Goal: Information Seeking & Learning: Learn about a topic

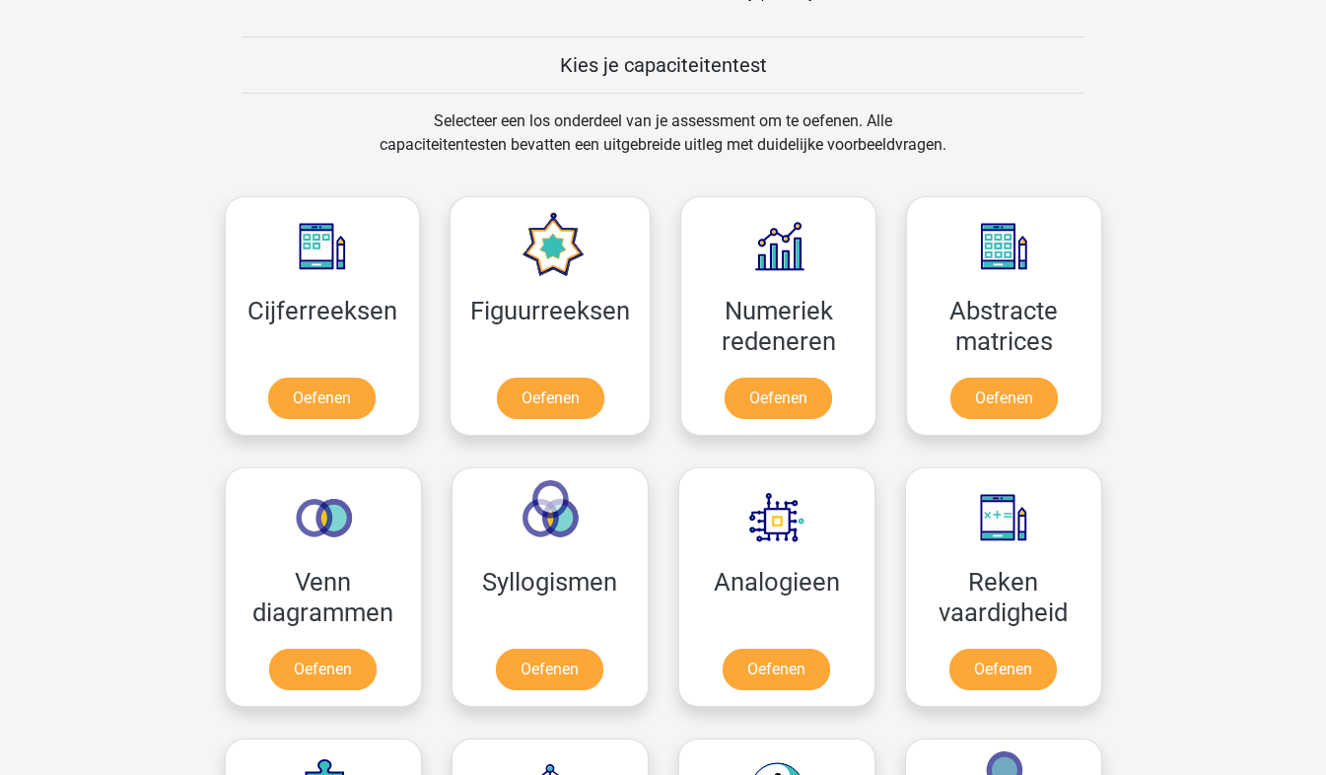
scroll to position [869, 0]
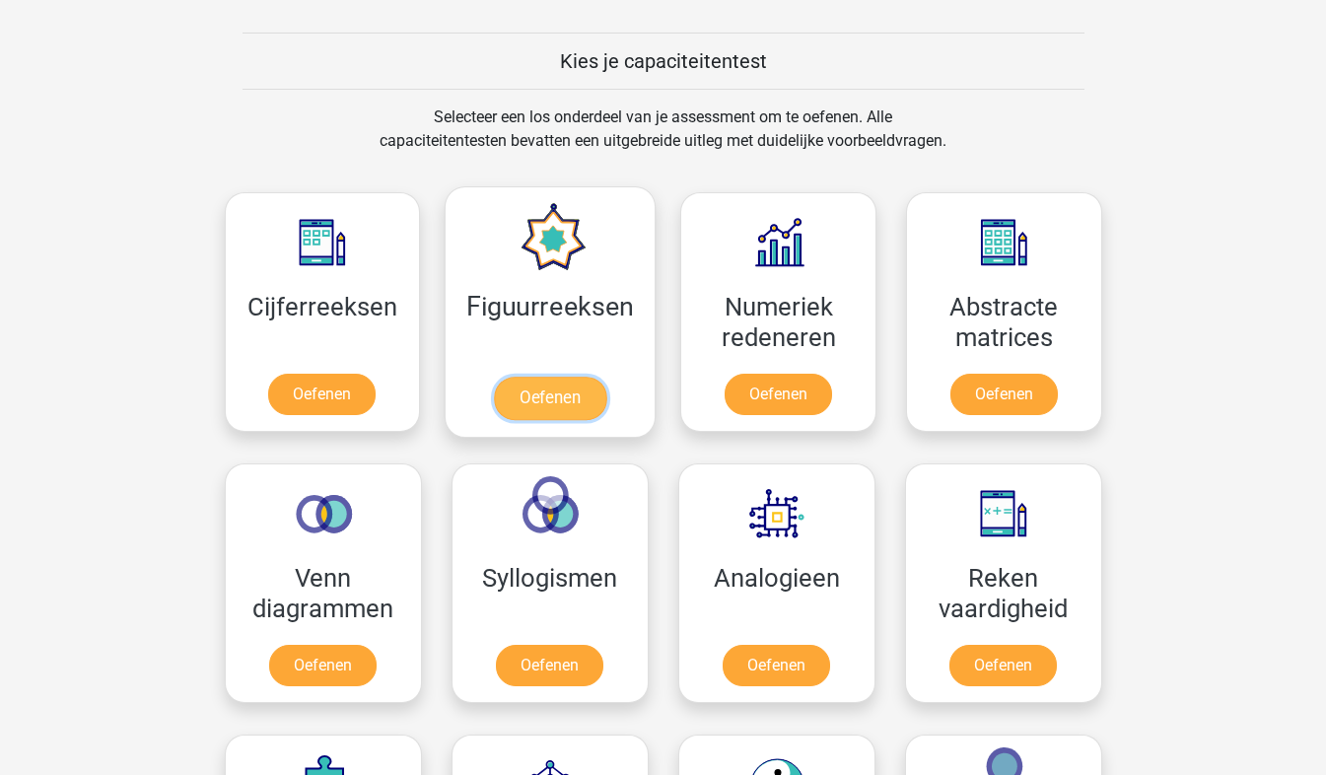
click at [544, 377] on link "Oefenen" at bounding box center [550, 398] width 112 height 43
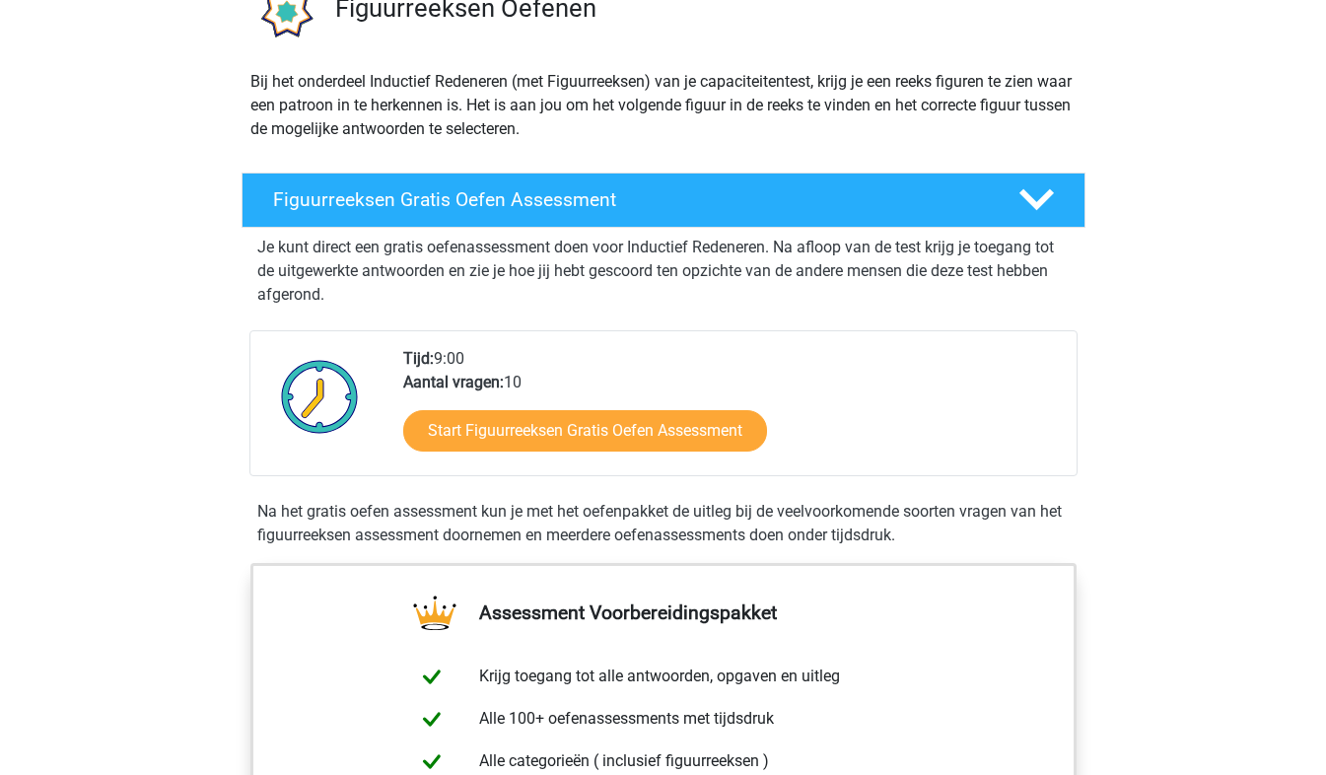
scroll to position [178, 0]
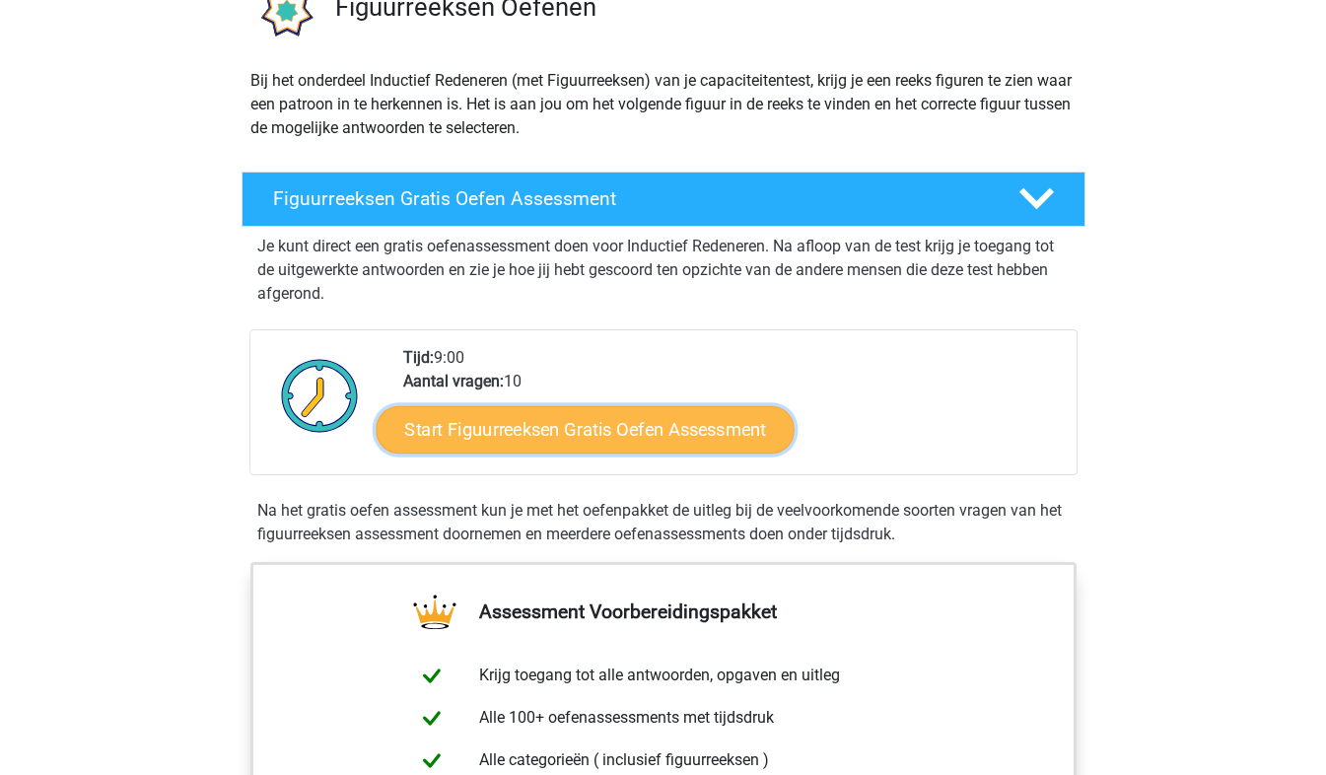
click at [706, 418] on link "Start Figuurreeksen Gratis Oefen Assessment" at bounding box center [585, 428] width 418 height 47
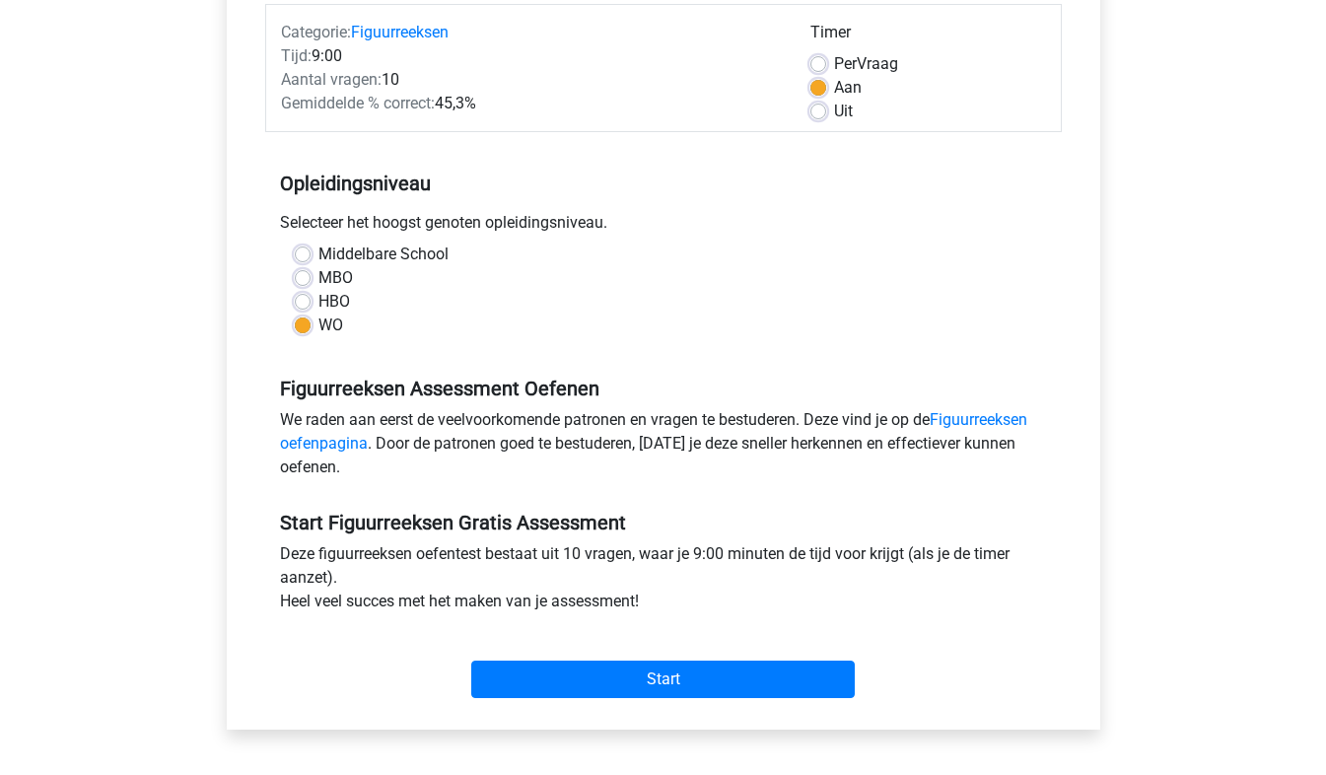
scroll to position [434, 0]
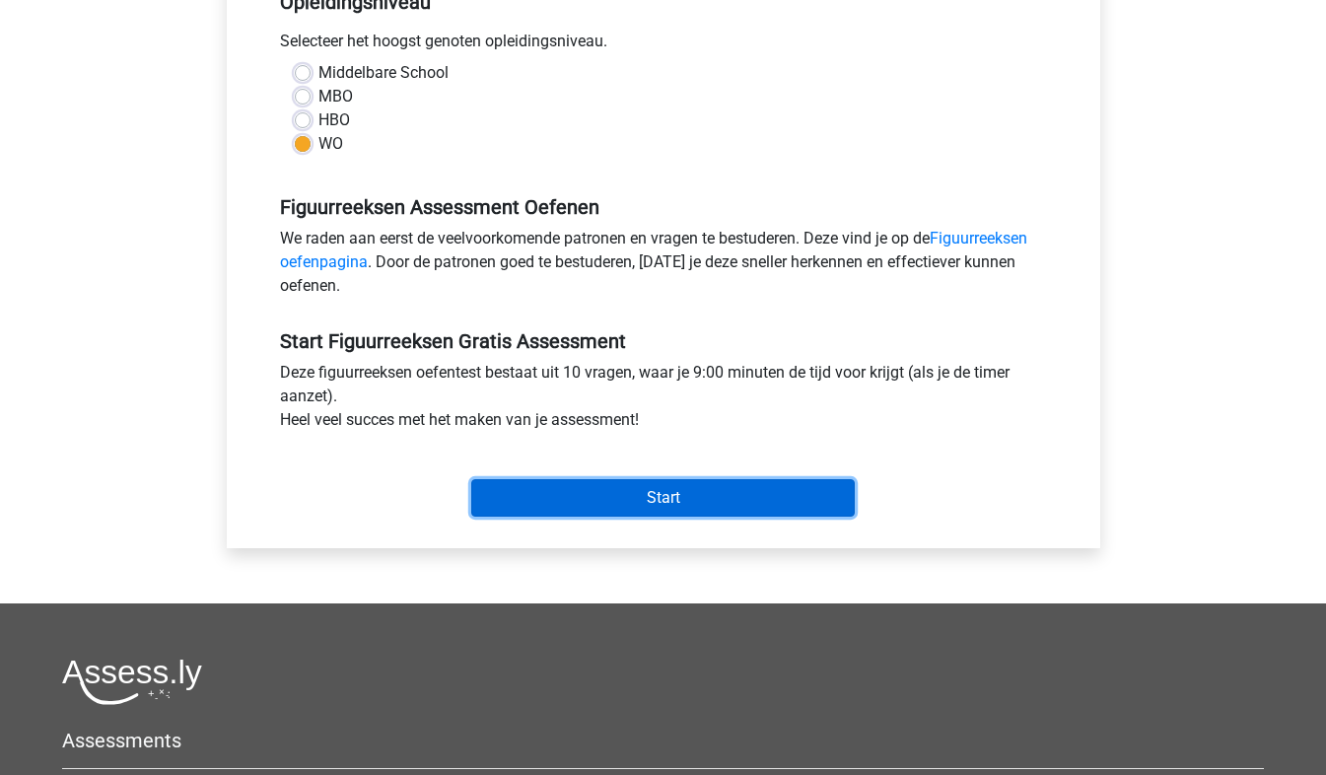
click at [701, 490] on input "Start" at bounding box center [663, 497] width 384 height 37
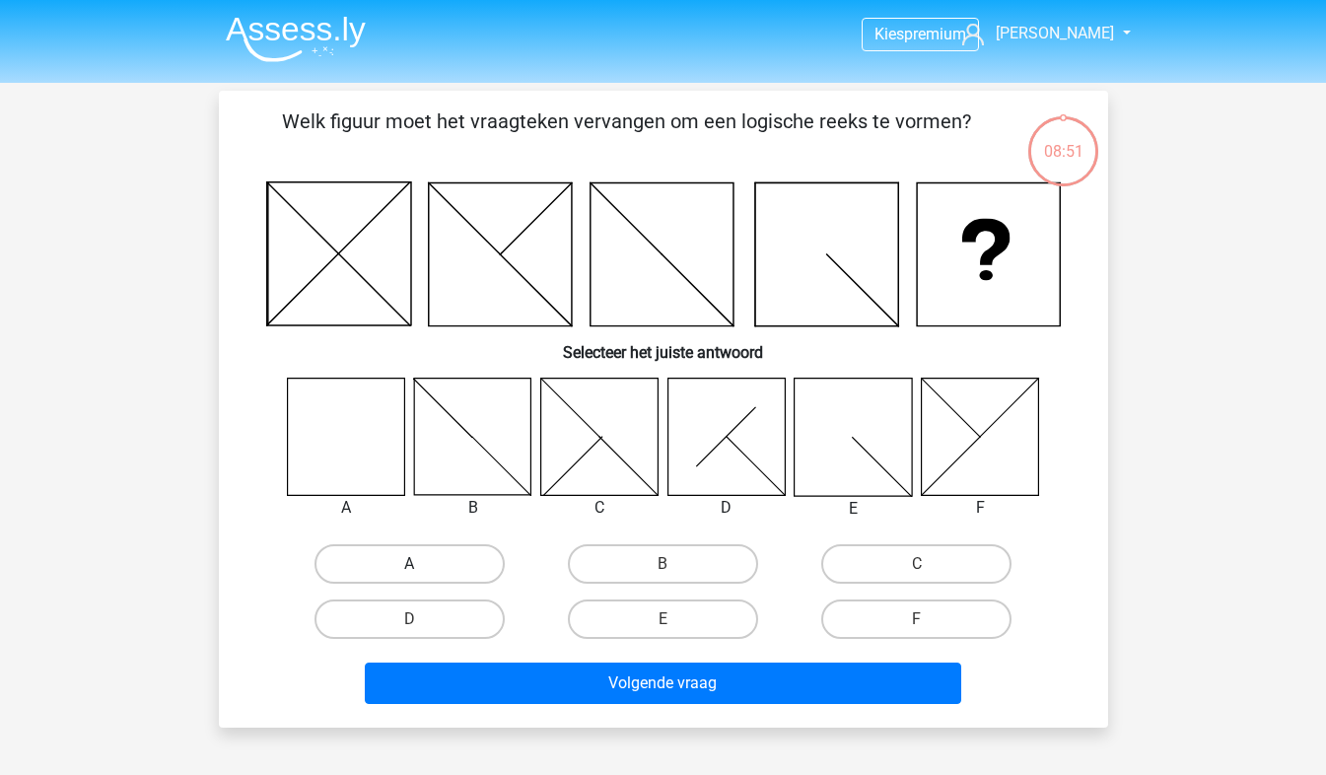
click at [428, 561] on label "A" at bounding box center [410, 563] width 190 height 39
click at [422, 564] on input "A" at bounding box center [415, 570] width 13 height 13
radio input "true"
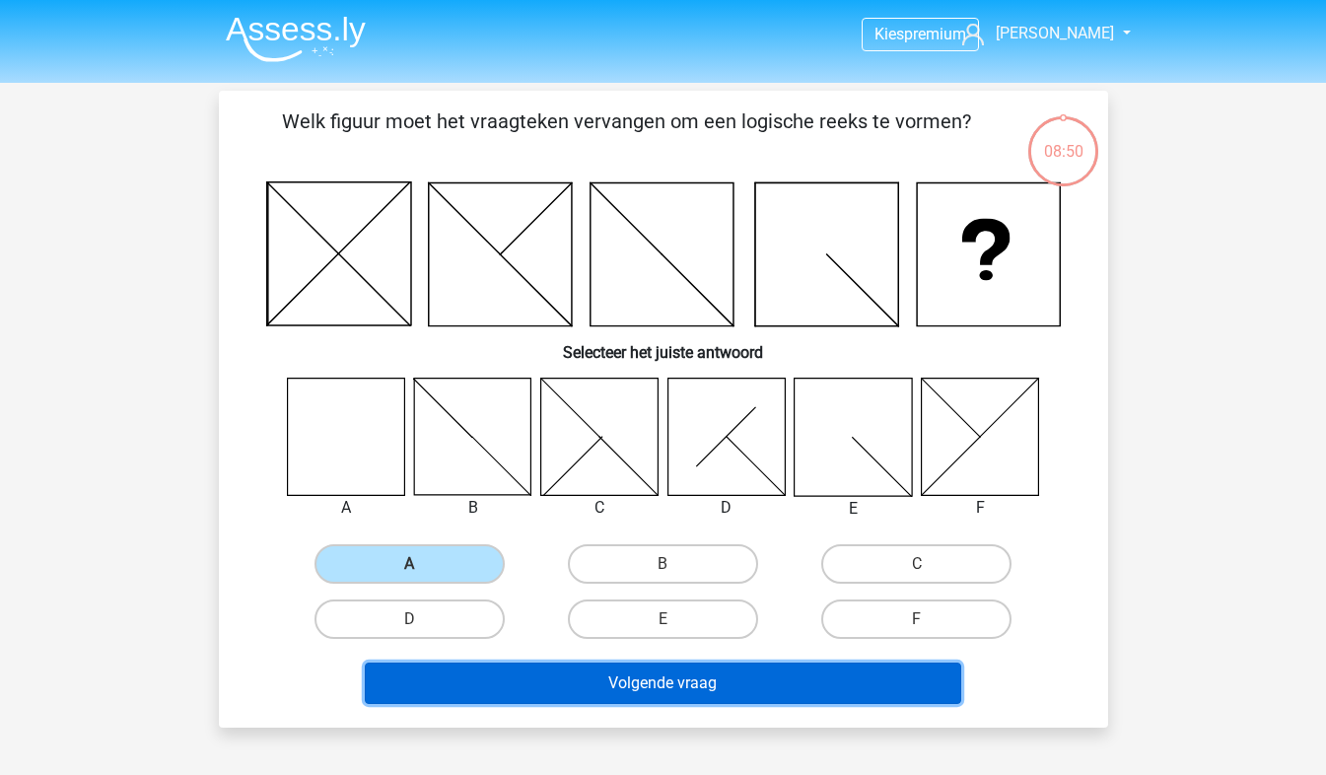
click at [525, 683] on button "Volgende vraag" at bounding box center [663, 683] width 597 height 41
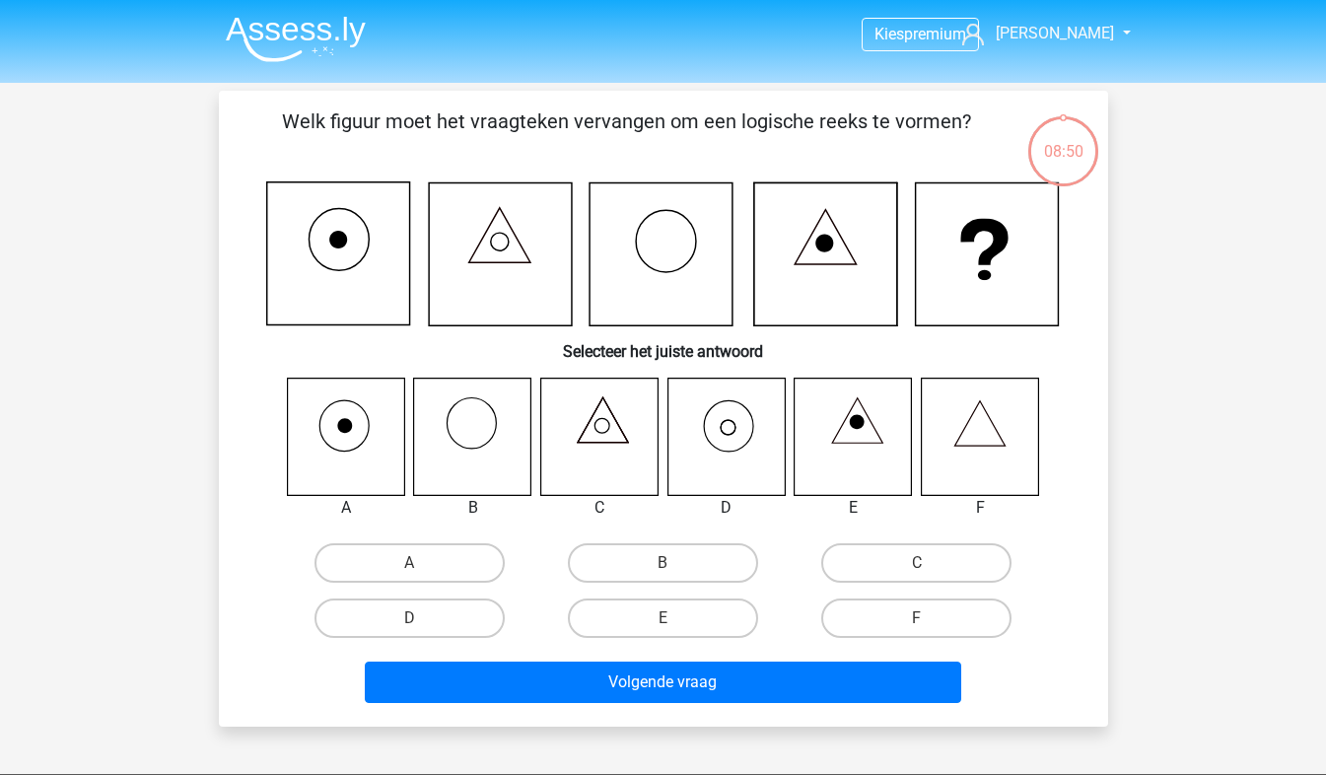
scroll to position [91, 0]
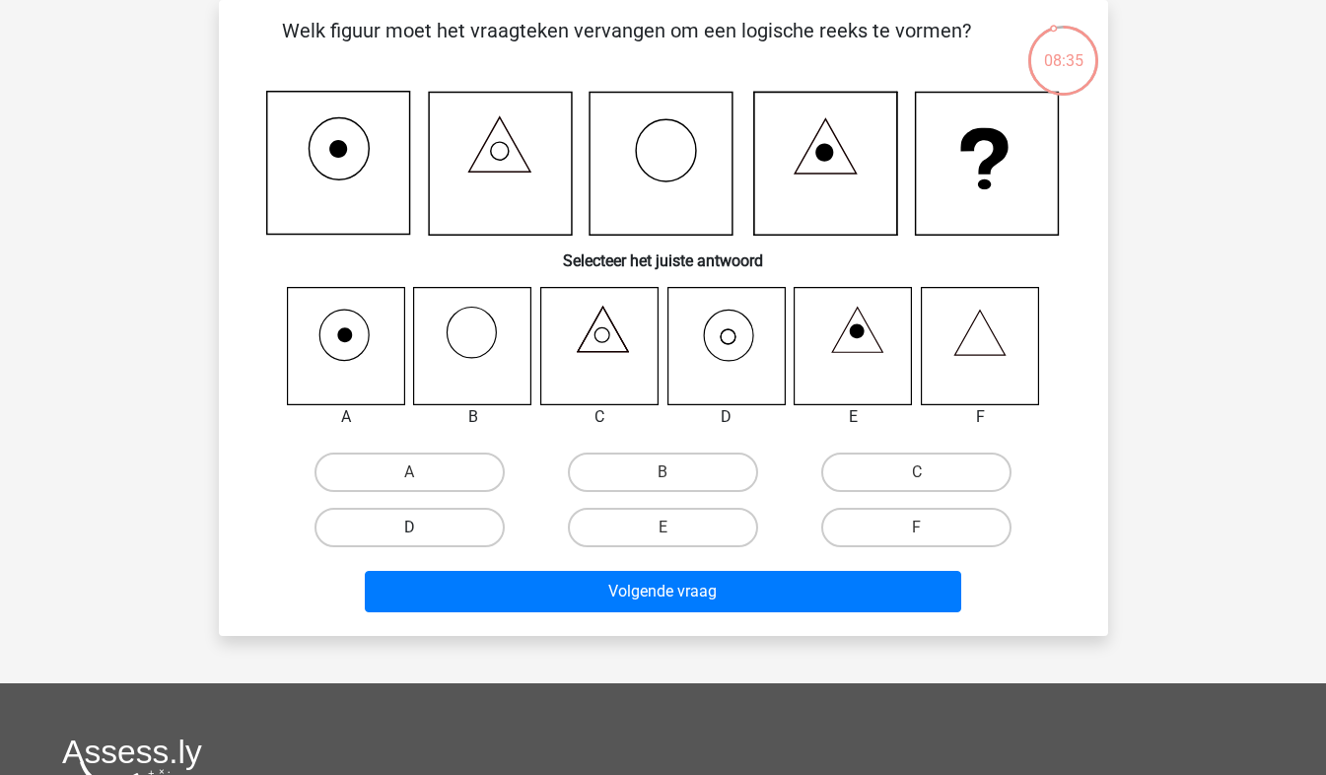
click at [468, 533] on label "D" at bounding box center [410, 527] width 190 height 39
click at [422, 533] on input "D" at bounding box center [415, 534] width 13 height 13
radio input "true"
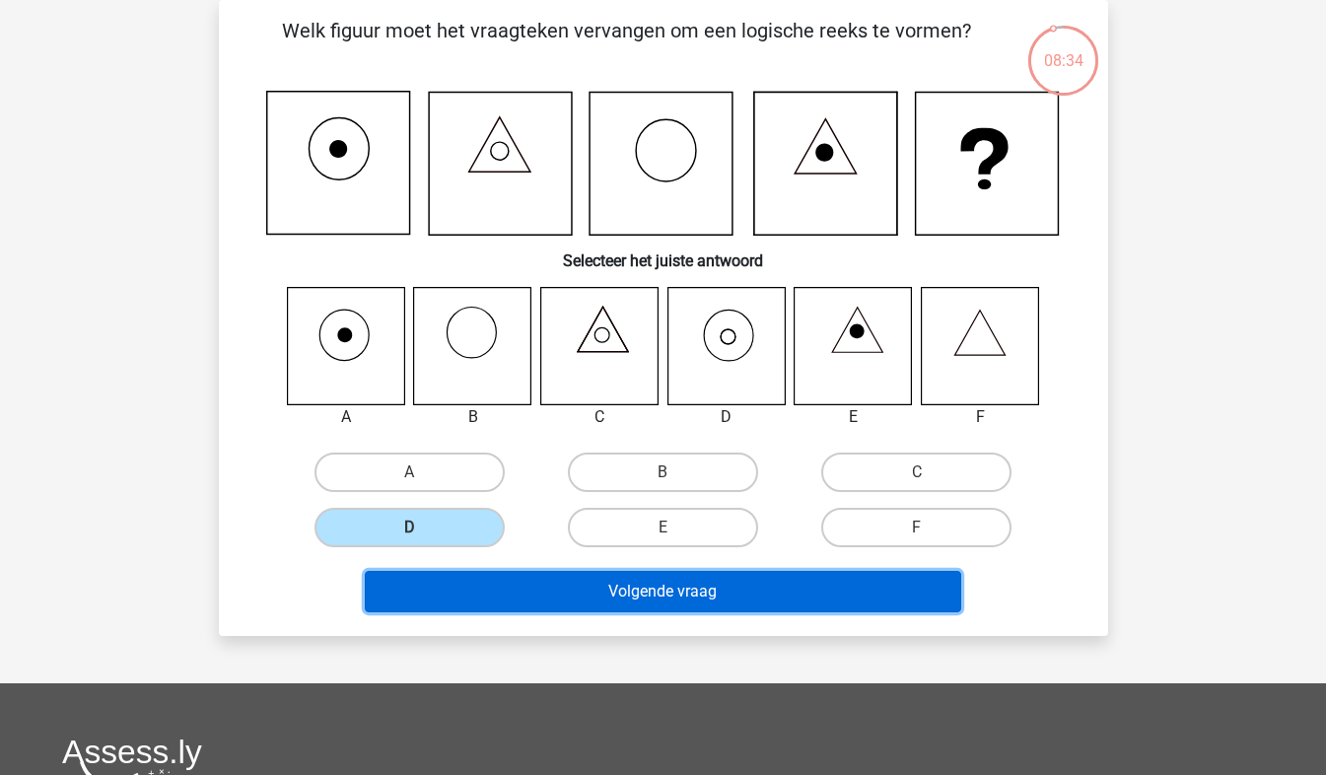
click at [485, 592] on button "Volgende vraag" at bounding box center [663, 591] width 597 height 41
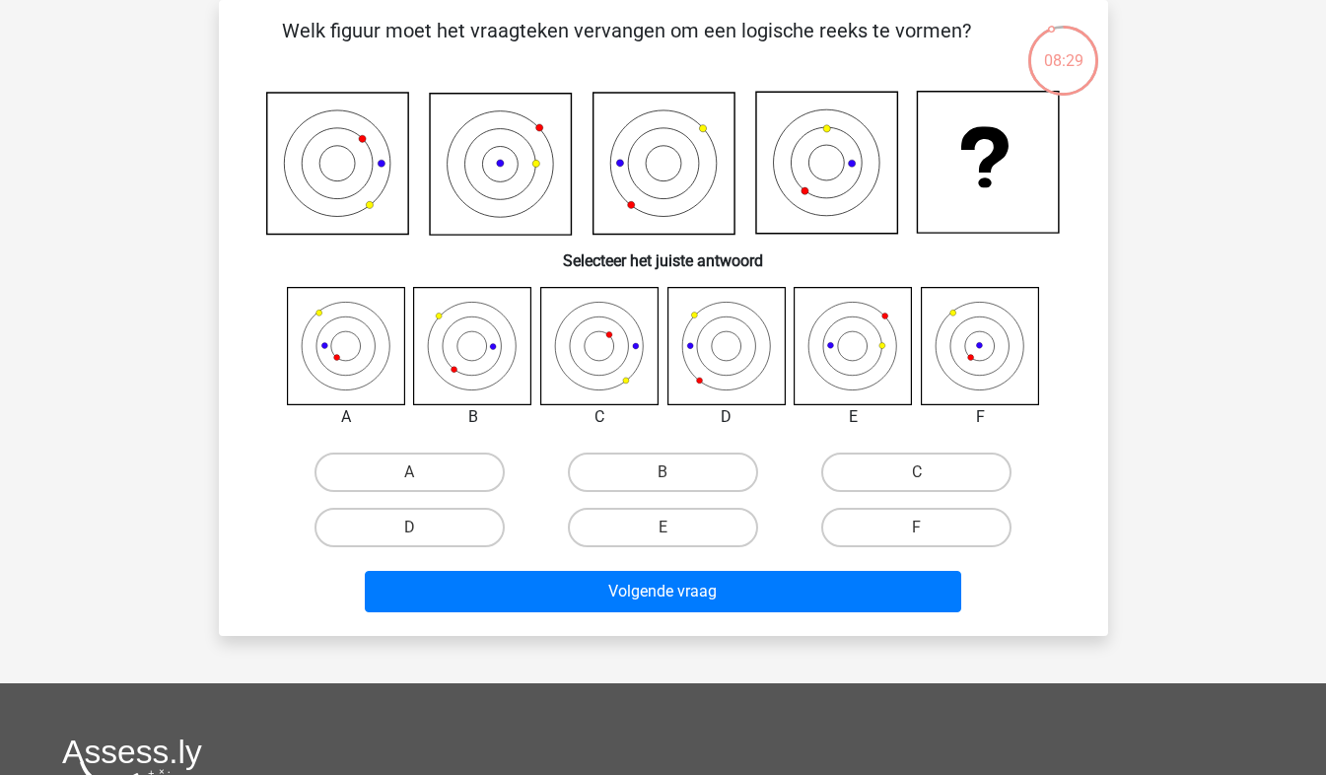
scroll to position [26, 0]
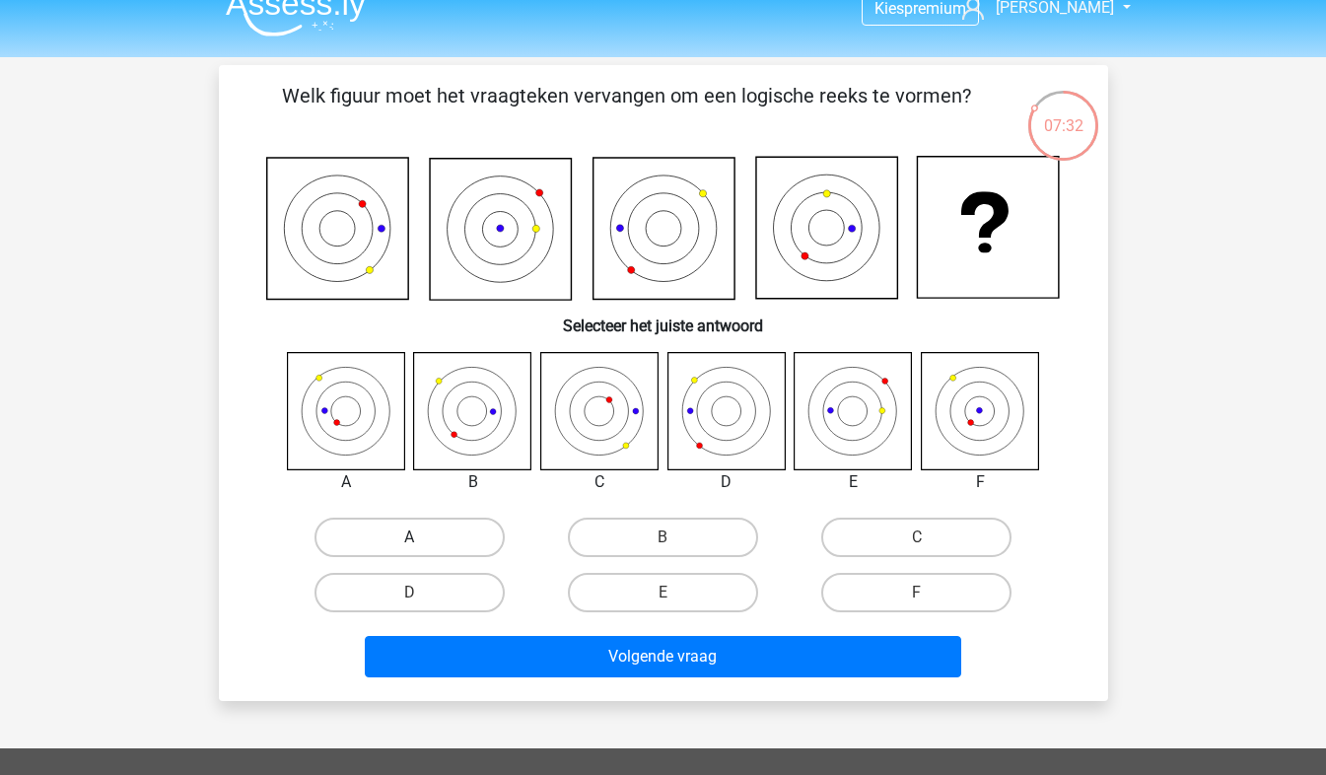
click at [395, 535] on label "A" at bounding box center [410, 537] width 190 height 39
click at [409, 537] on input "A" at bounding box center [415, 543] width 13 height 13
radio input "true"
click at [436, 610] on label "D" at bounding box center [410, 592] width 190 height 39
click at [422, 606] on input "D" at bounding box center [415, 599] width 13 height 13
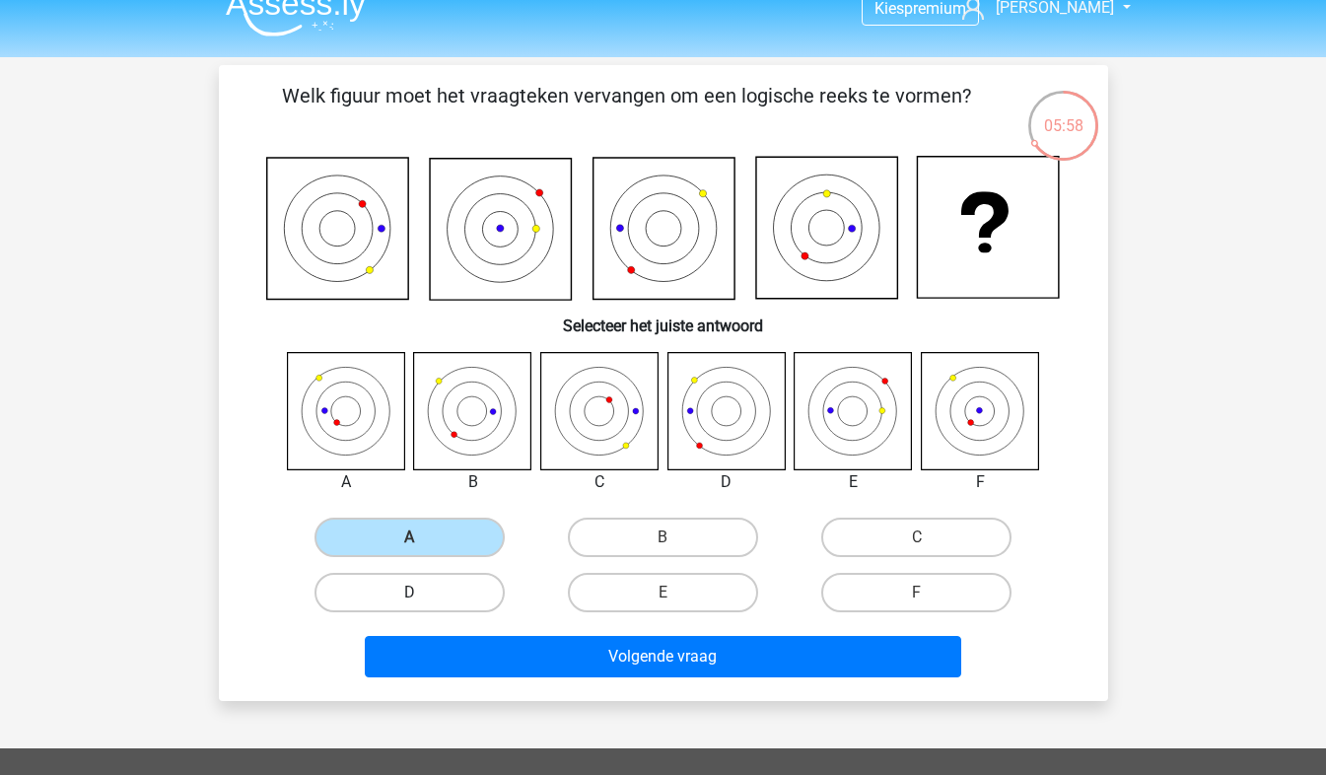
radio input "true"
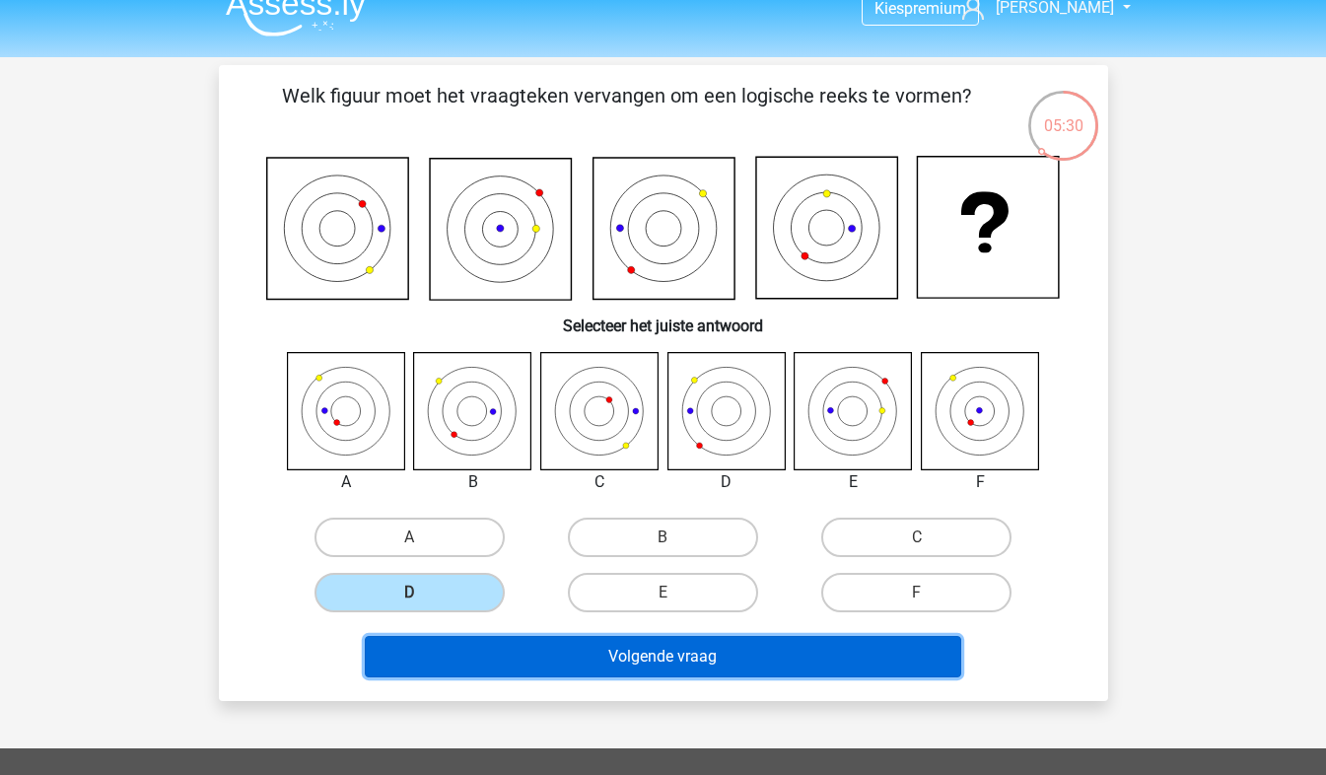
click at [675, 653] on button "Volgende vraag" at bounding box center [663, 656] width 597 height 41
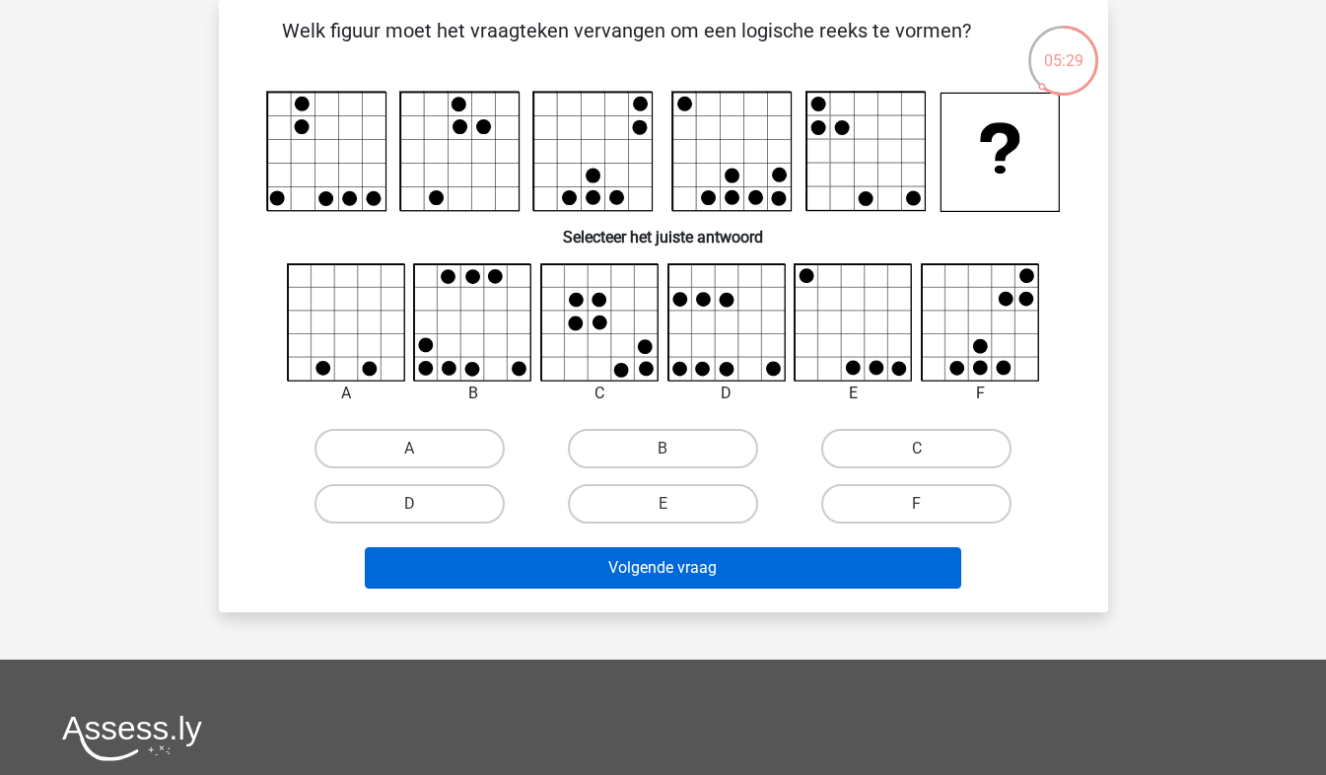
scroll to position [0, 0]
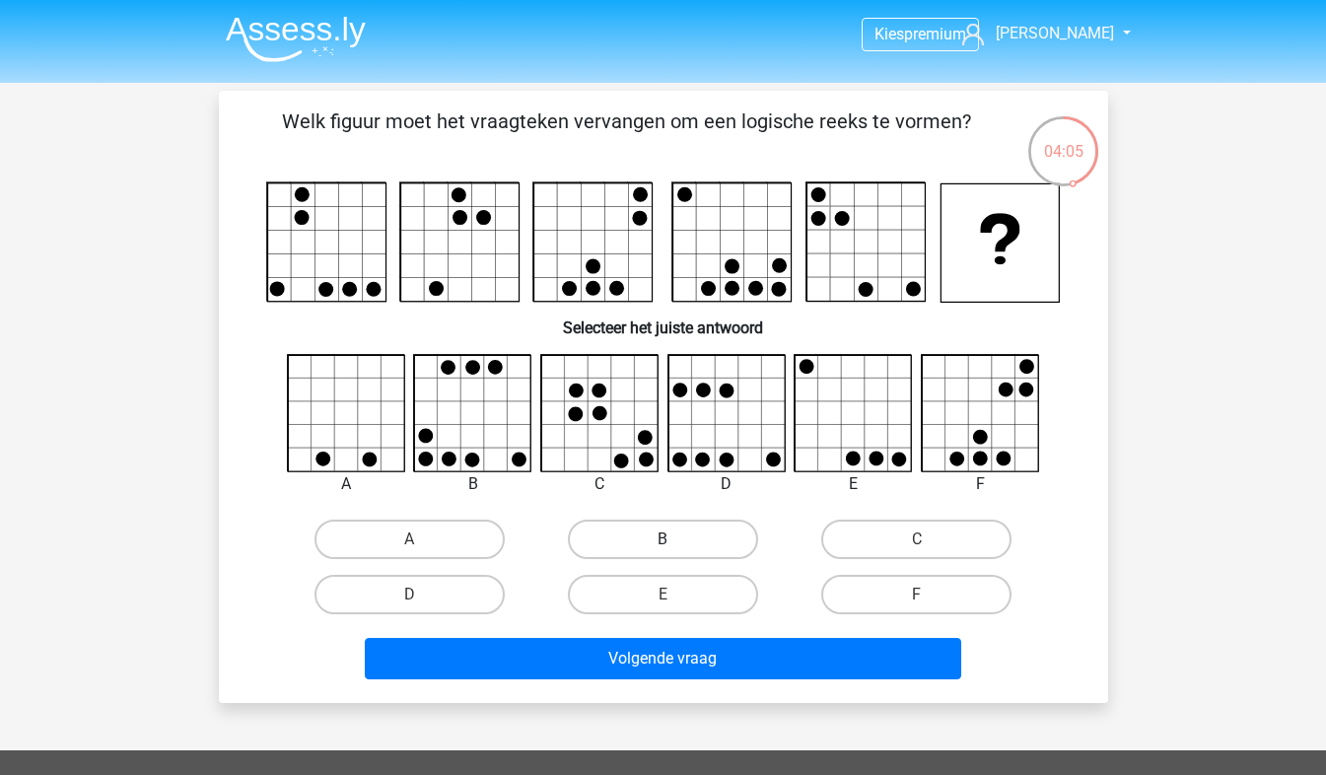
click at [657, 527] on label "B" at bounding box center [663, 539] width 190 height 39
click at [663, 539] on input "B" at bounding box center [669, 545] width 13 height 13
radio input "true"
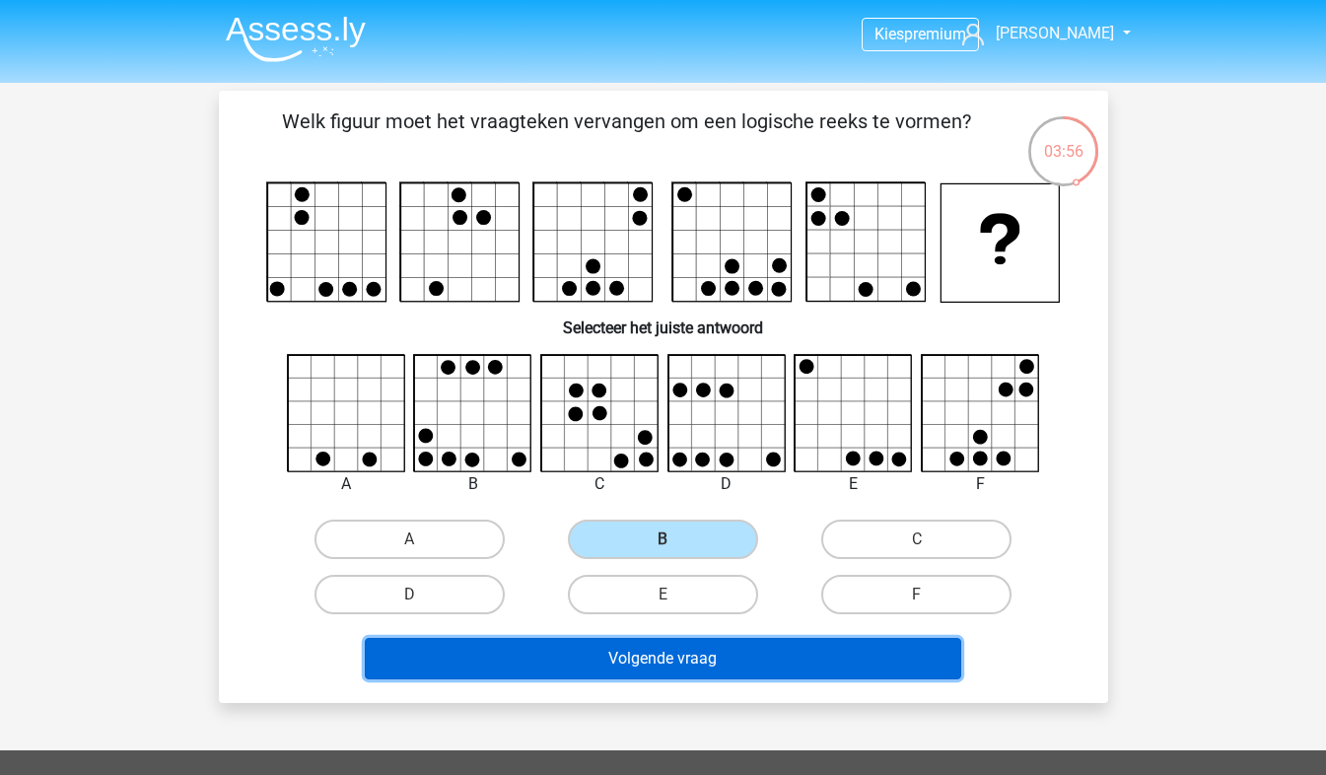
click at [670, 654] on button "Volgende vraag" at bounding box center [663, 658] width 597 height 41
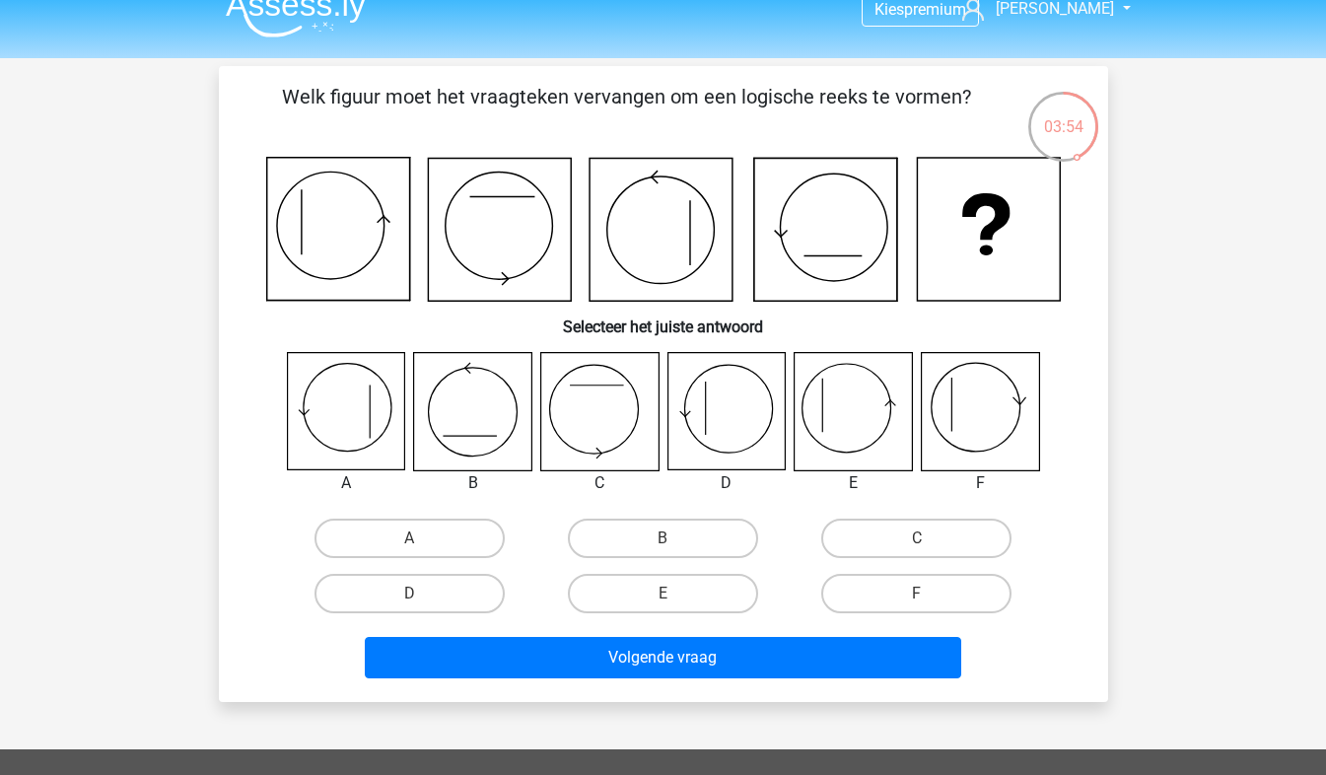
scroll to position [26, 0]
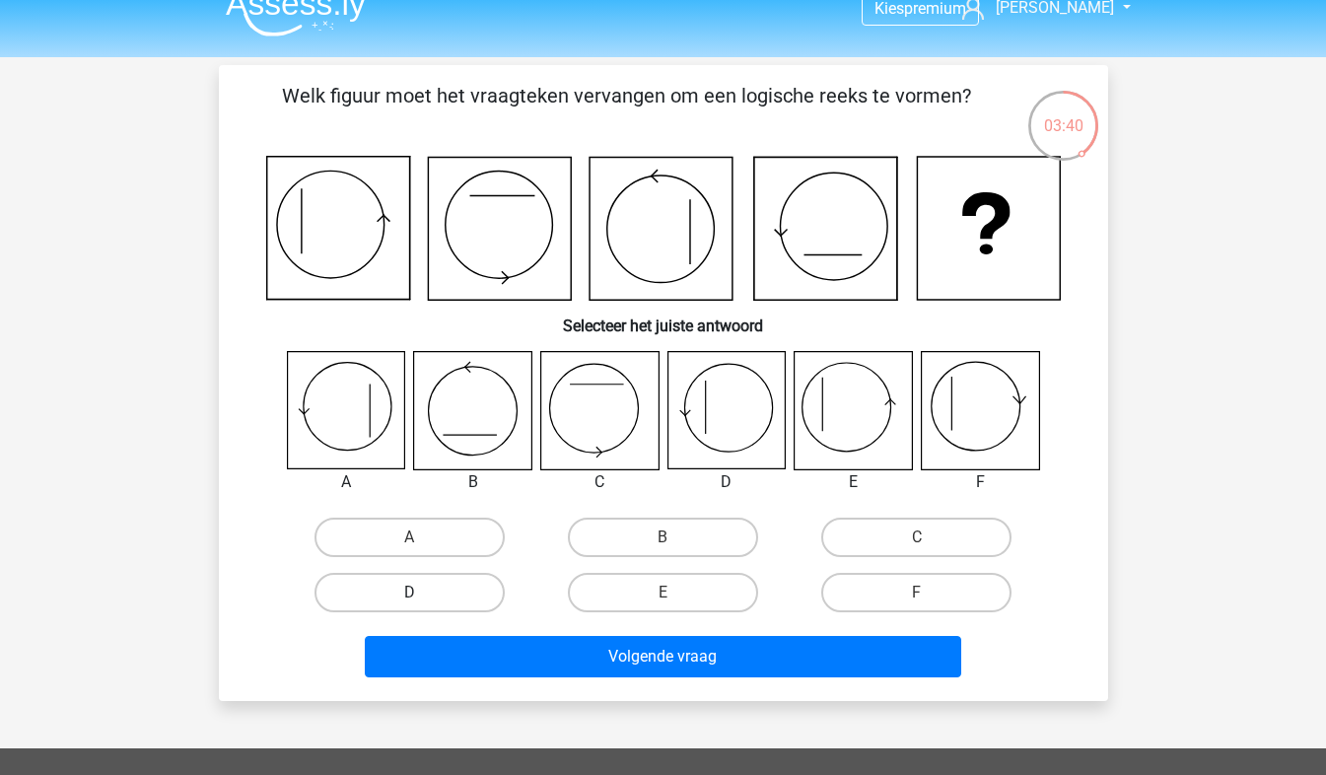
click at [453, 595] on label "D" at bounding box center [410, 592] width 190 height 39
click at [422, 595] on input "D" at bounding box center [415, 599] width 13 height 13
radio input "true"
click at [636, 574] on label "E" at bounding box center [663, 592] width 190 height 39
click at [663, 593] on input "E" at bounding box center [669, 599] width 13 height 13
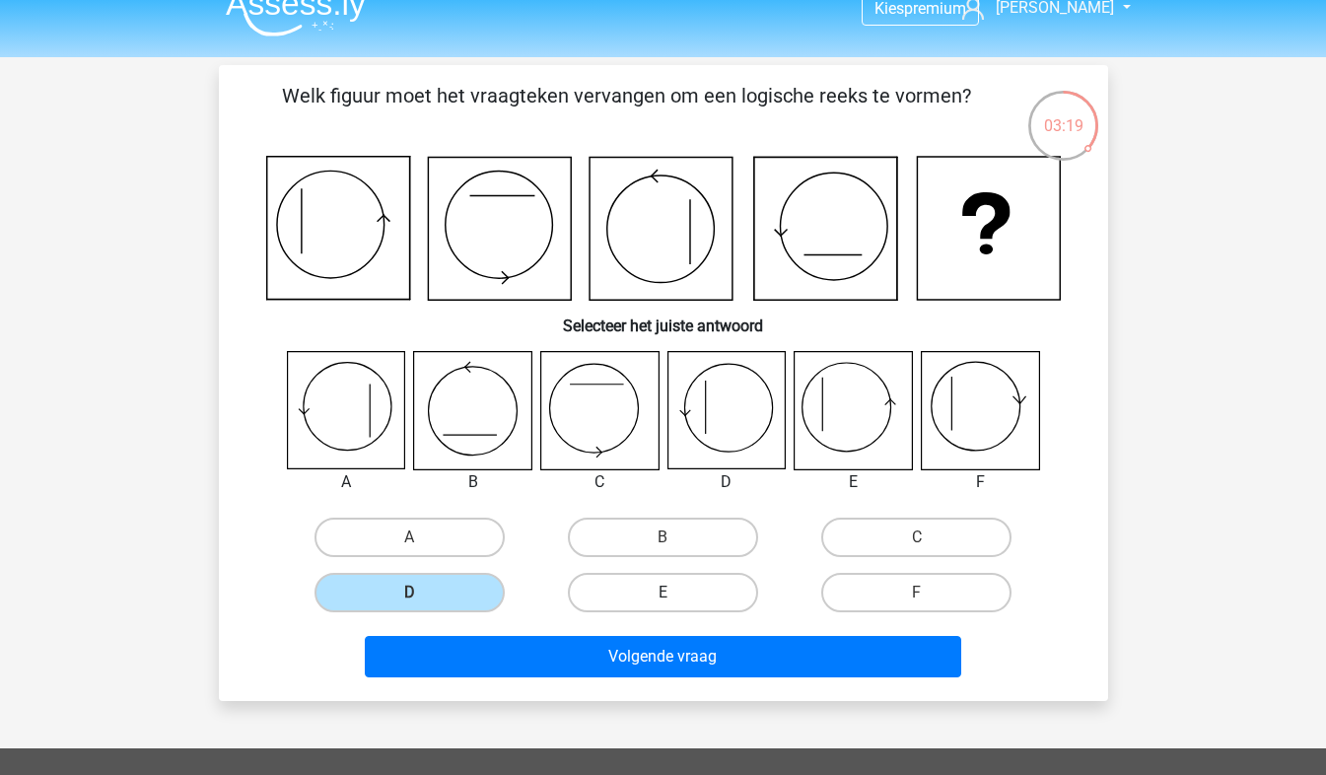
radio input "true"
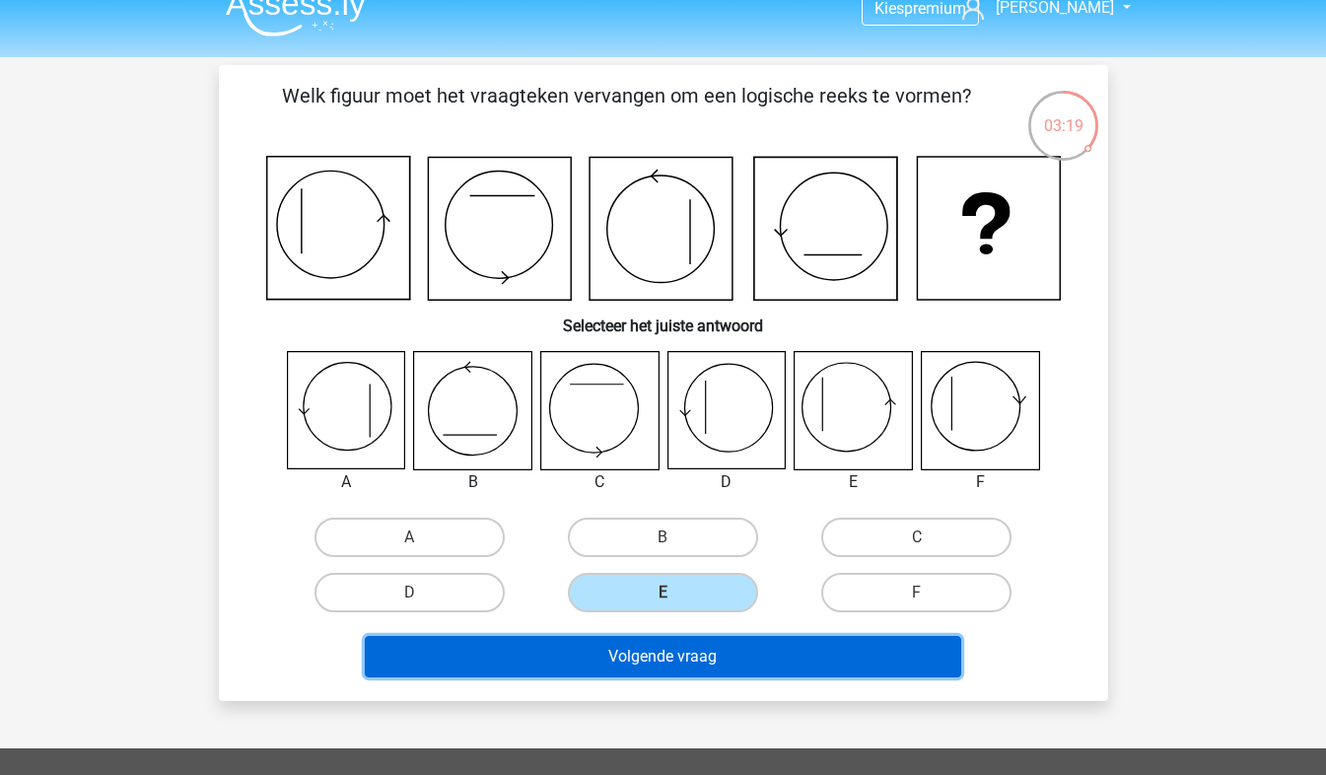
click at [638, 652] on button "Volgende vraag" at bounding box center [663, 656] width 597 height 41
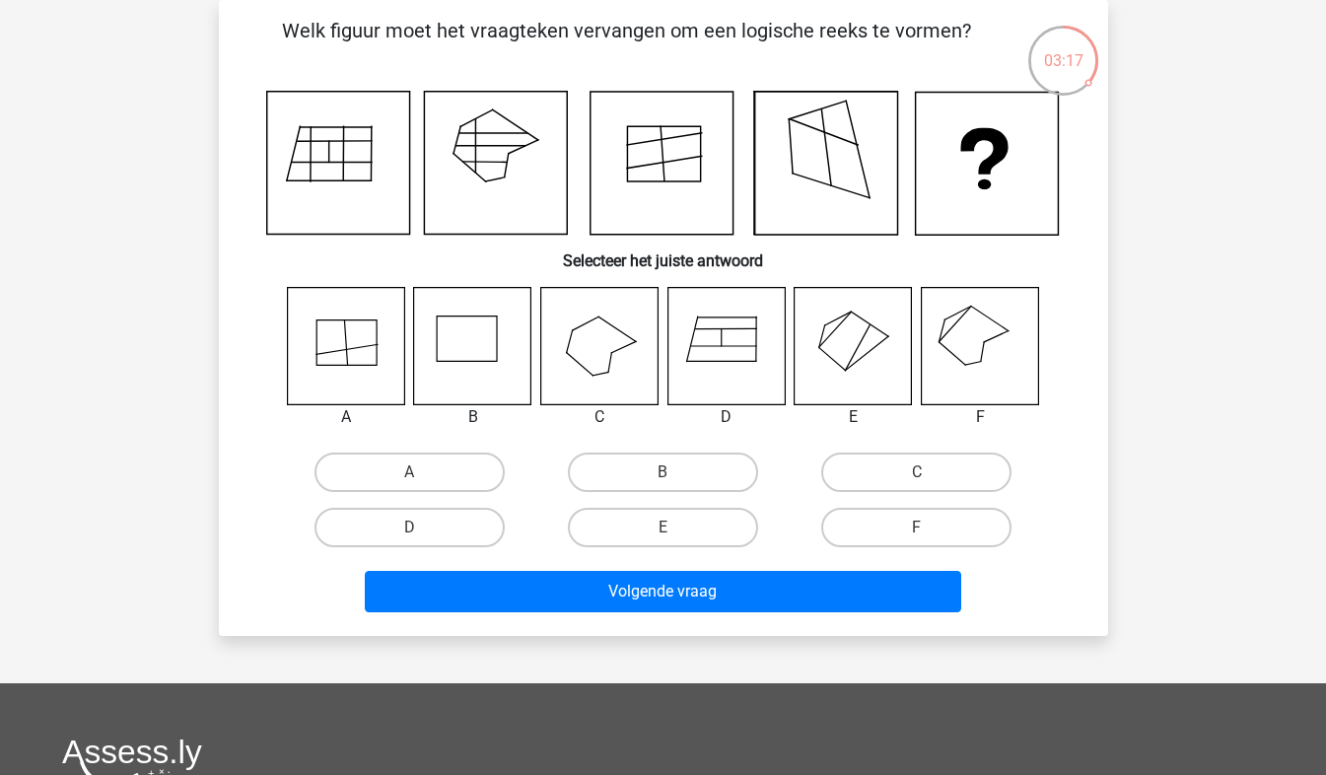
scroll to position [30, 0]
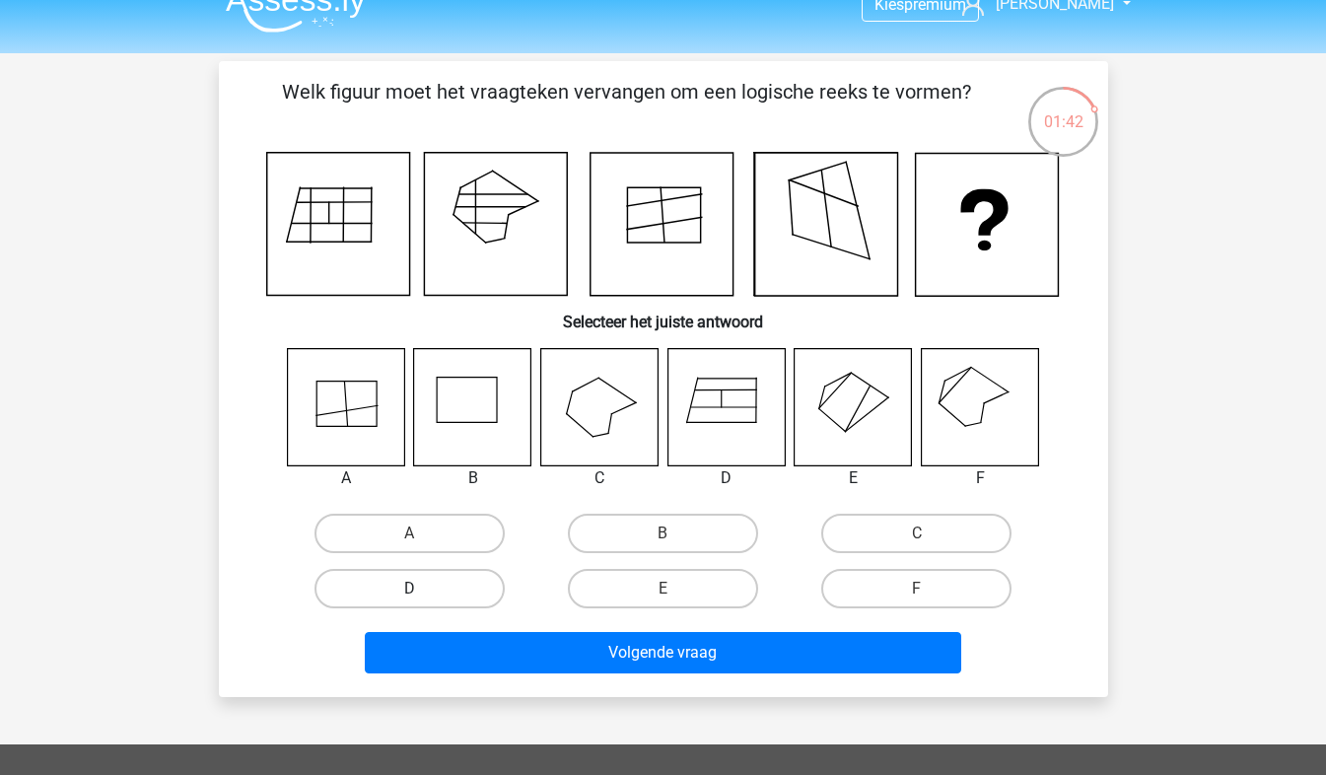
click at [488, 591] on label "D" at bounding box center [410, 588] width 190 height 39
click at [422, 591] on input "D" at bounding box center [415, 595] width 13 height 13
radio input "true"
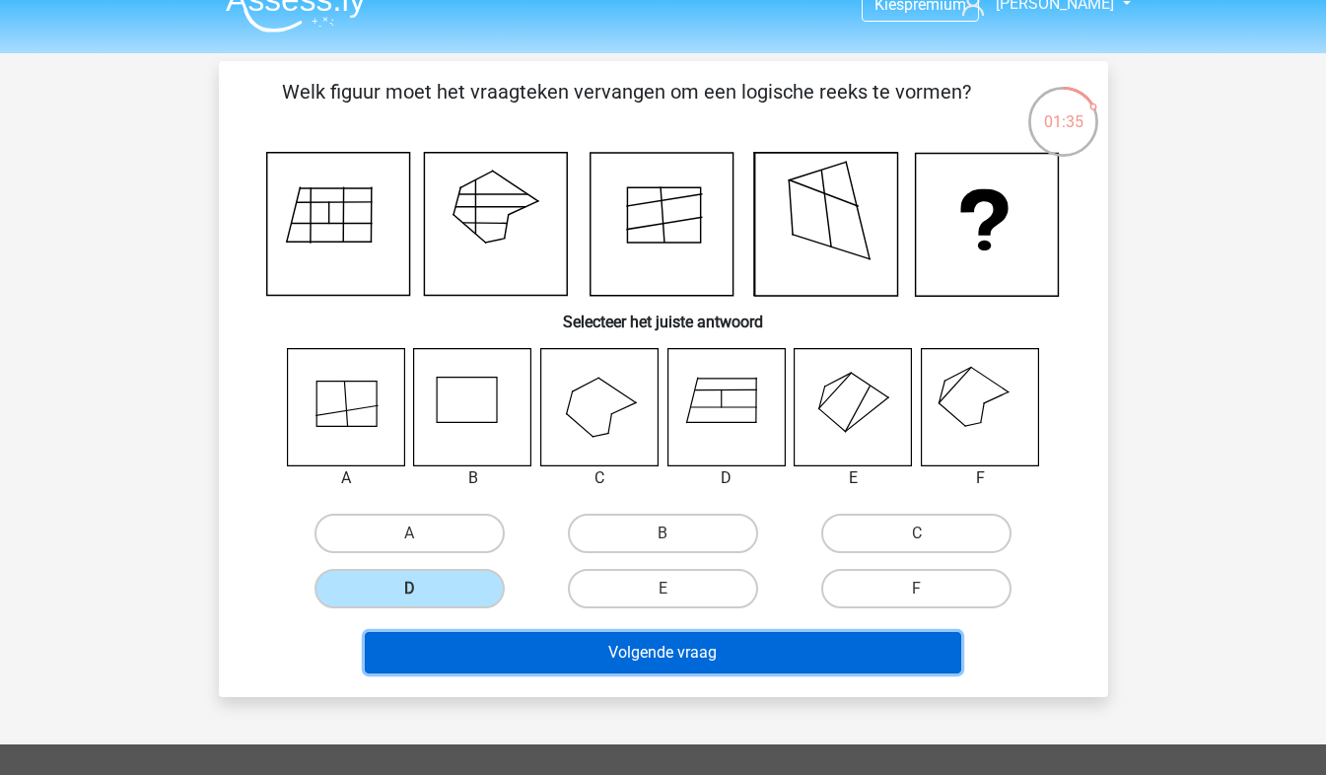
click at [553, 660] on button "Volgende vraag" at bounding box center [663, 652] width 597 height 41
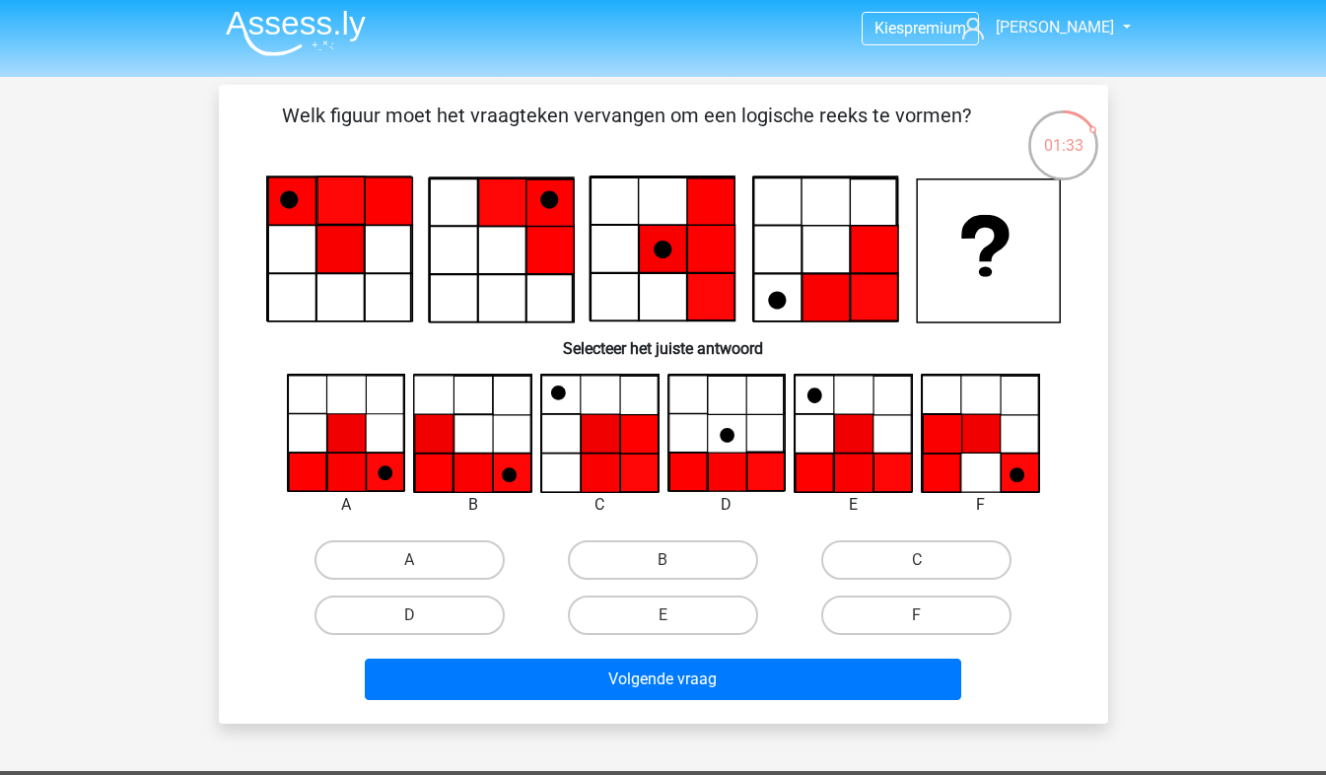
scroll to position [0, 0]
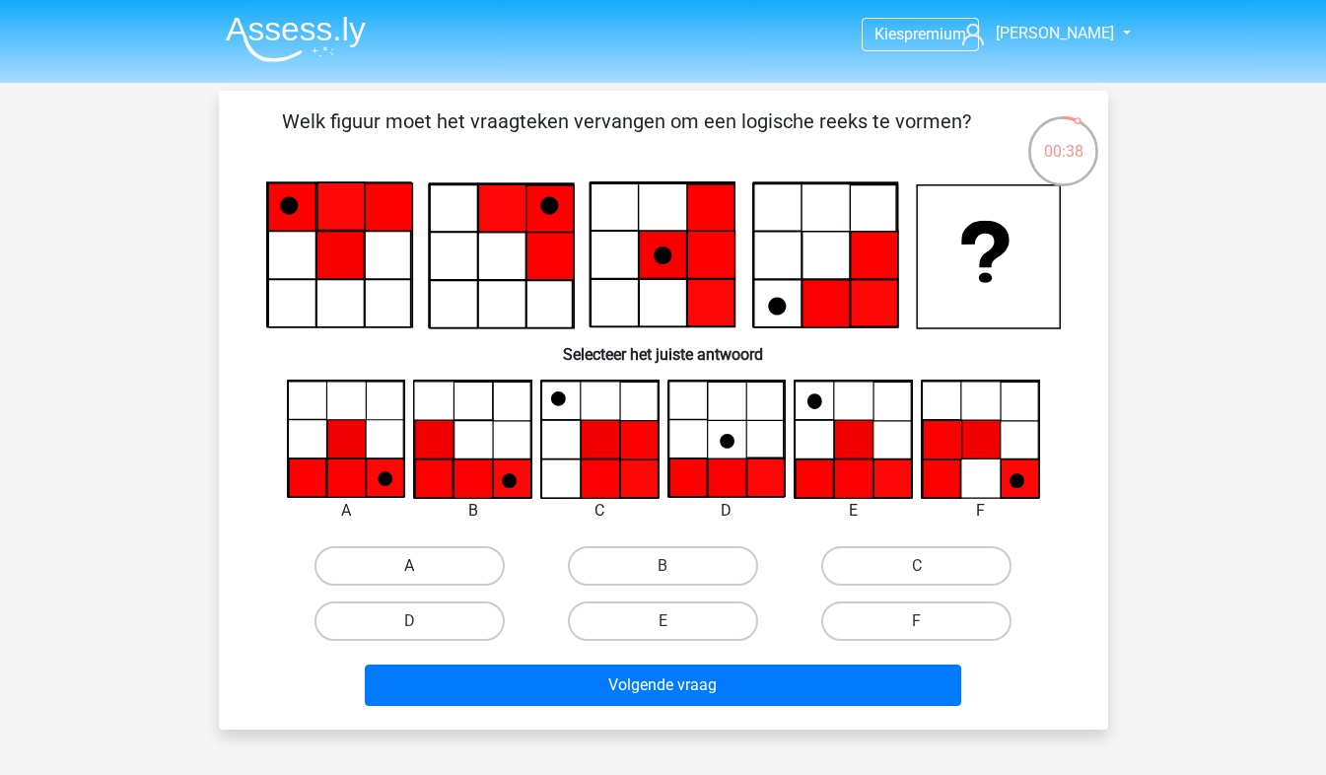
click at [449, 582] on label "A" at bounding box center [410, 565] width 190 height 39
click at [422, 579] on input "A" at bounding box center [415, 572] width 13 height 13
radio input "true"
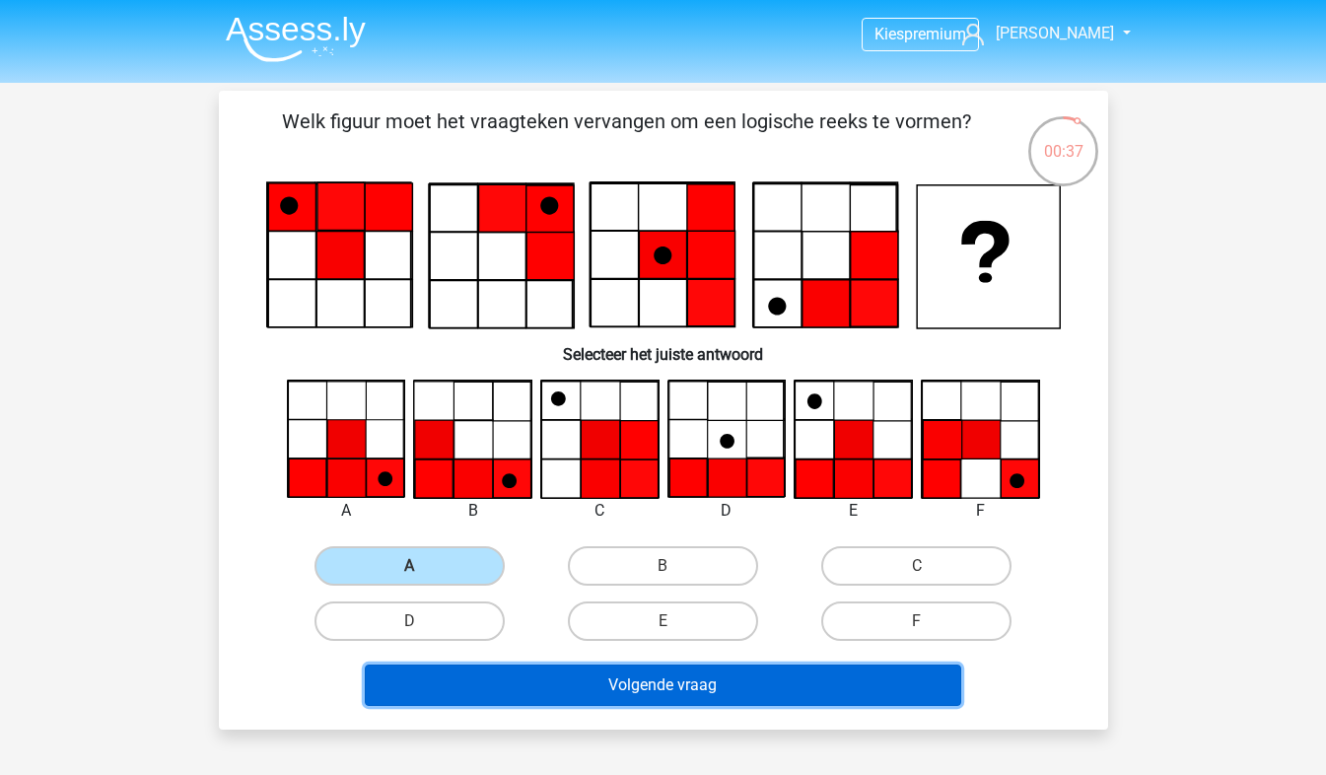
click at [578, 689] on button "Volgende vraag" at bounding box center [663, 685] width 597 height 41
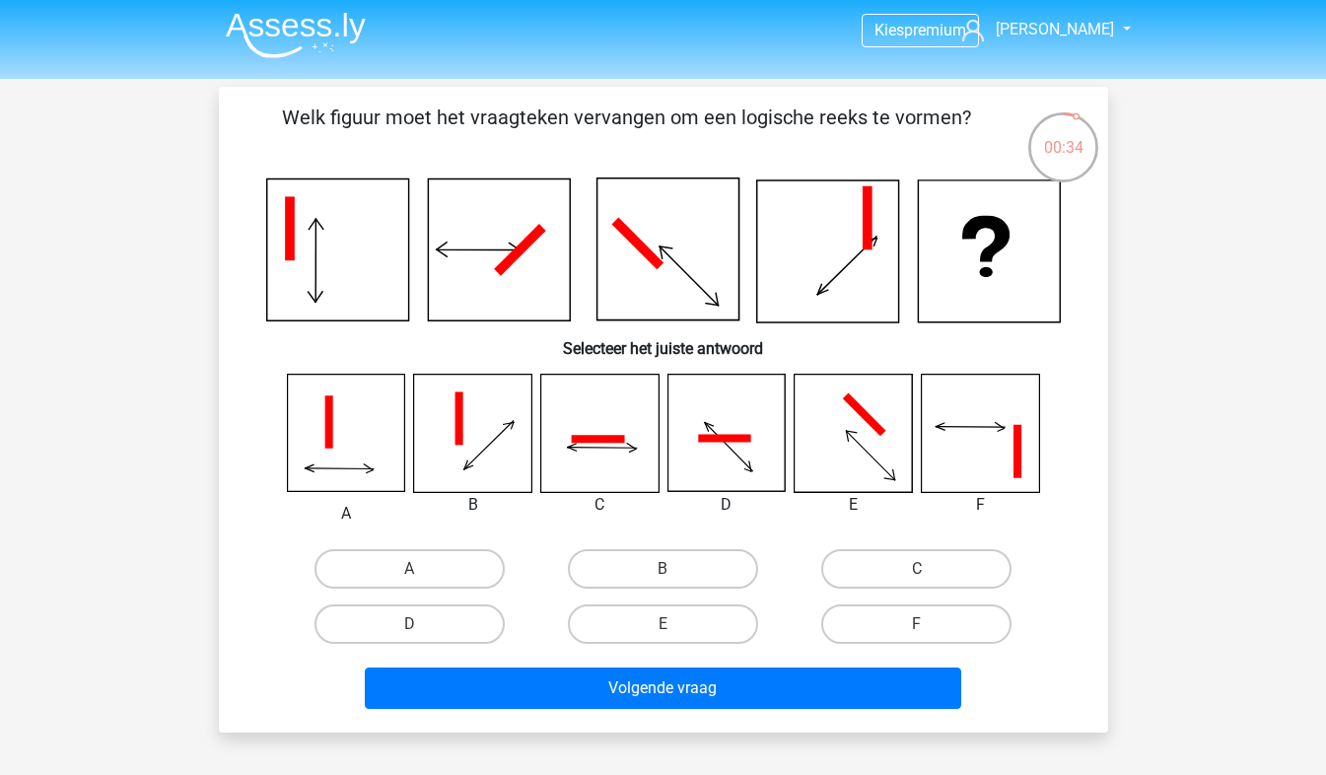
scroll to position [3, 0]
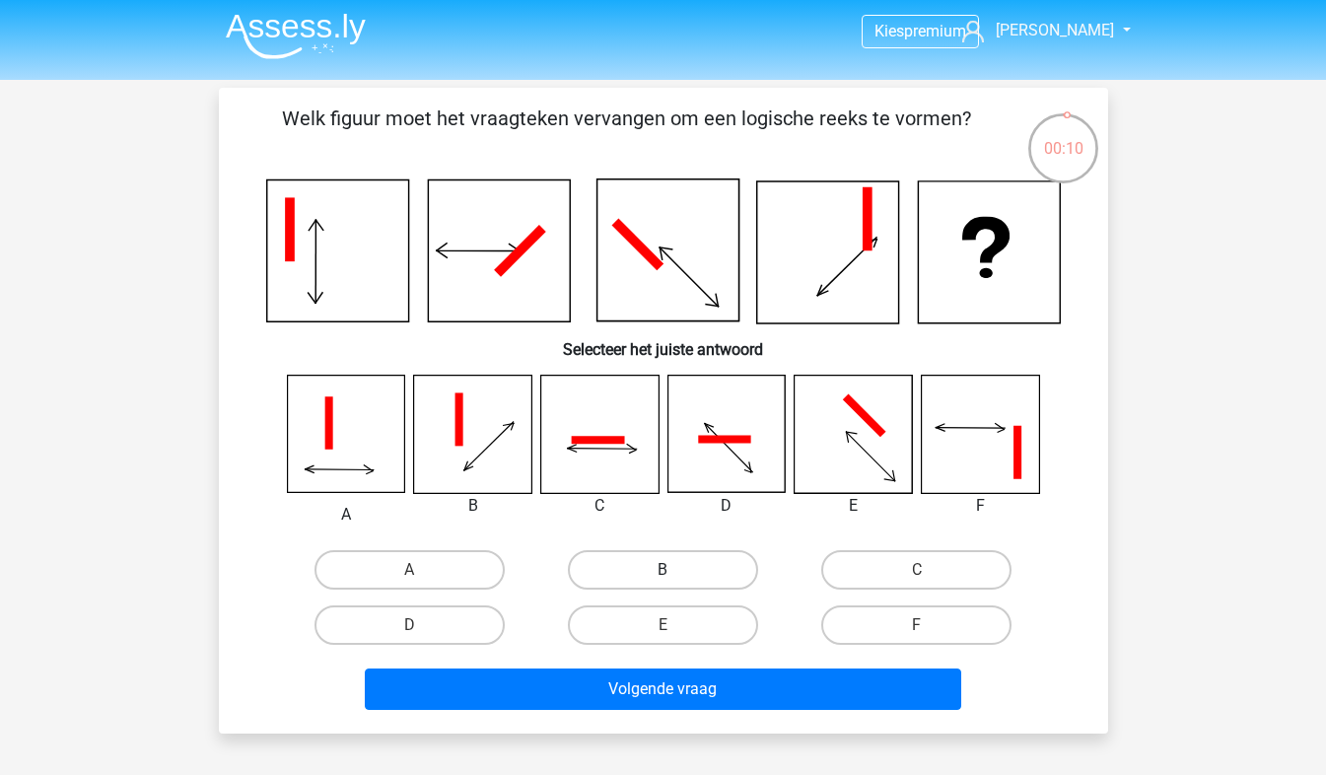
click at [715, 584] on label "B" at bounding box center [663, 569] width 190 height 39
click at [676, 583] on input "B" at bounding box center [669, 576] width 13 height 13
radio input "true"
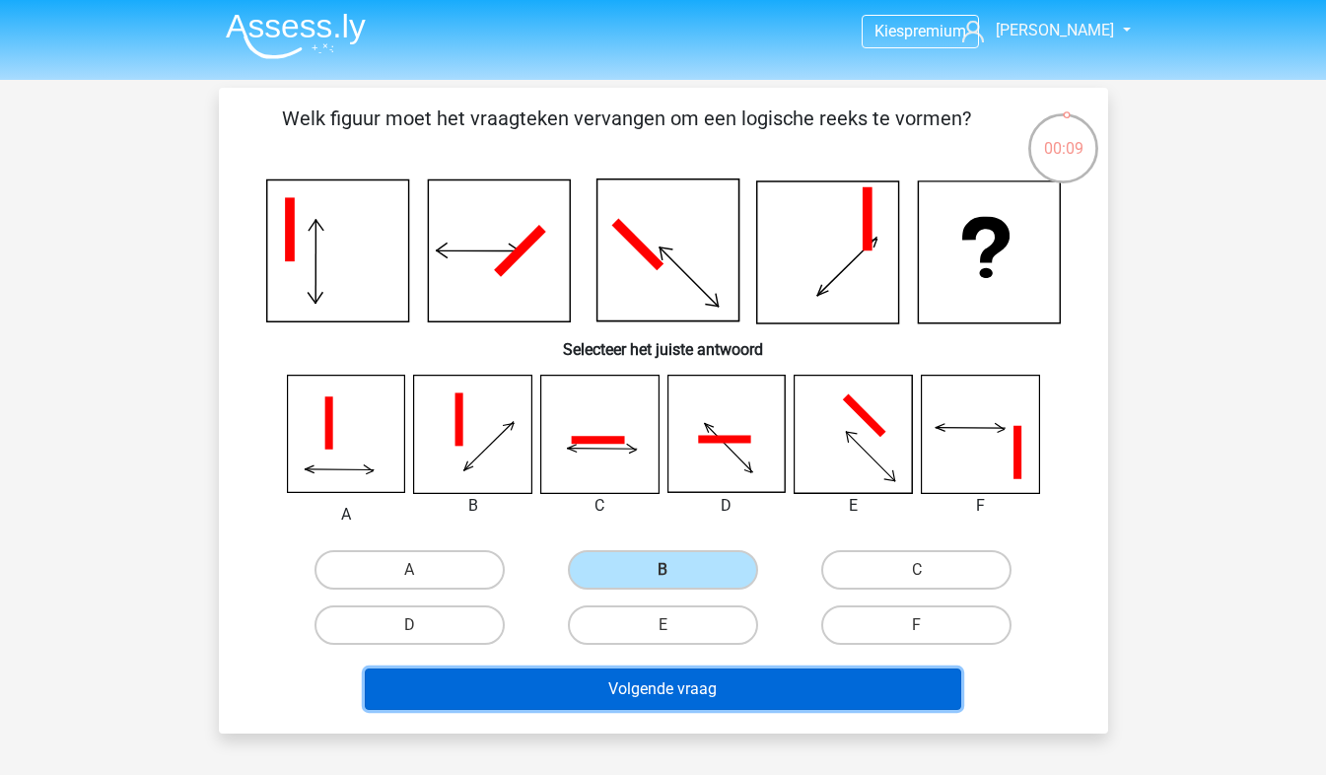
click at [726, 689] on button "Volgende vraag" at bounding box center [663, 689] width 597 height 41
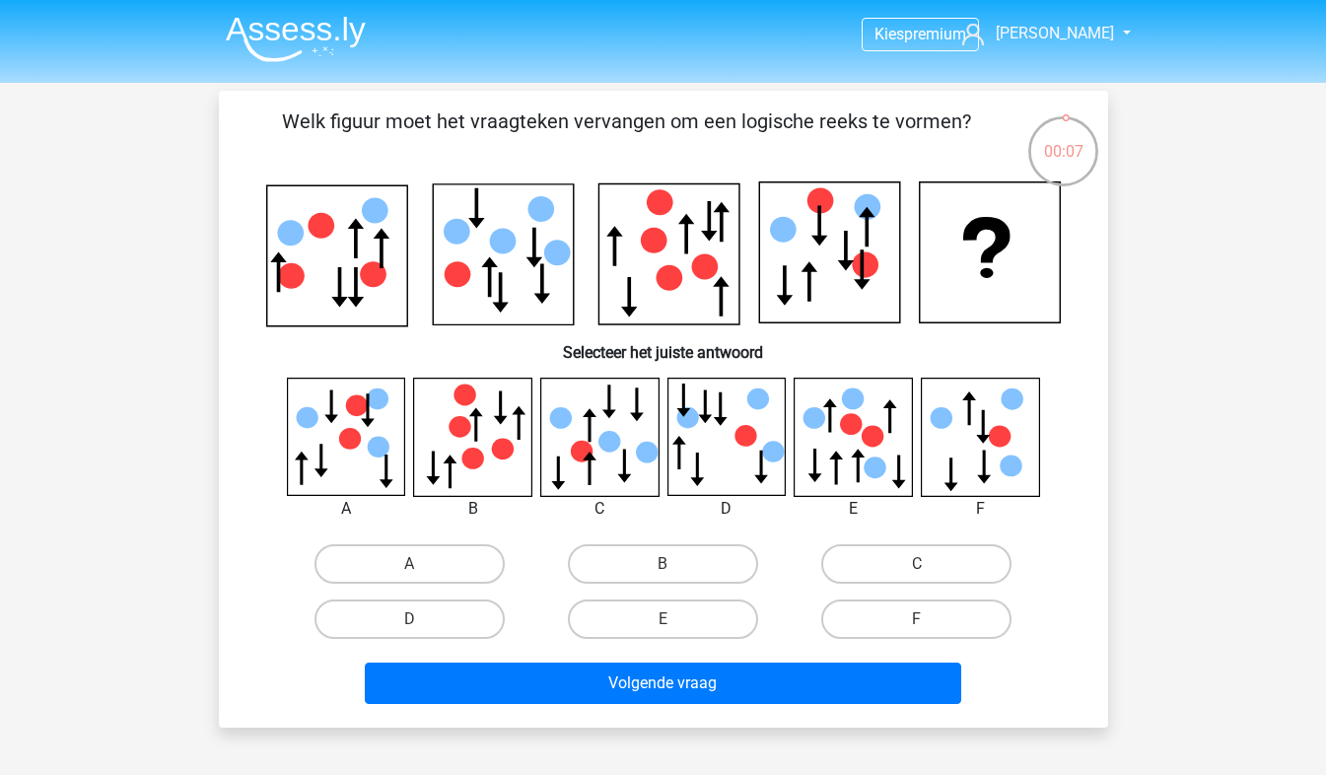
scroll to position [0, 0]
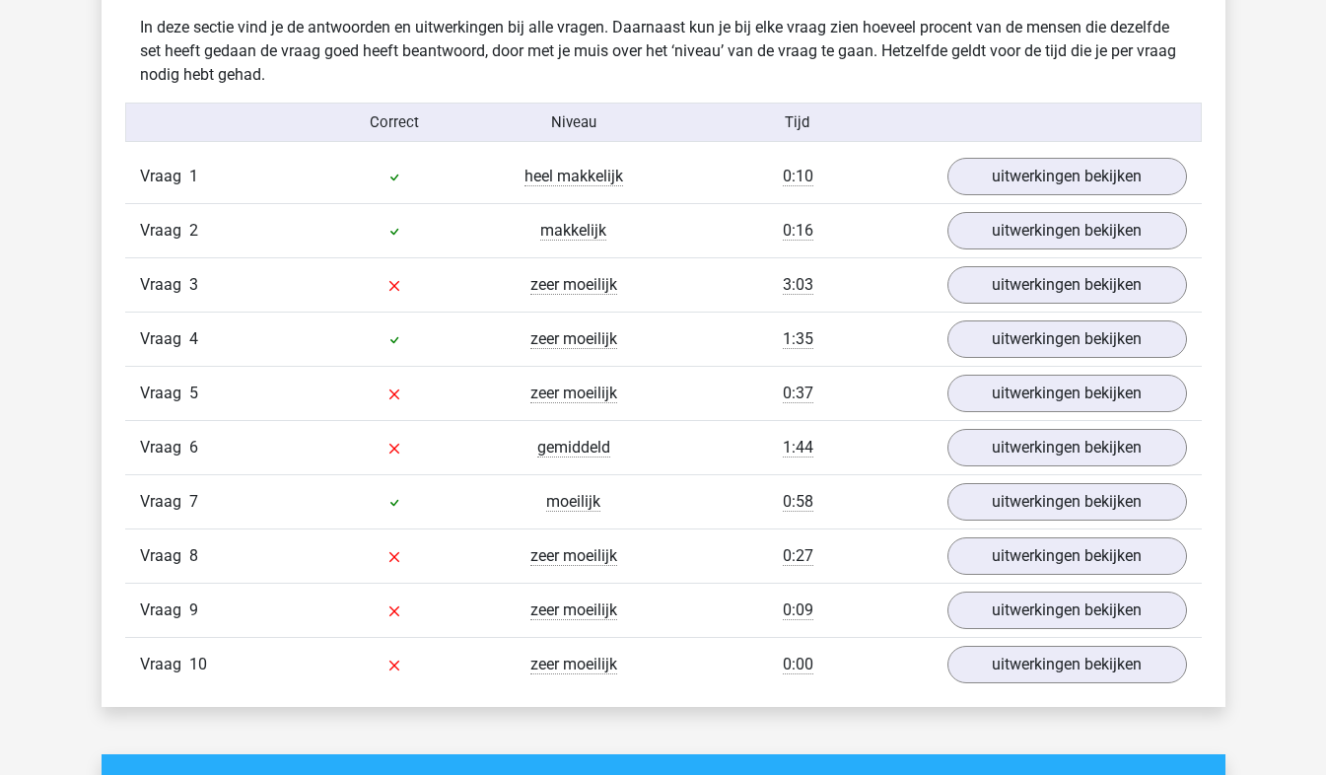
scroll to position [1549, 0]
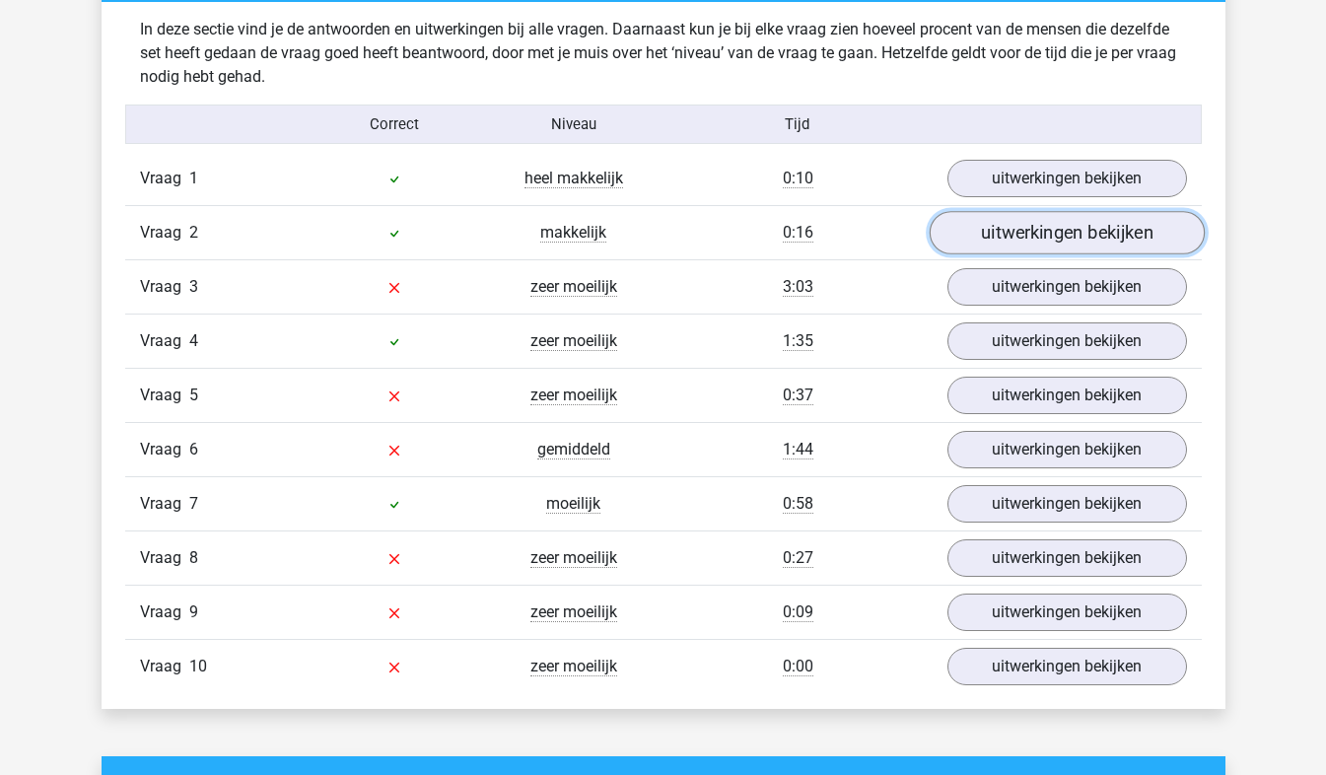
click at [968, 233] on link "uitwerkingen bekijken" at bounding box center [1066, 233] width 275 height 43
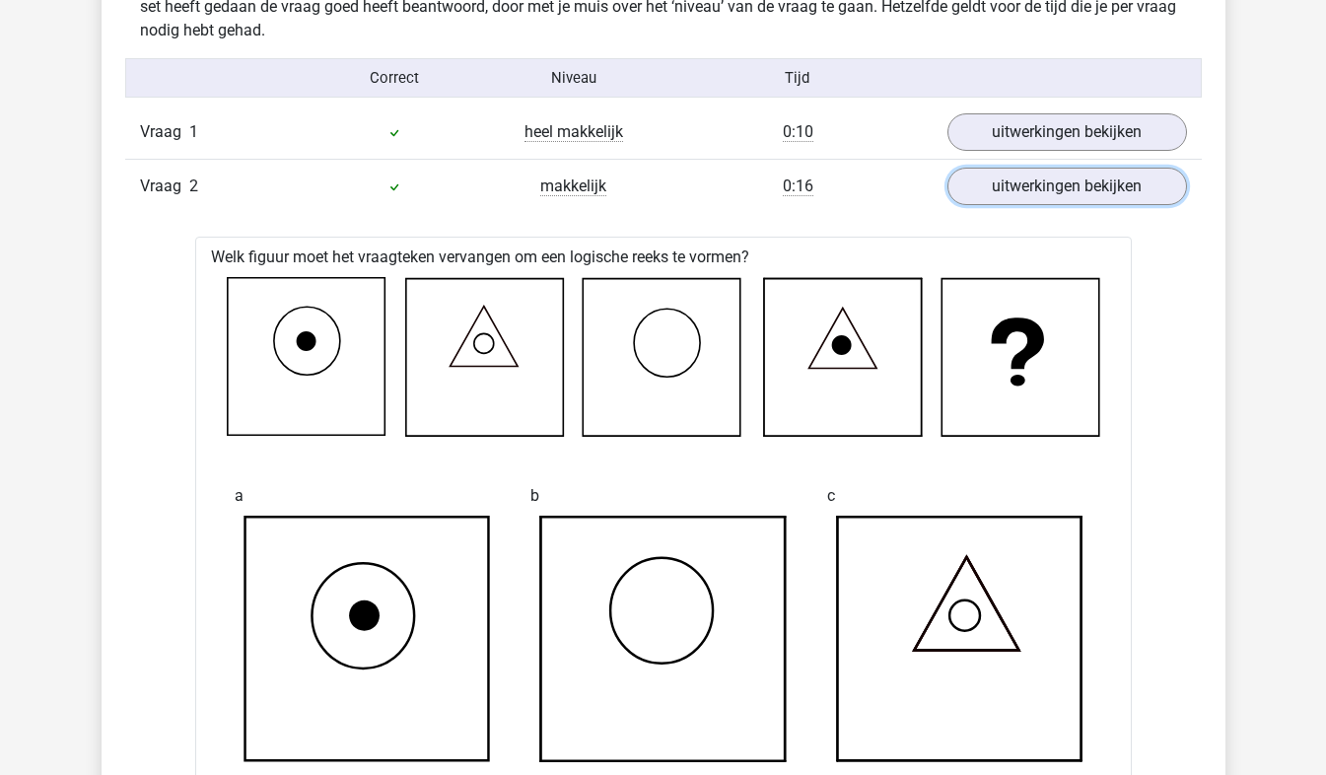
scroll to position [1605, 0]
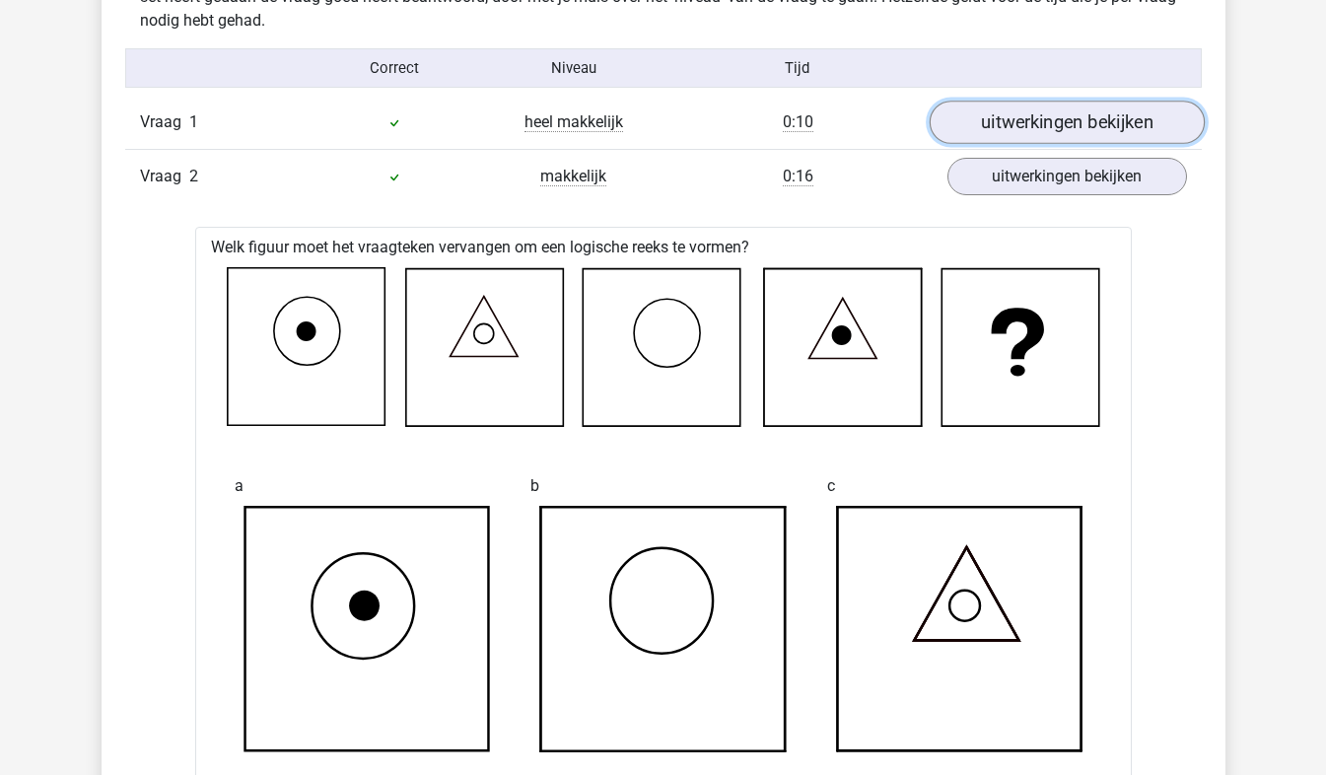
click at [1125, 127] on link "uitwerkingen bekijken" at bounding box center [1066, 123] width 275 height 43
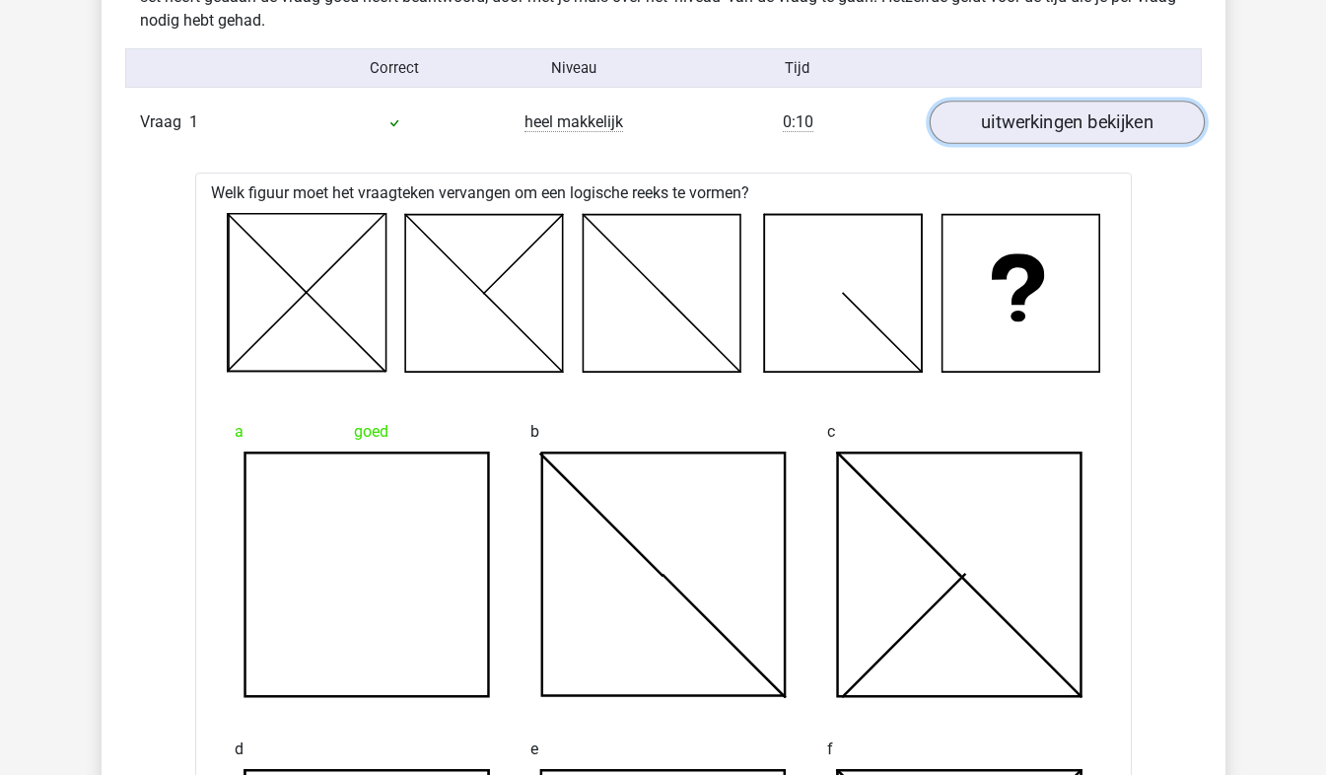
click at [1125, 127] on link "uitwerkingen bekijken" at bounding box center [1066, 123] width 275 height 43
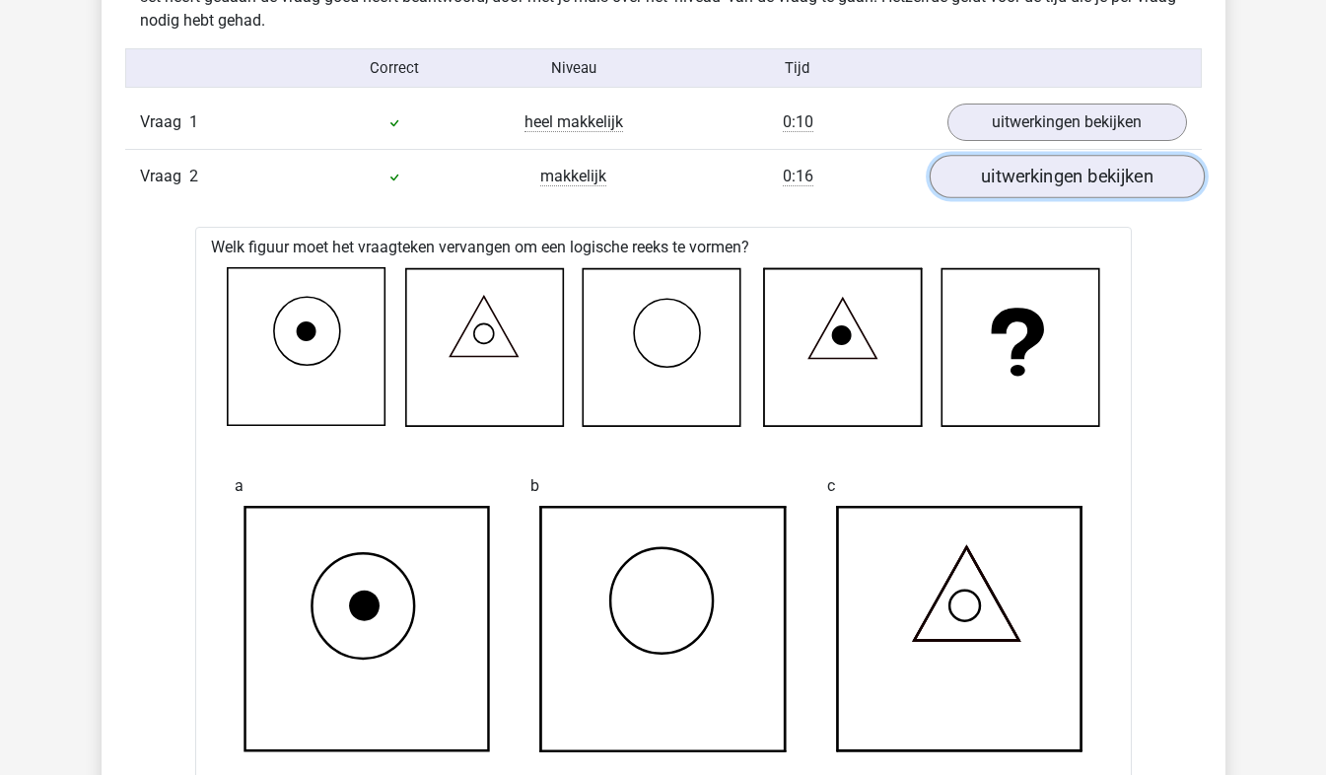
click at [1111, 181] on link "uitwerkingen bekijken" at bounding box center [1066, 177] width 275 height 43
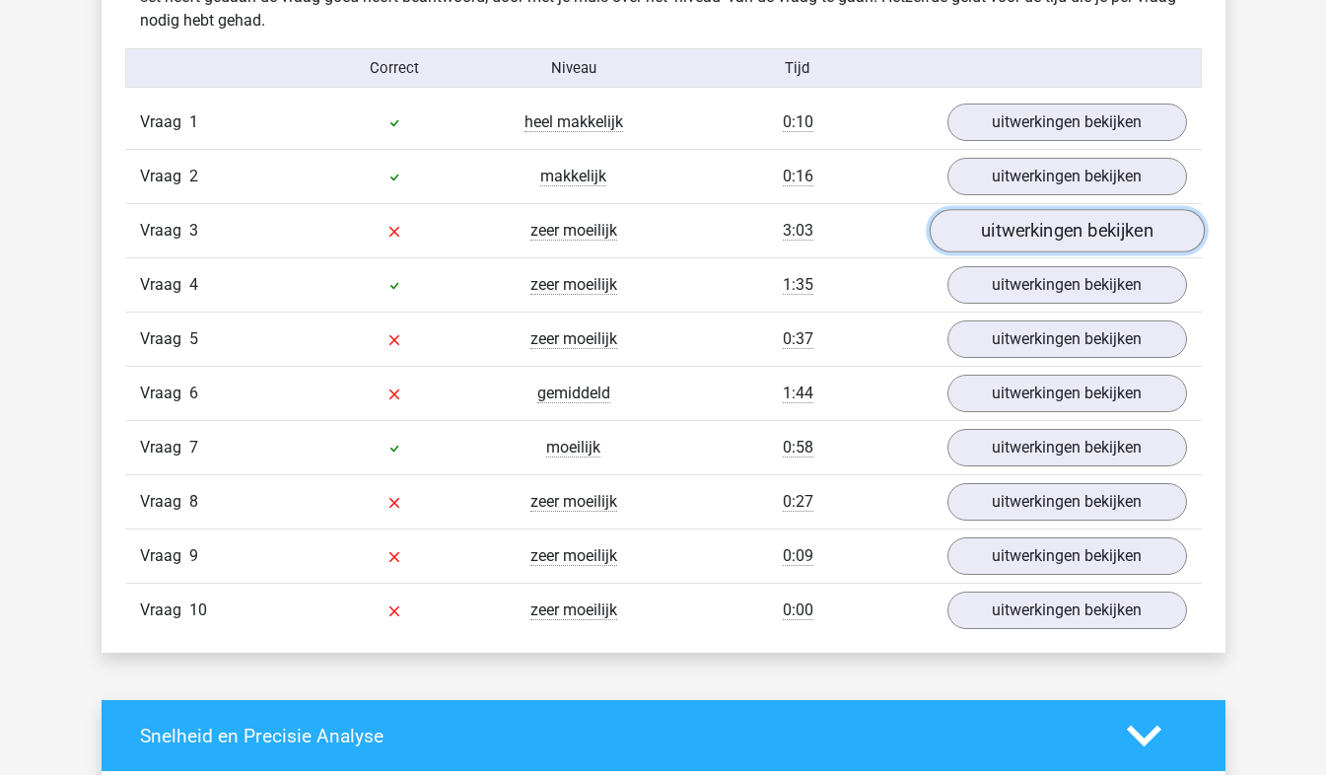
click at [1087, 229] on link "uitwerkingen bekijken" at bounding box center [1066, 231] width 275 height 43
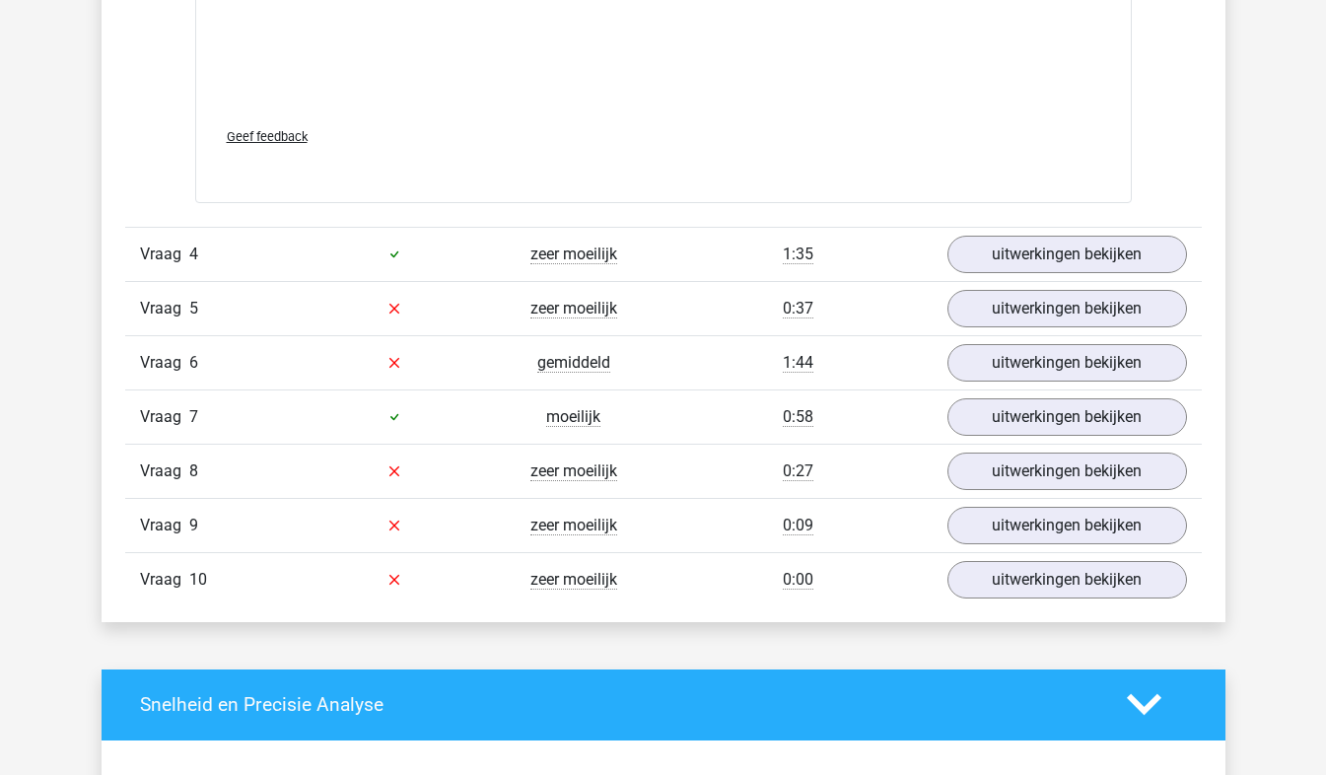
scroll to position [3289, 0]
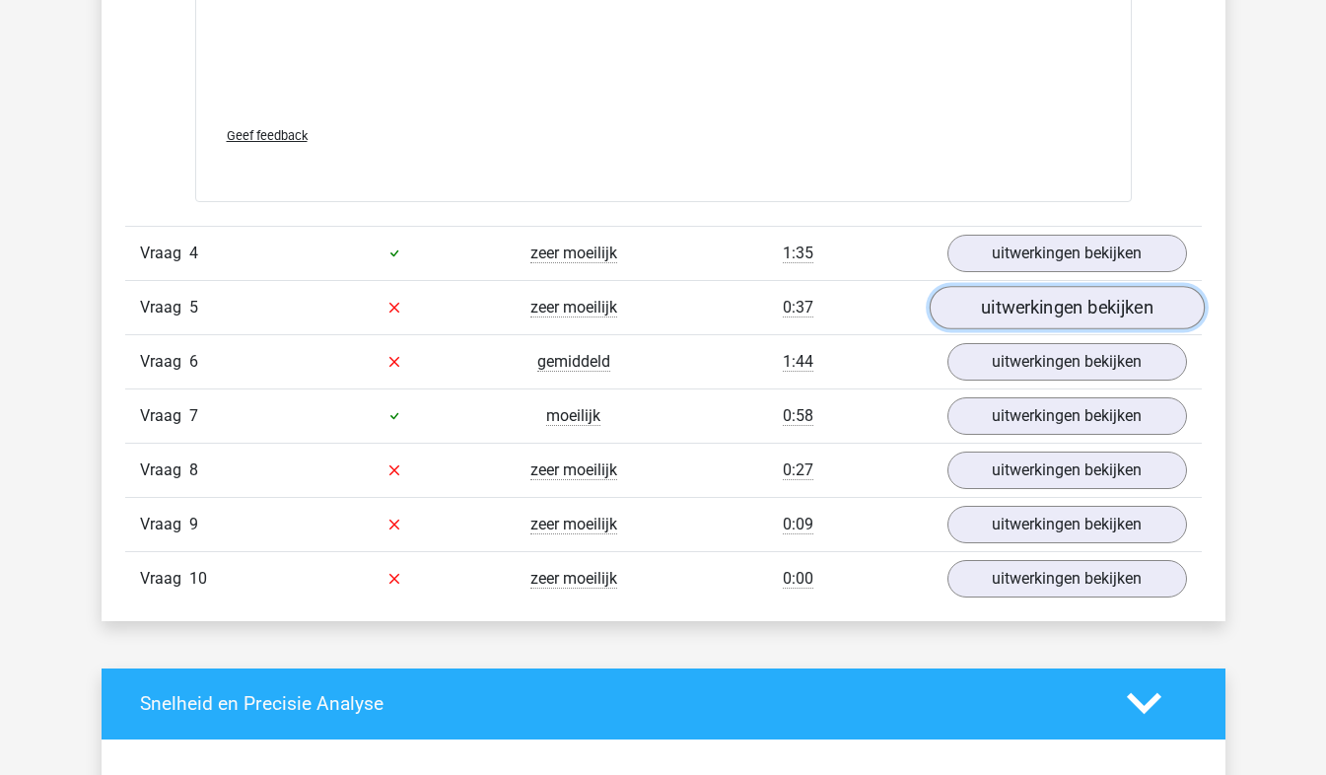
click at [977, 310] on link "uitwerkingen bekijken" at bounding box center [1066, 307] width 275 height 43
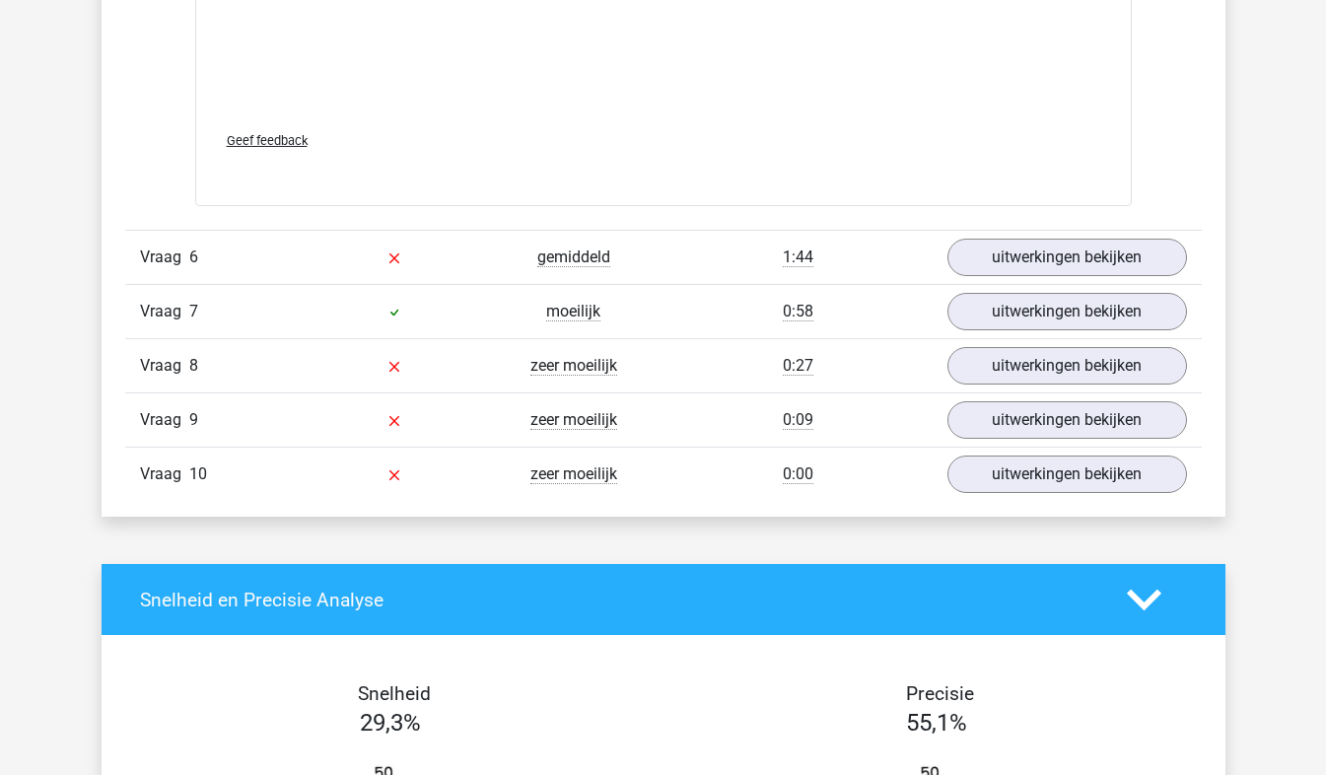
scroll to position [5044, 0]
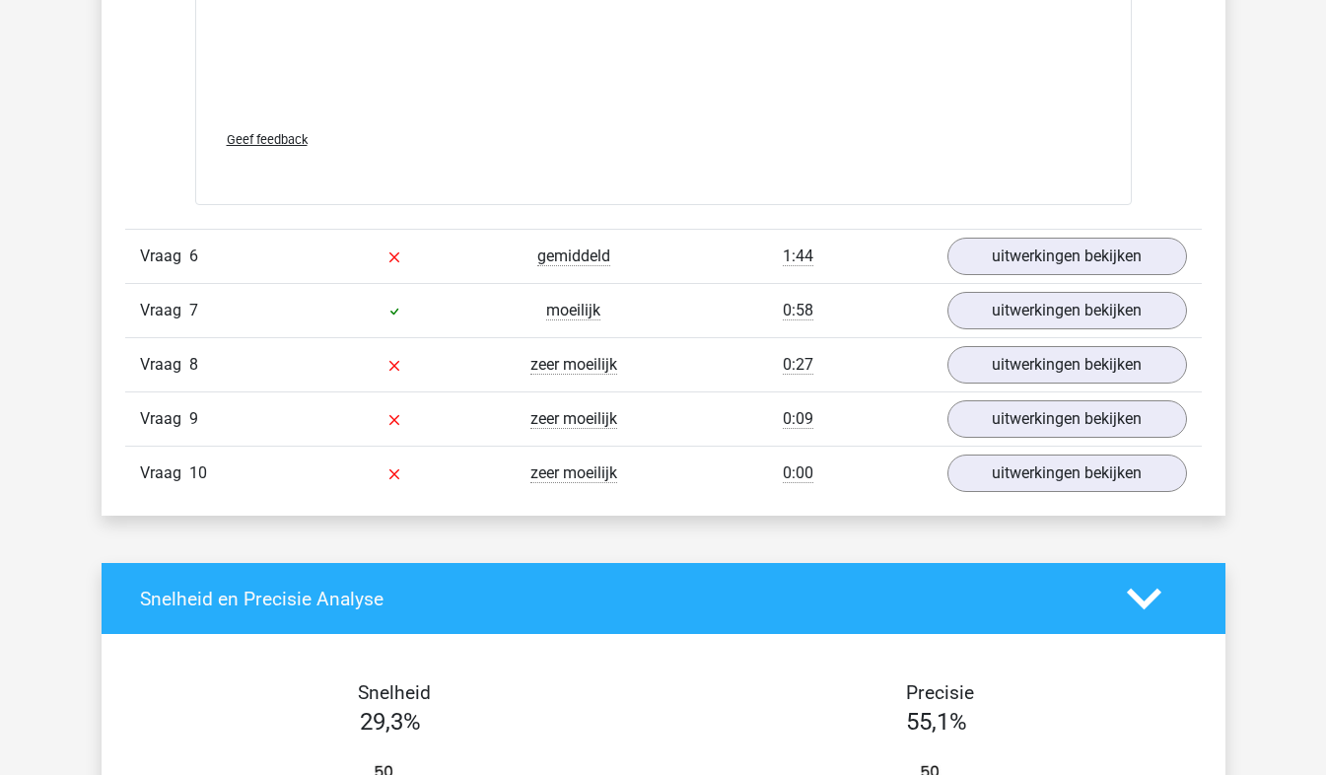
click at [881, 264] on div "1:44" at bounding box center [798, 257] width 269 height 24
click at [1017, 240] on link "uitwerkingen bekijken" at bounding box center [1066, 256] width 275 height 43
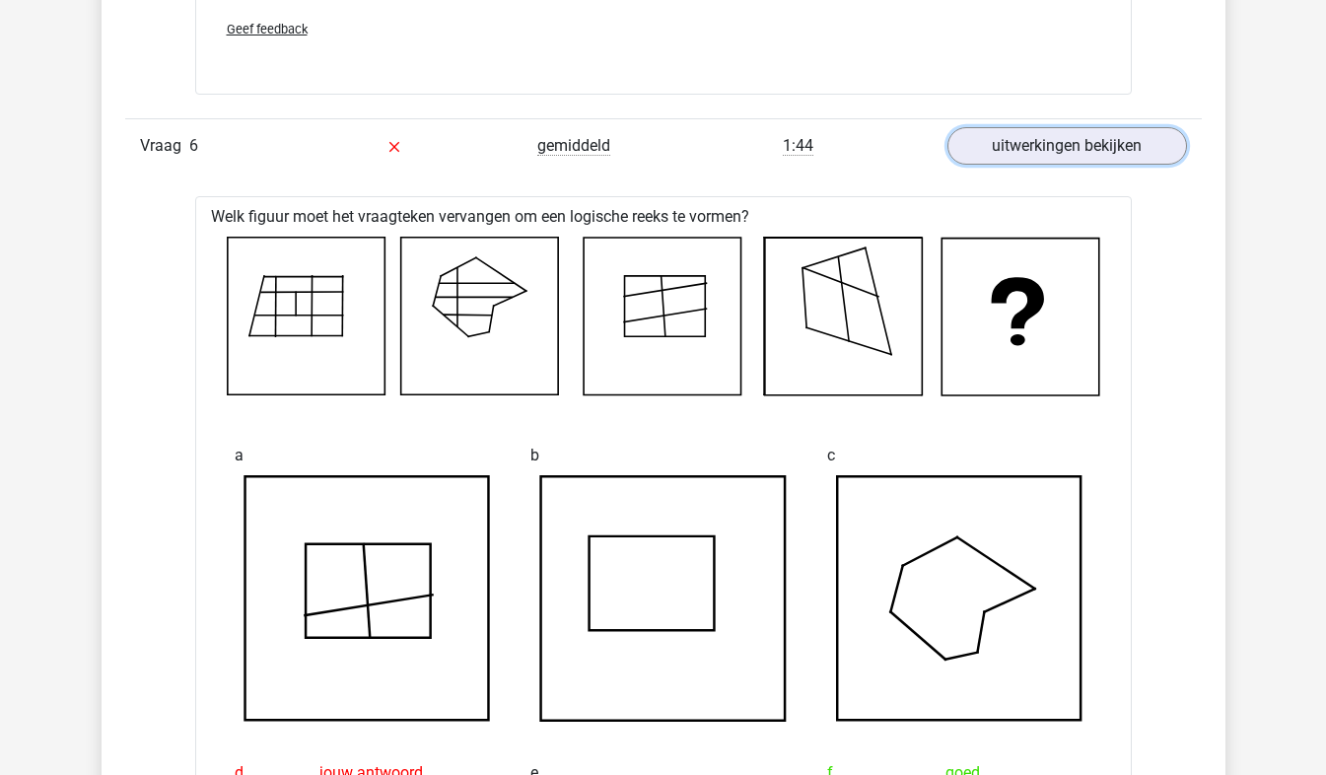
scroll to position [5158, 0]
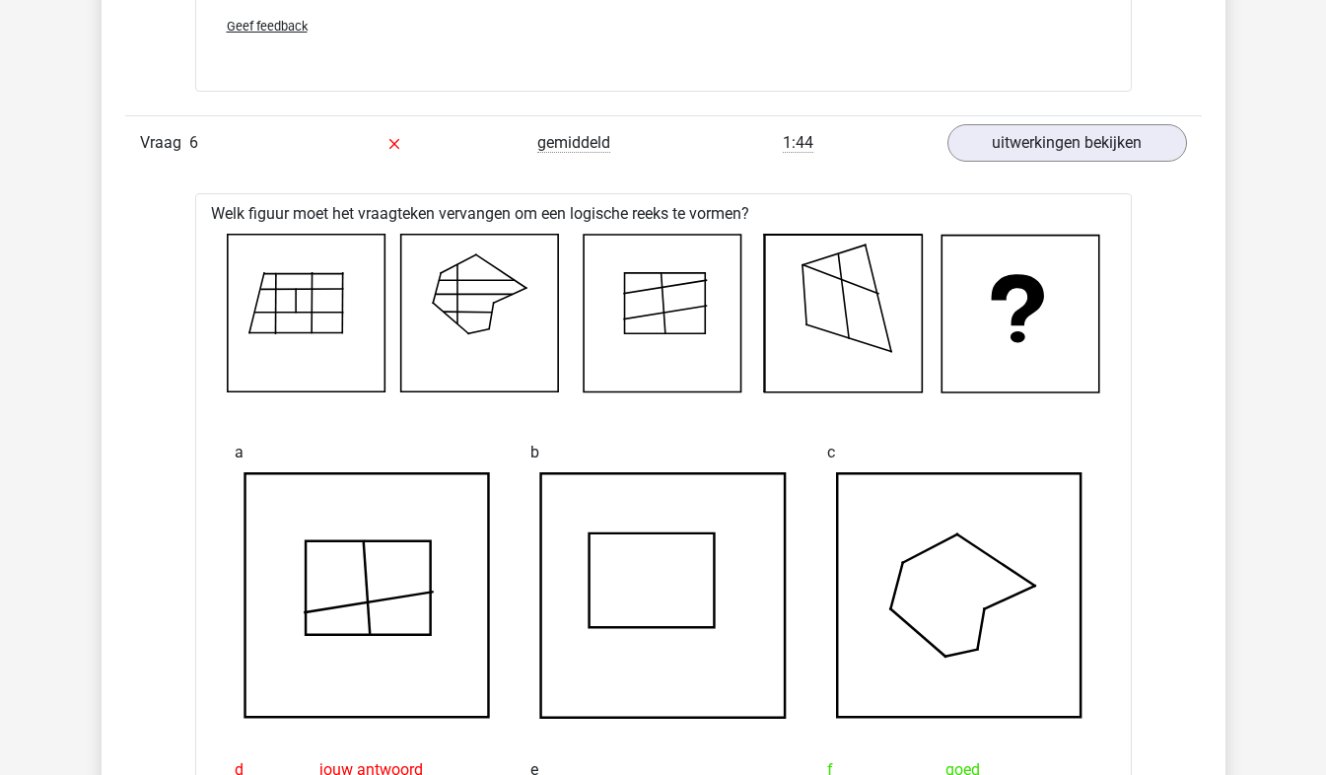
drag, startPoint x: 475, startPoint y: 229, endPoint x: 1027, endPoint y: 450, distance: 593.9
click at [1027, 450] on div "c" at bounding box center [960, 576] width 297 height 318
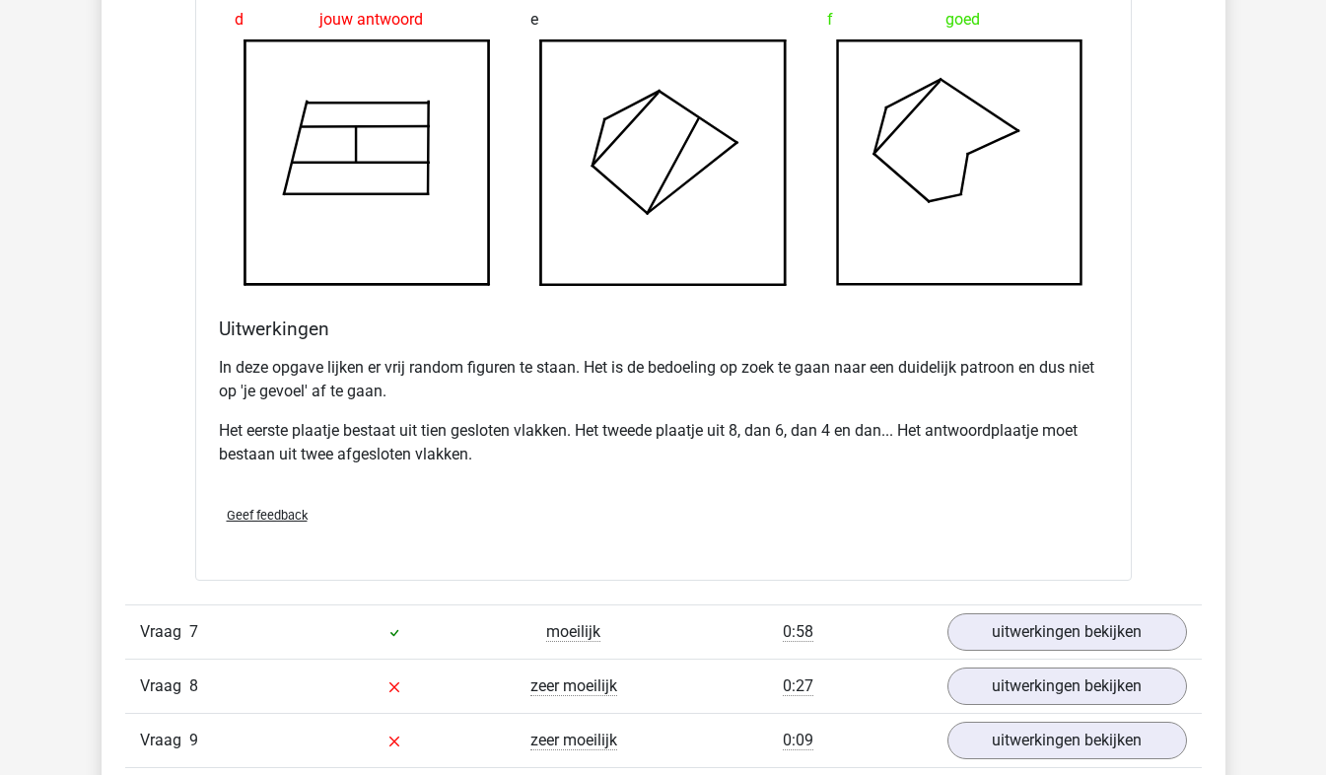
scroll to position [6178, 0]
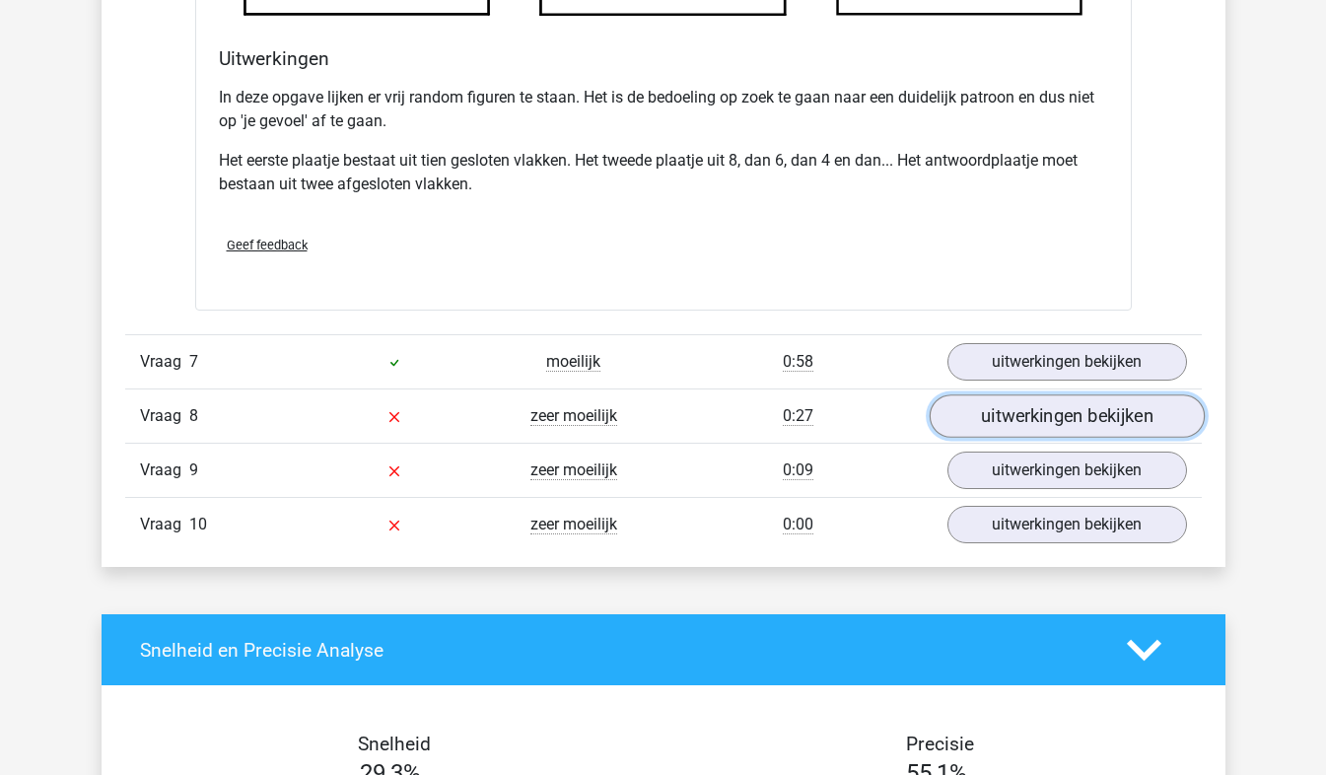
click at [1001, 428] on link "uitwerkingen bekijken" at bounding box center [1066, 416] width 275 height 43
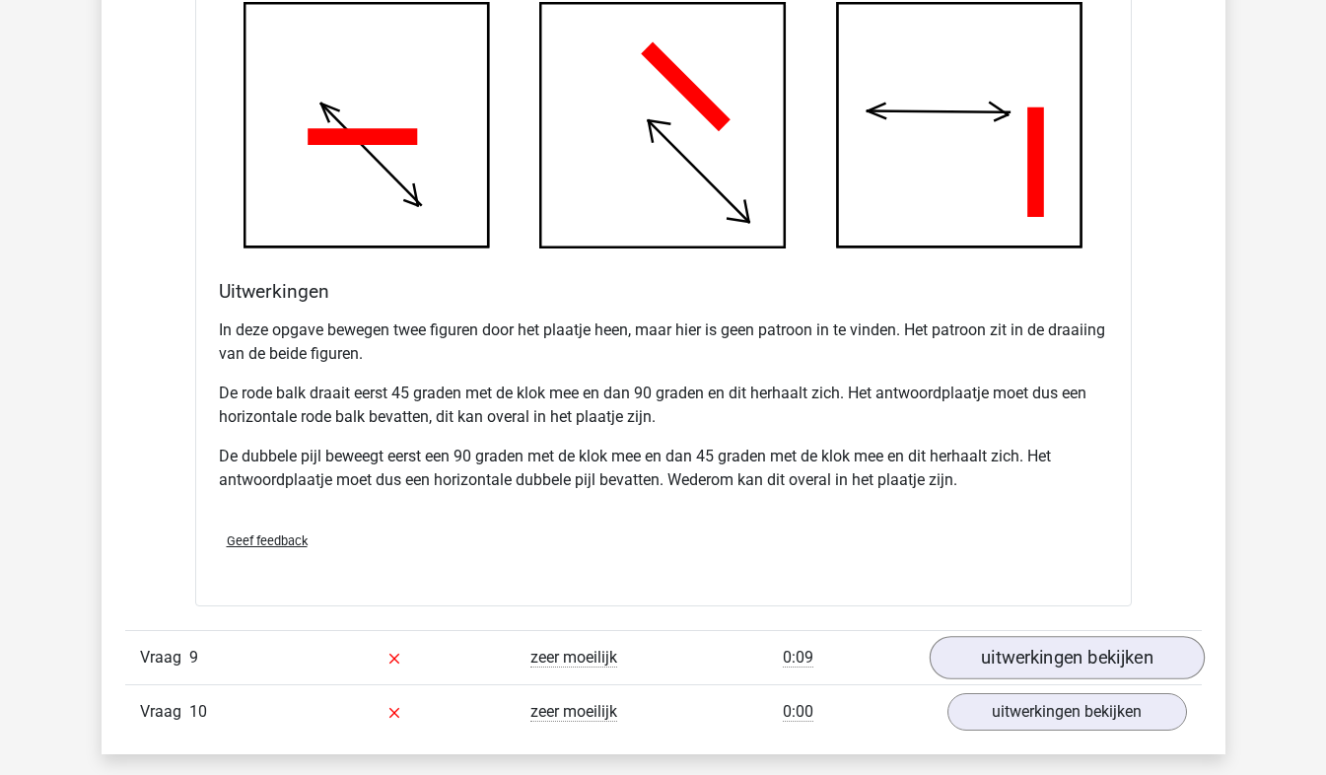
scroll to position [7239, 0]
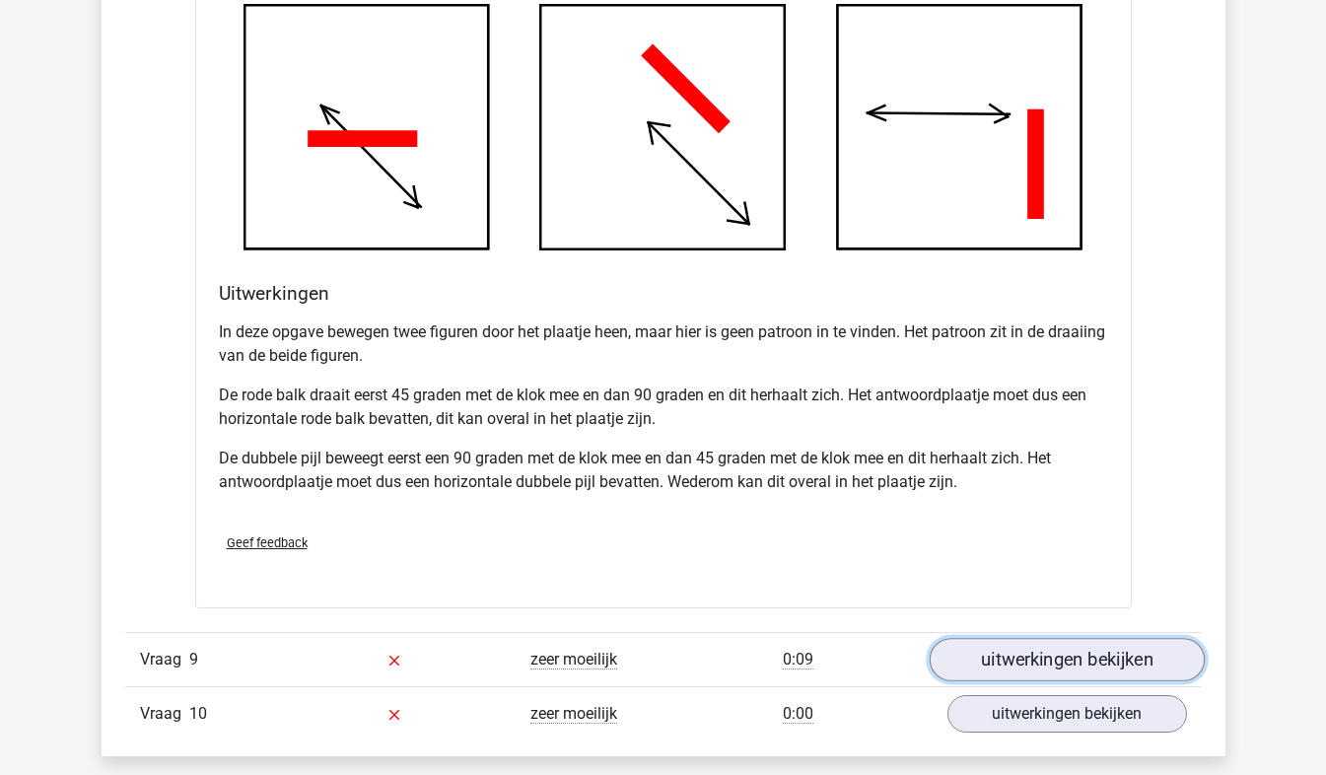
click at [1021, 656] on link "uitwerkingen bekijken" at bounding box center [1066, 659] width 275 height 43
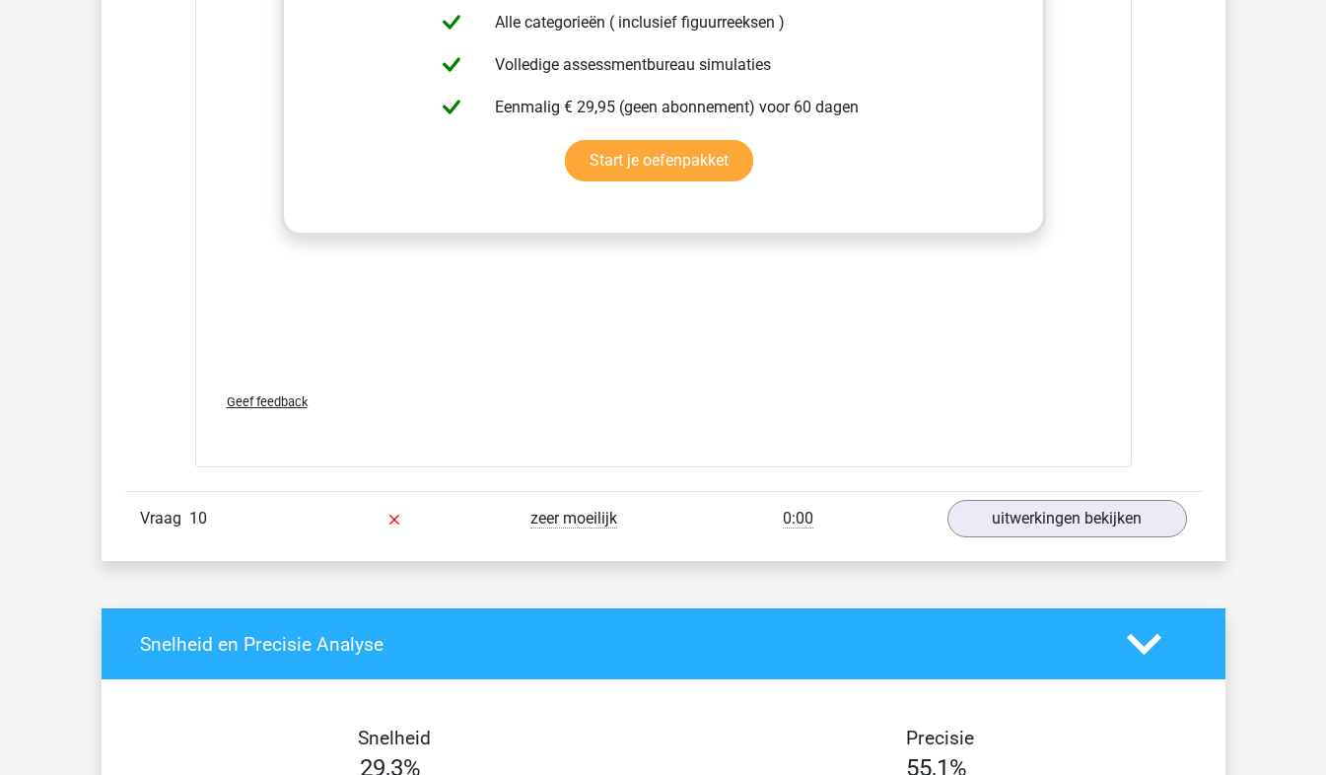
scroll to position [9087, 0]
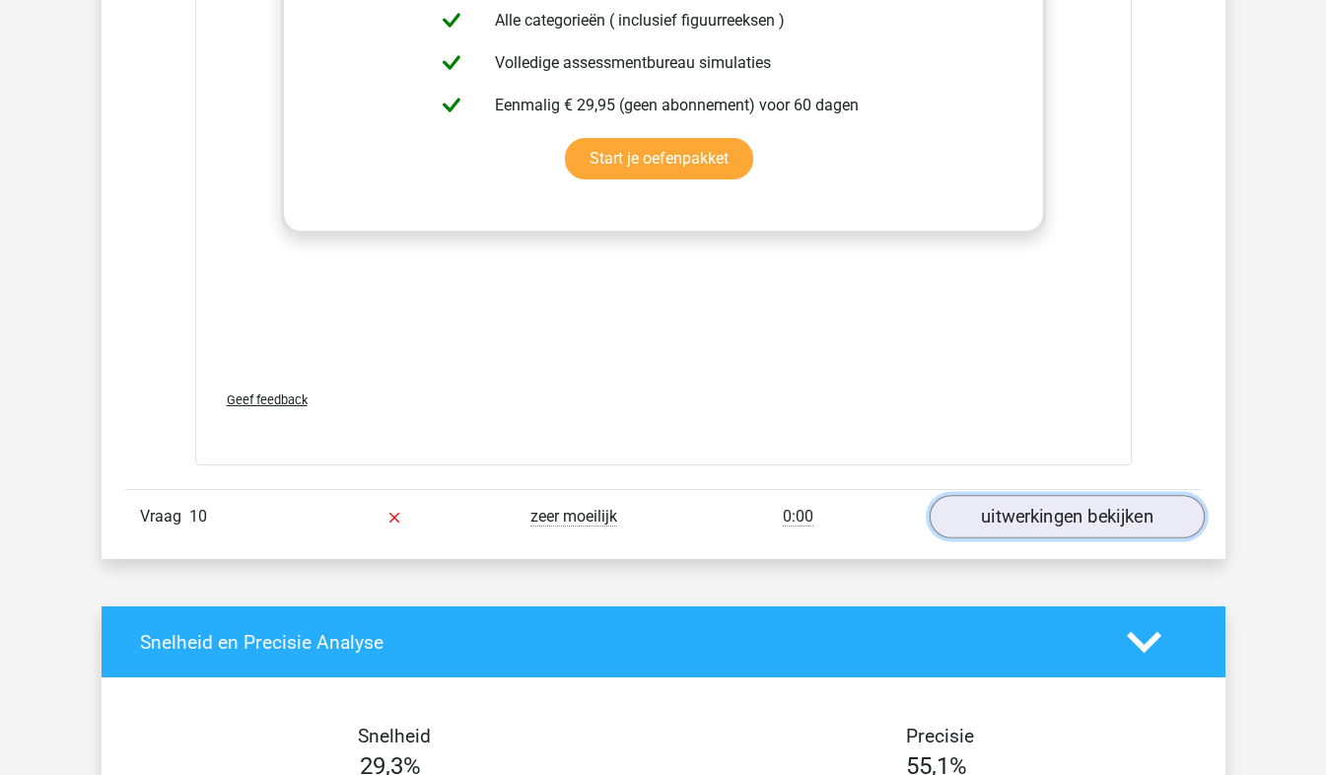
click at [1102, 522] on link "uitwerkingen bekijken" at bounding box center [1066, 517] width 275 height 43
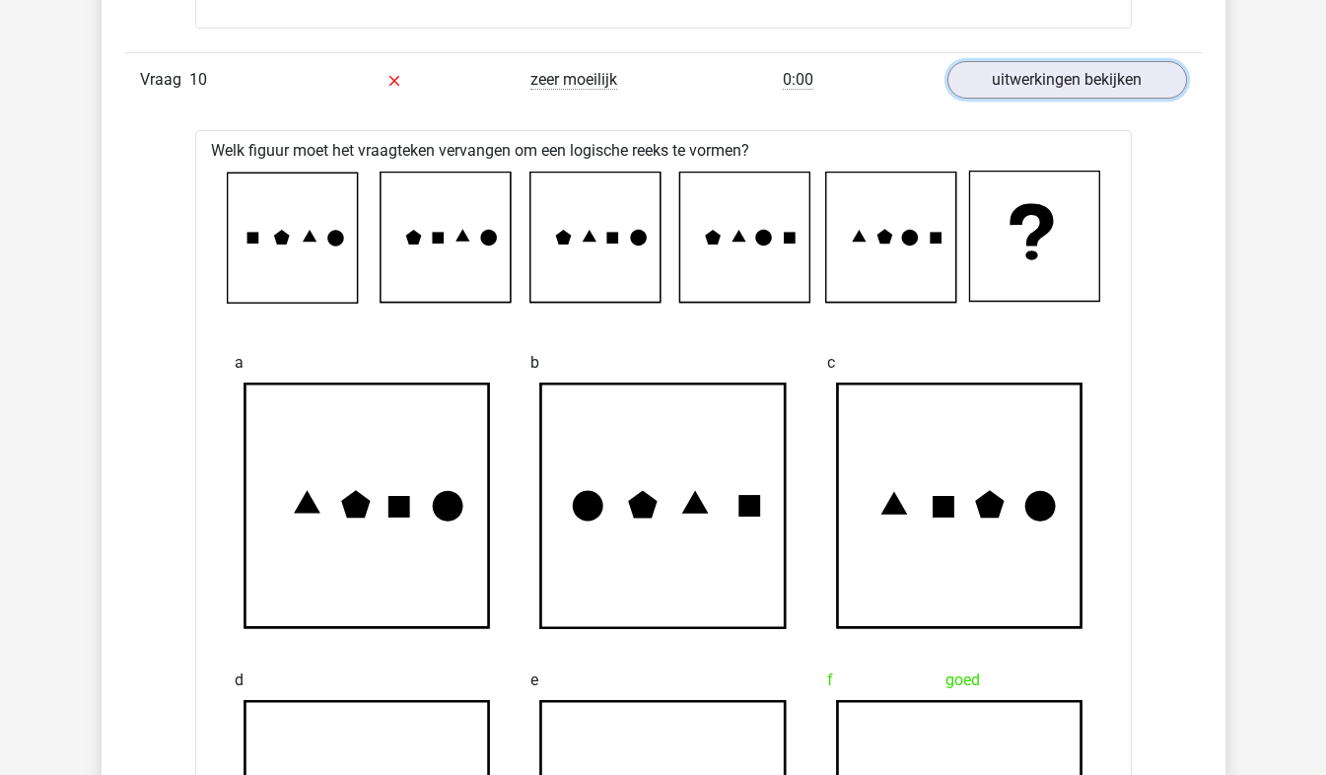
scroll to position [9777, 0]
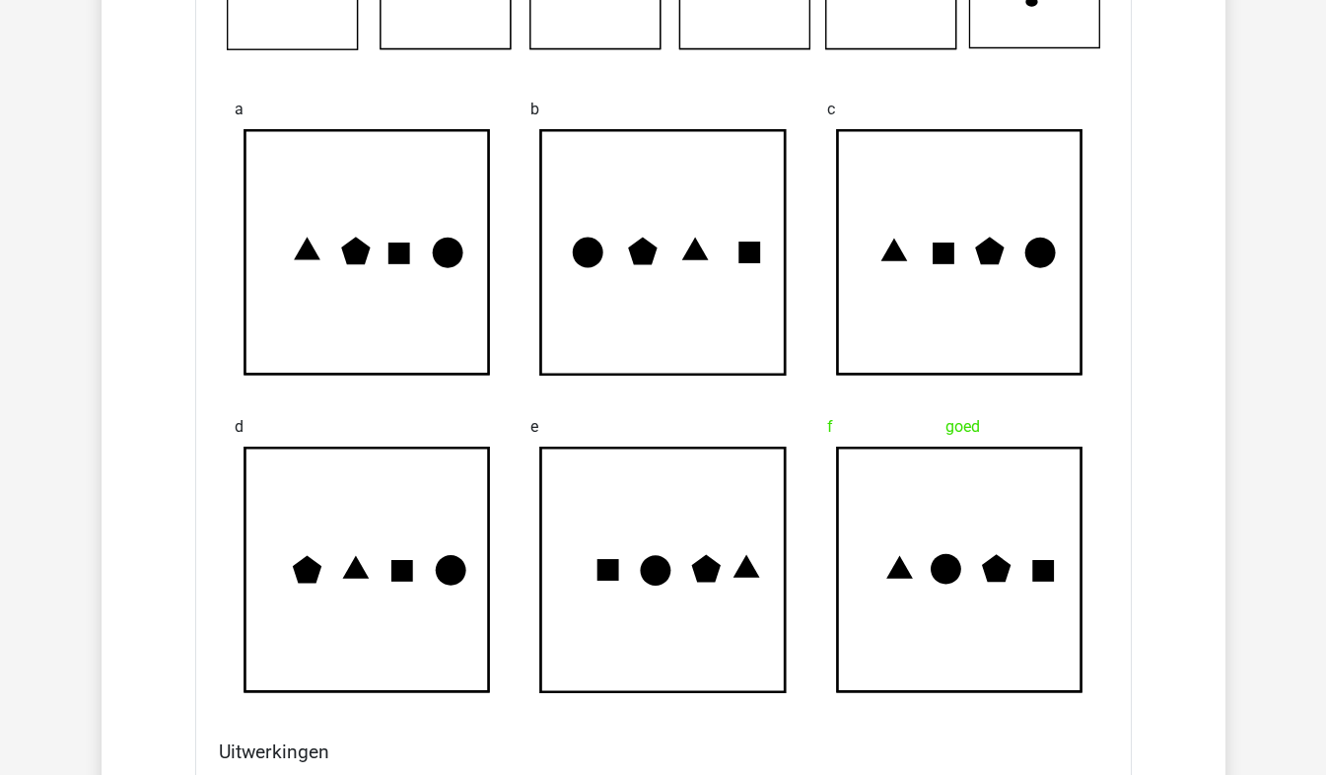
click at [315, 678] on icon at bounding box center [367, 571] width 245 height 245
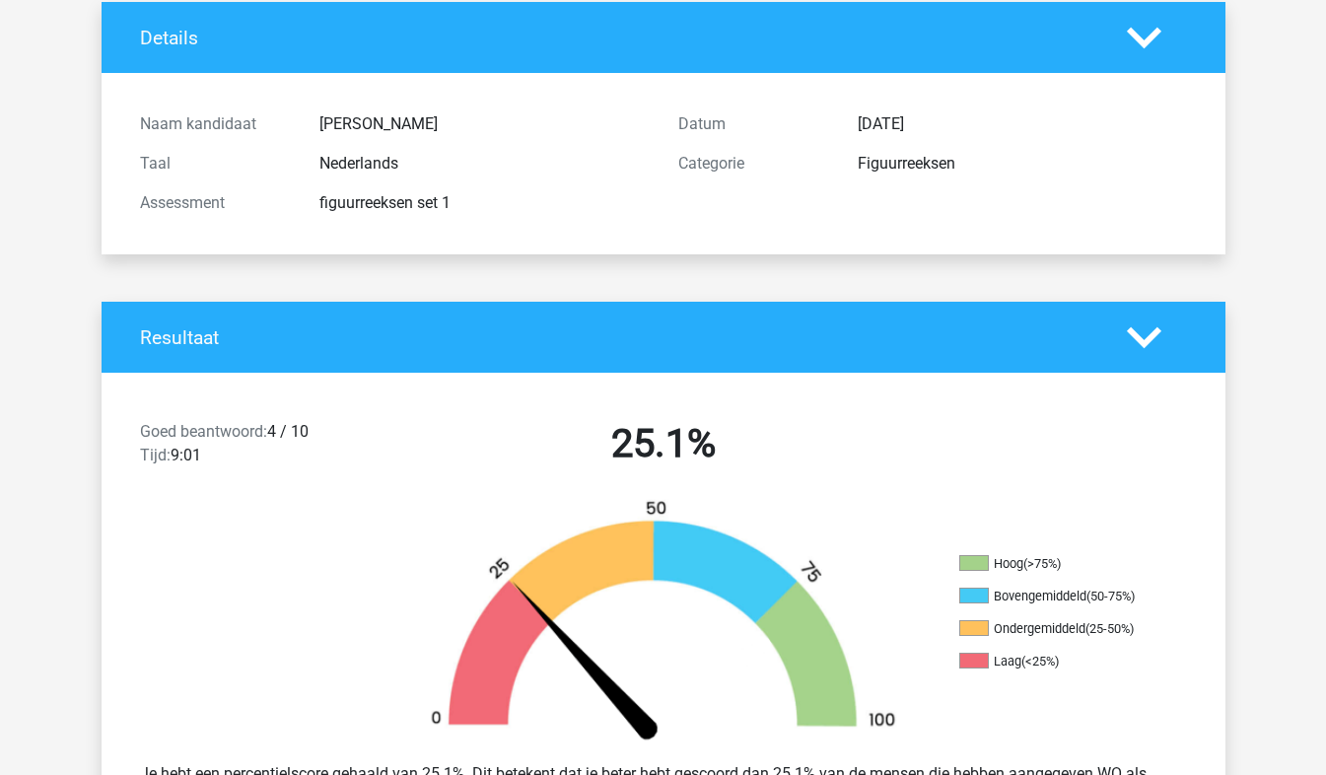
scroll to position [0, 0]
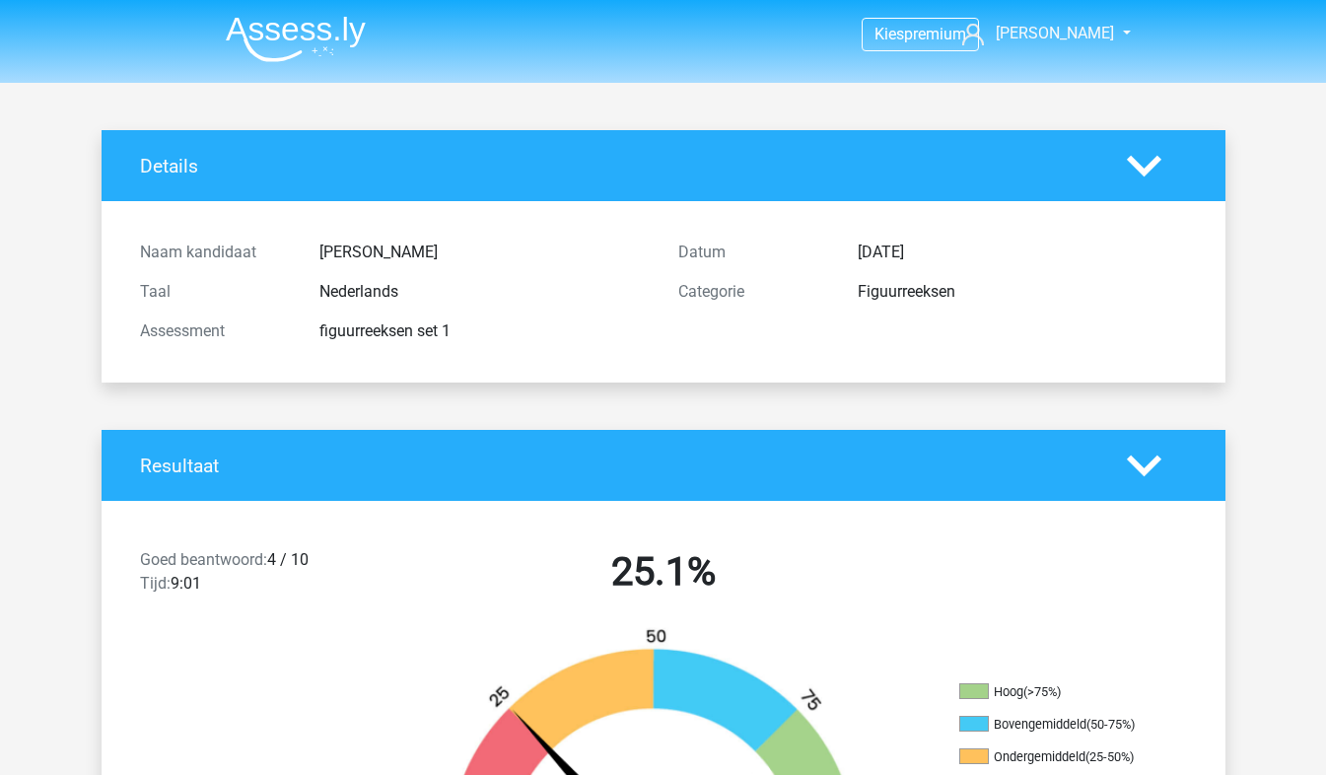
click at [1140, 464] on icon at bounding box center [1144, 466] width 35 height 35
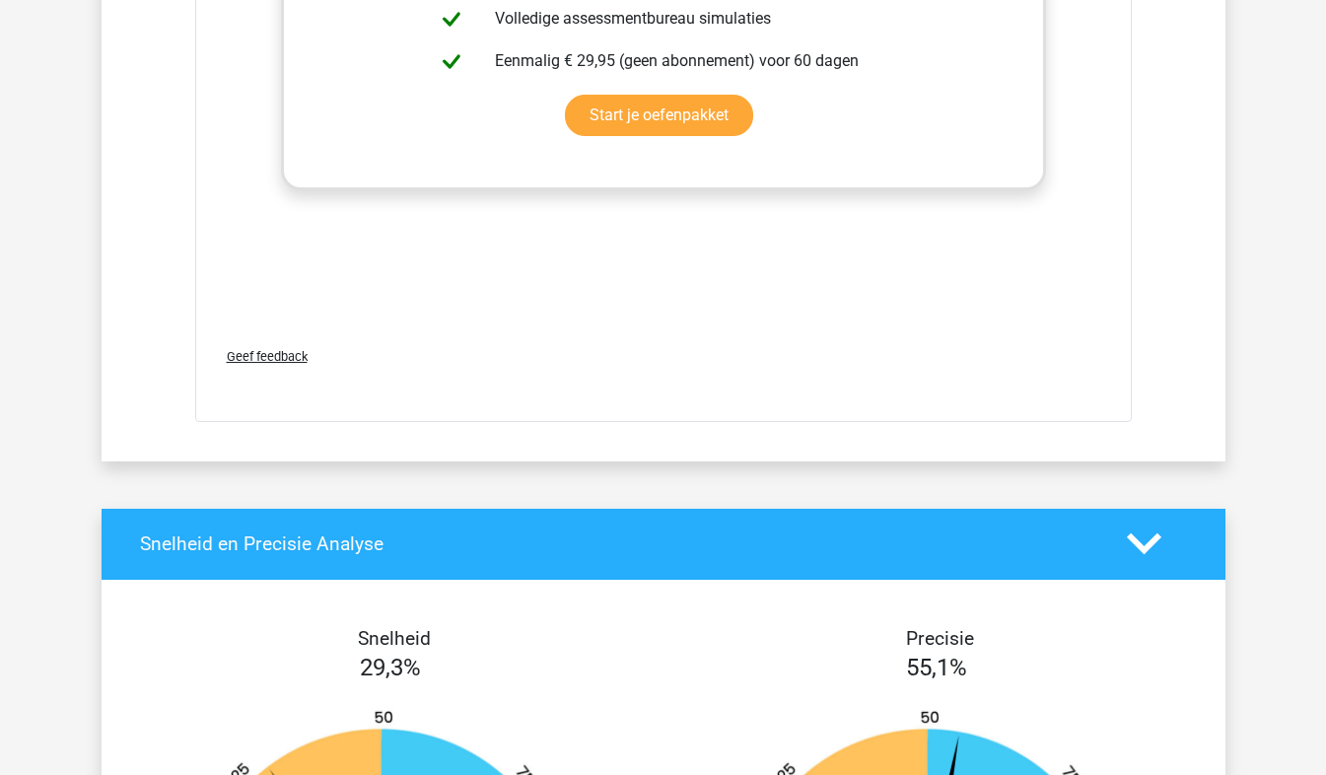
scroll to position [10153, 0]
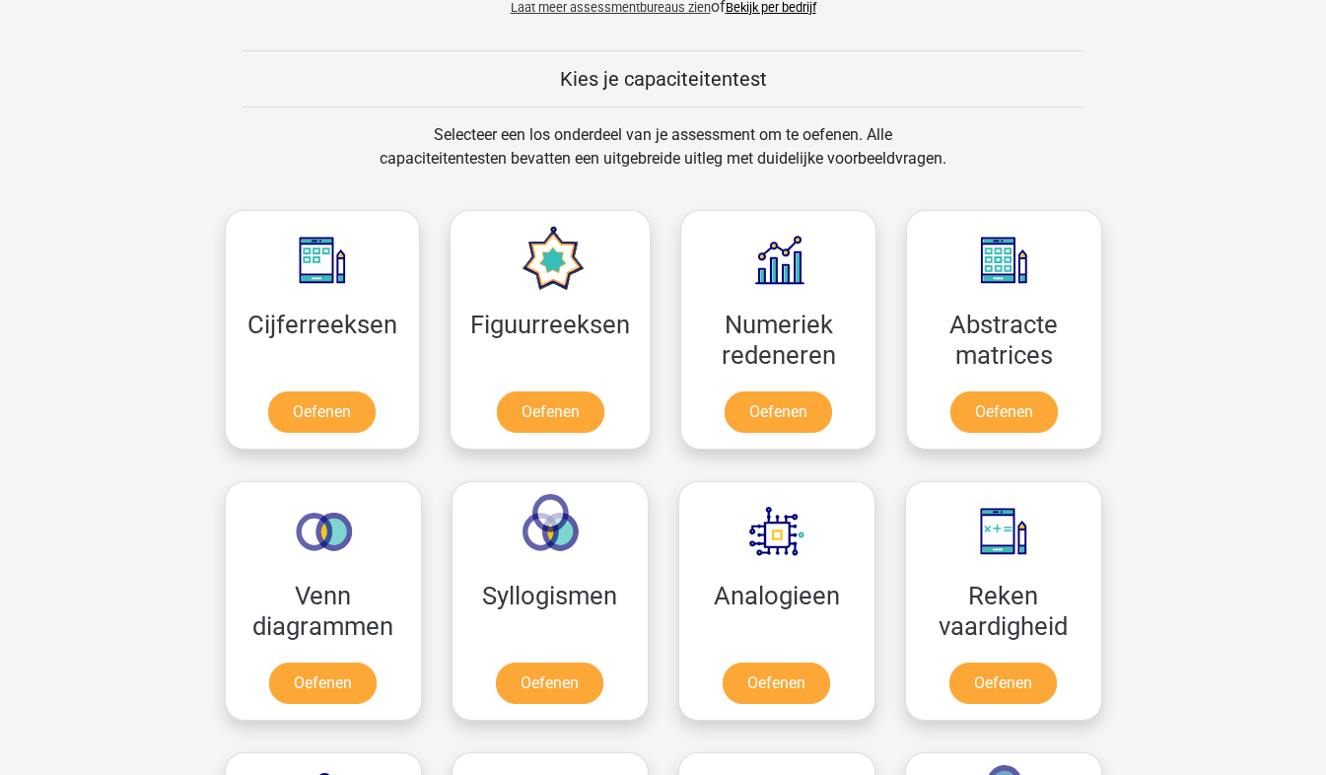
scroll to position [852, 0]
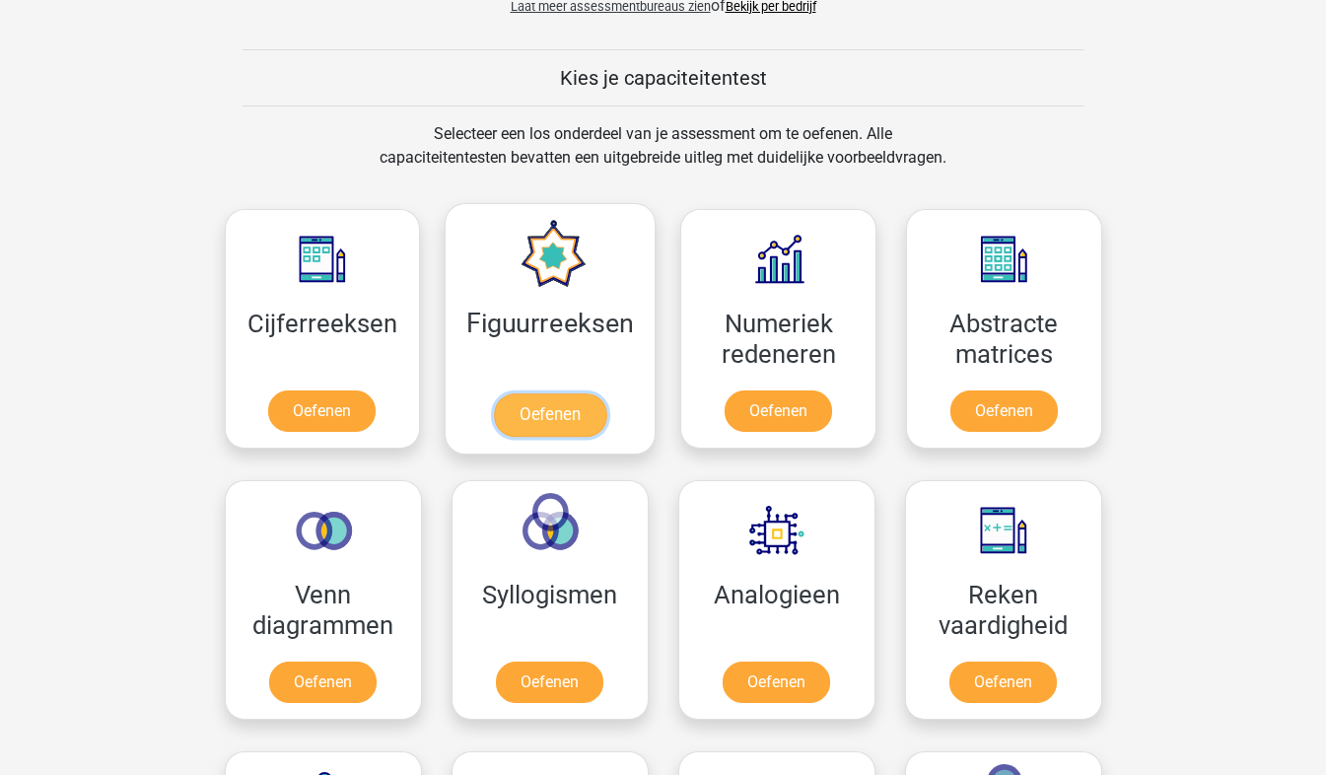
click at [504, 412] on link "Oefenen" at bounding box center [550, 414] width 112 height 43
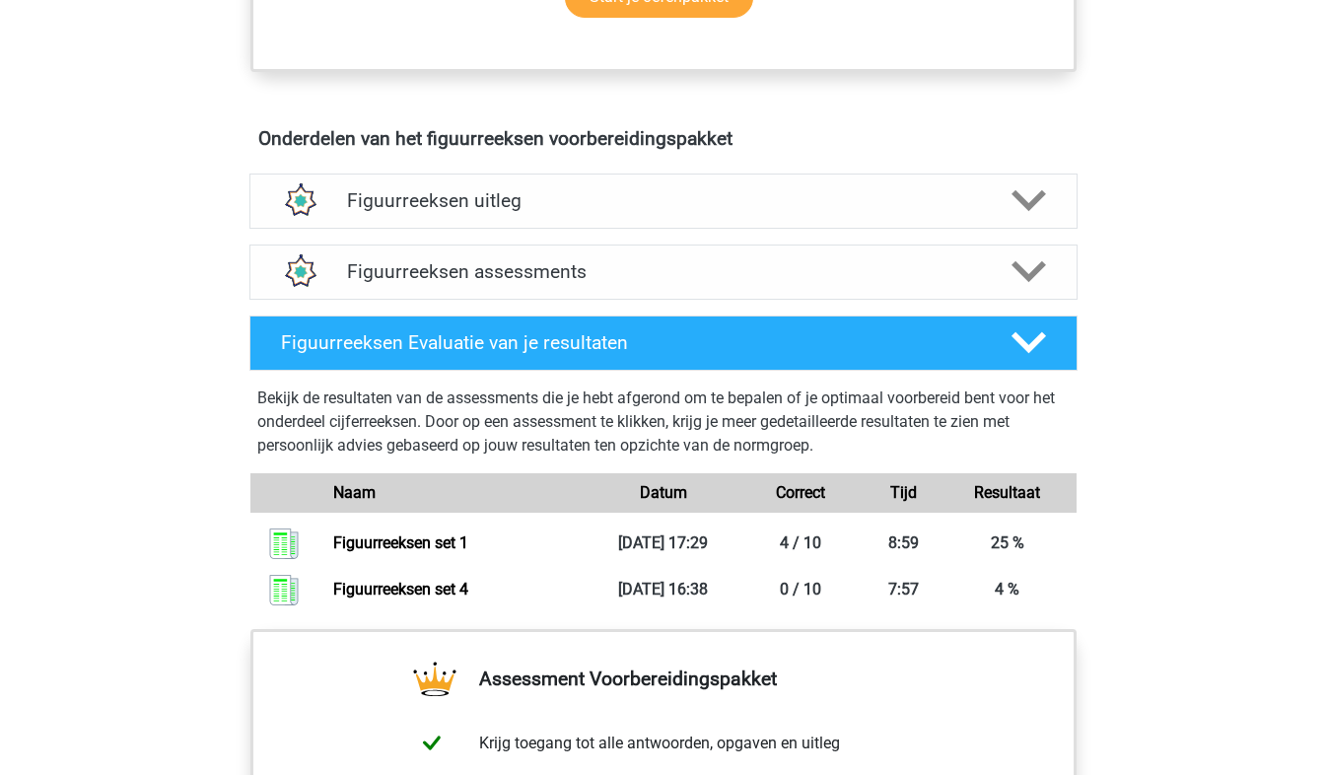
scroll to position [894, 0]
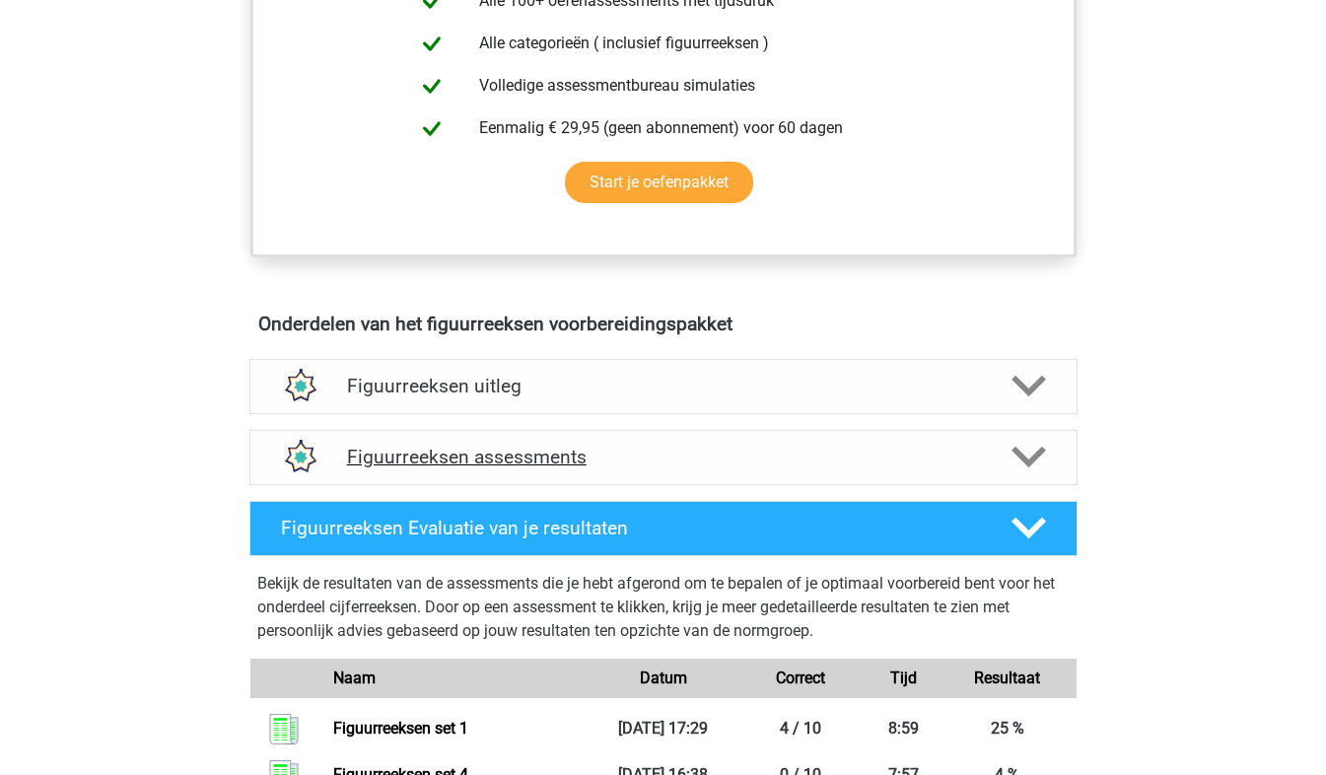
click at [1009, 456] on div at bounding box center [1027, 457] width 66 height 35
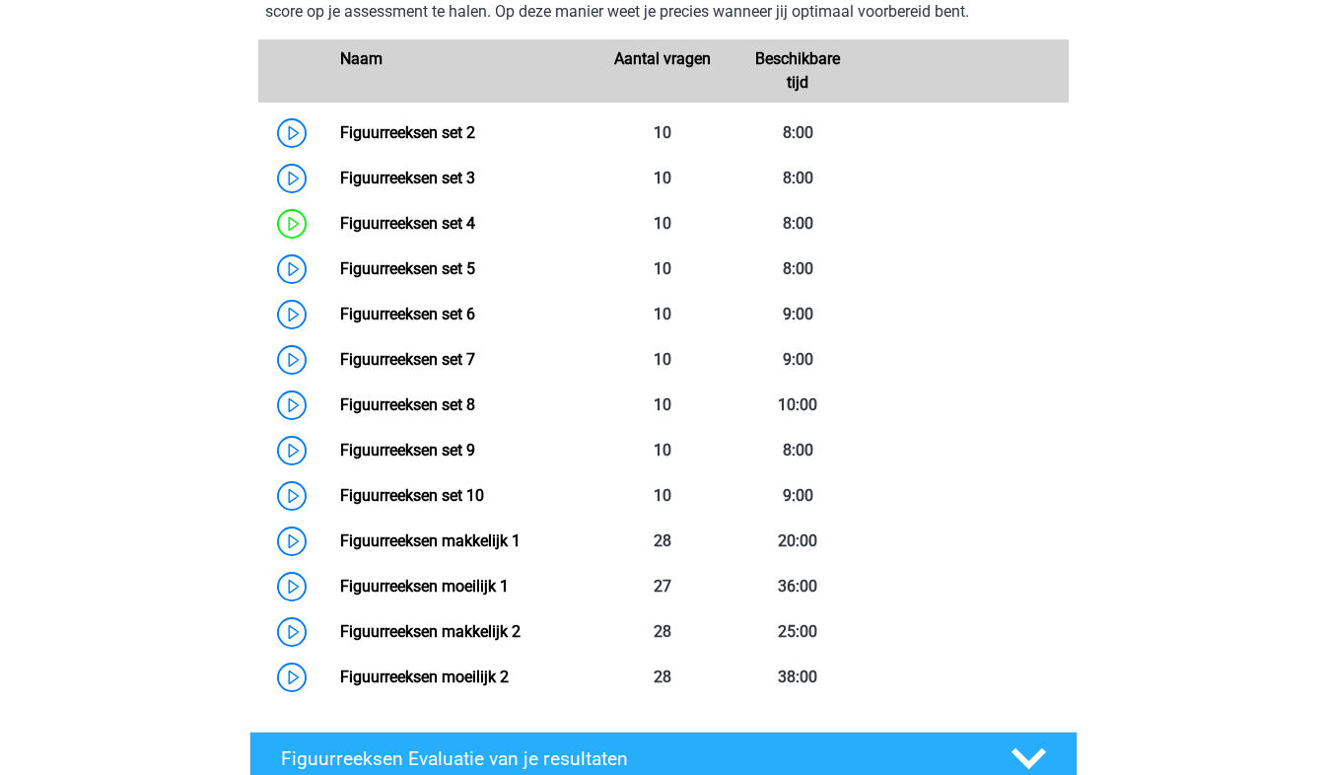
scroll to position [1441, 0]
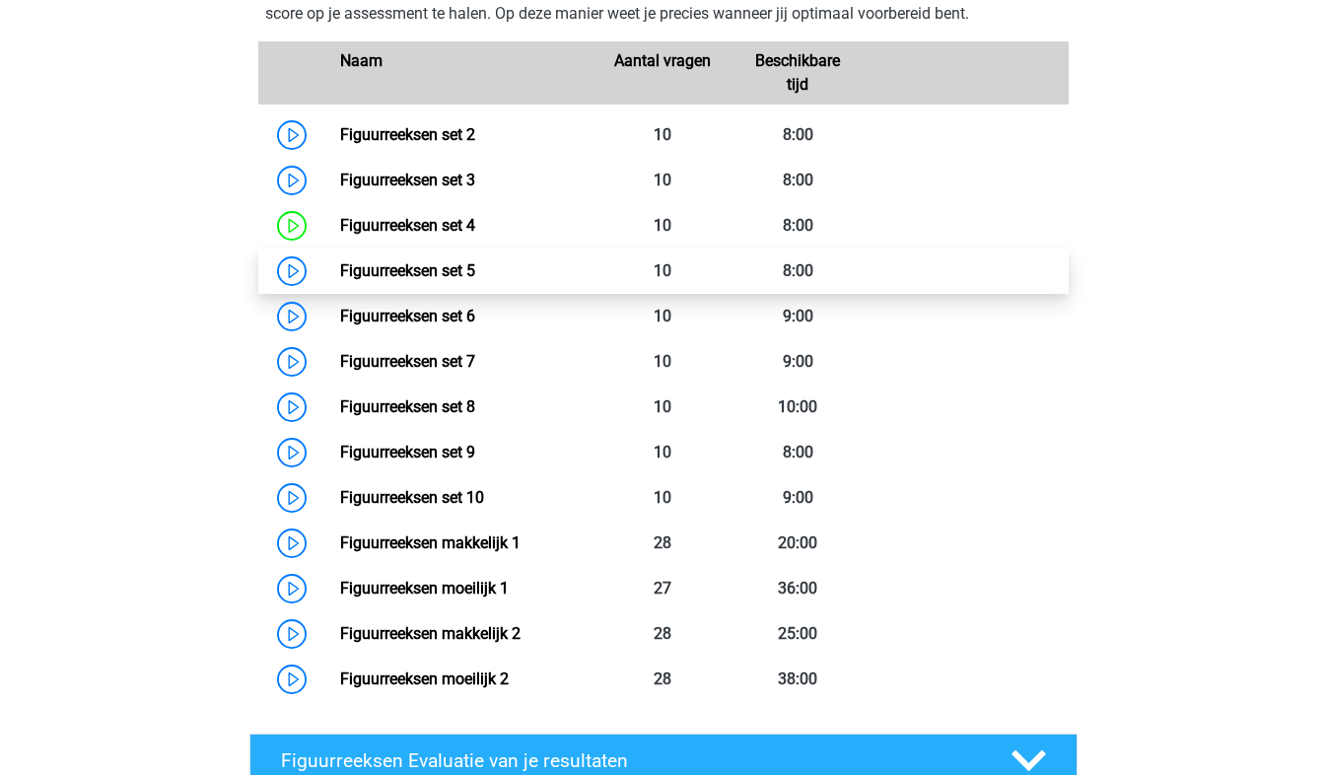
click at [475, 279] on link "Figuurreeksen set 5" at bounding box center [407, 270] width 135 height 19
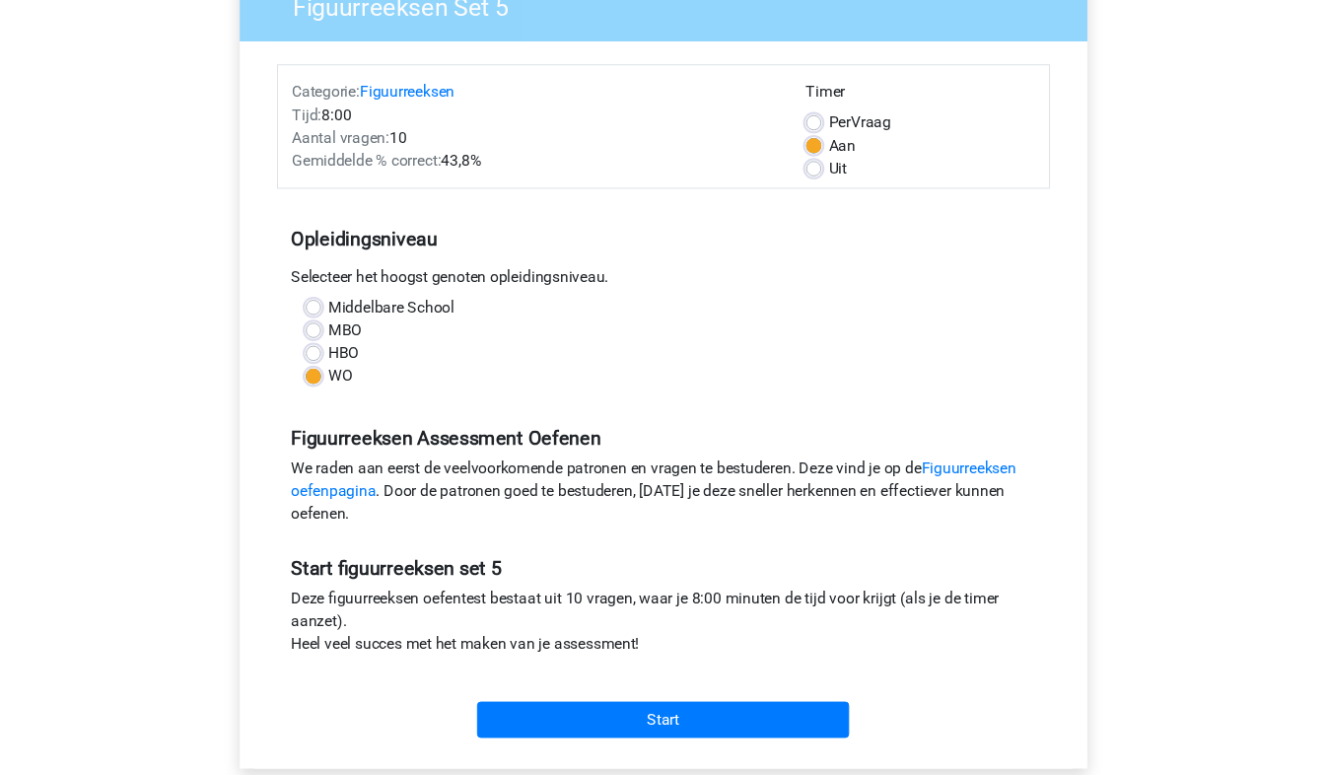
scroll to position [180, 0]
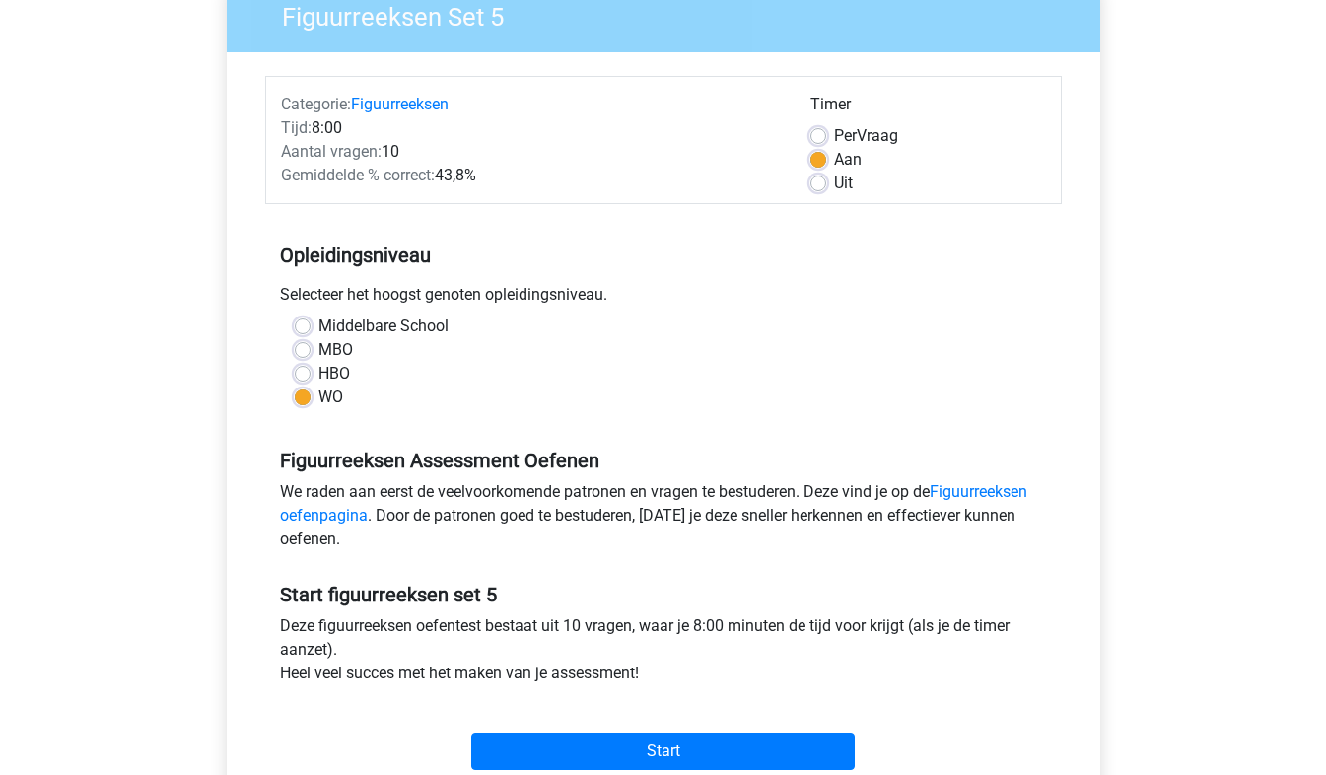
click at [739, 372] on div "HBO" at bounding box center [664, 374] width 738 height 24
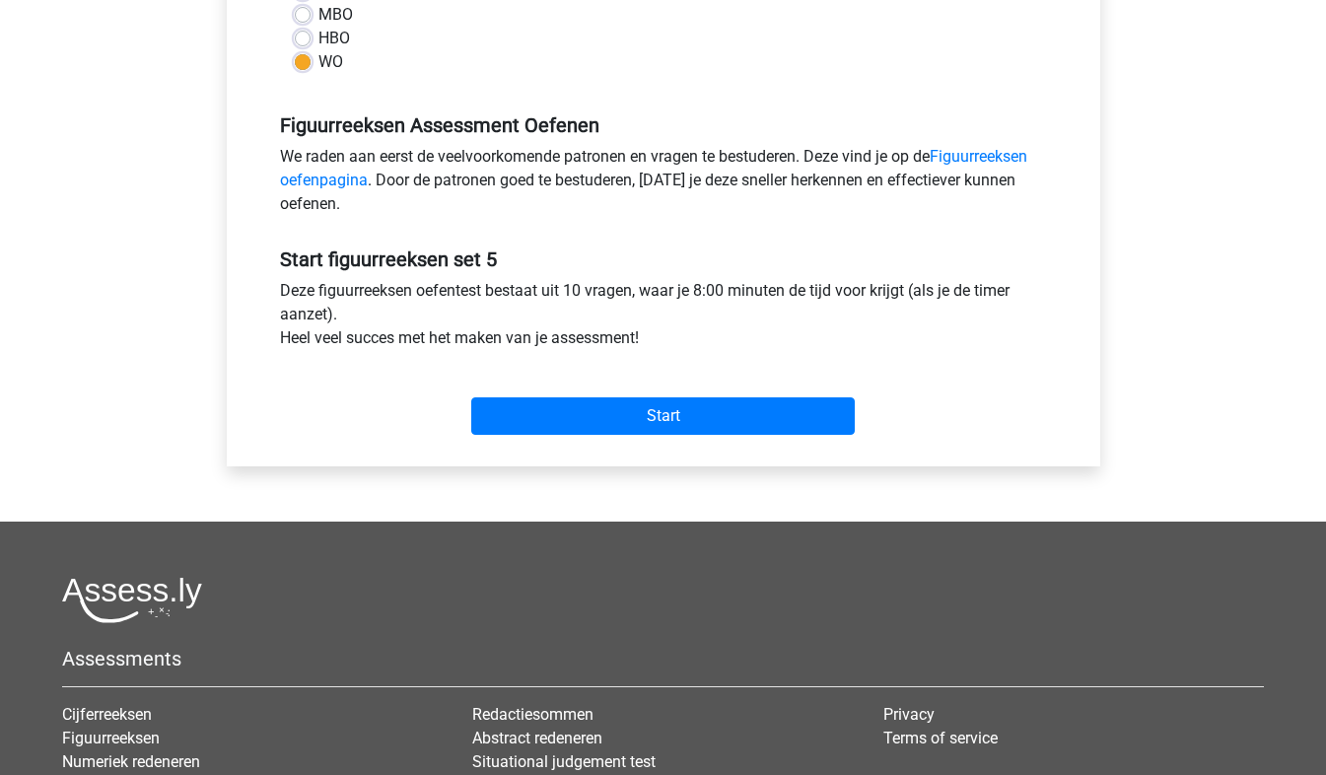
scroll to position [514, 0]
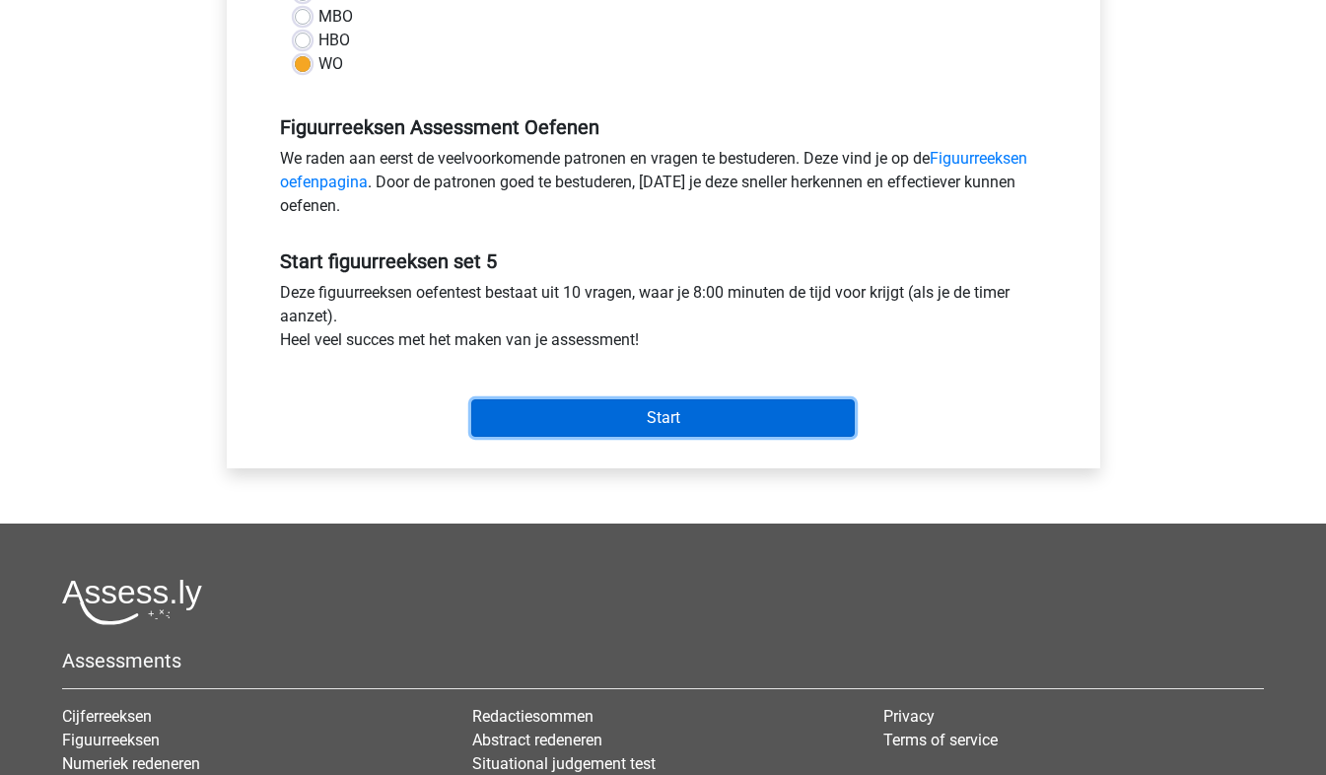
click at [705, 428] on input "Start" at bounding box center [663, 417] width 384 height 37
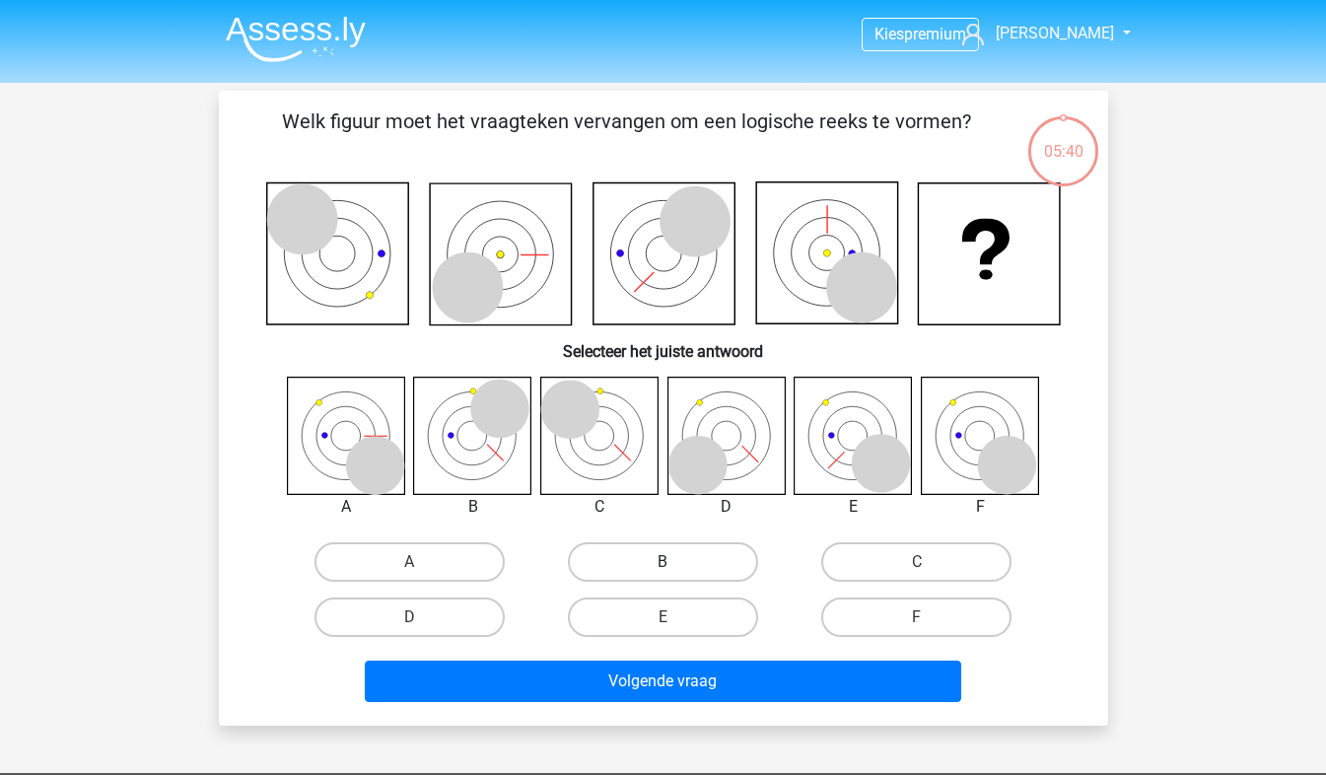
click at [633, 581] on label "B" at bounding box center [663, 561] width 190 height 39
click at [663, 575] on input "B" at bounding box center [669, 568] width 13 height 13
radio input "true"
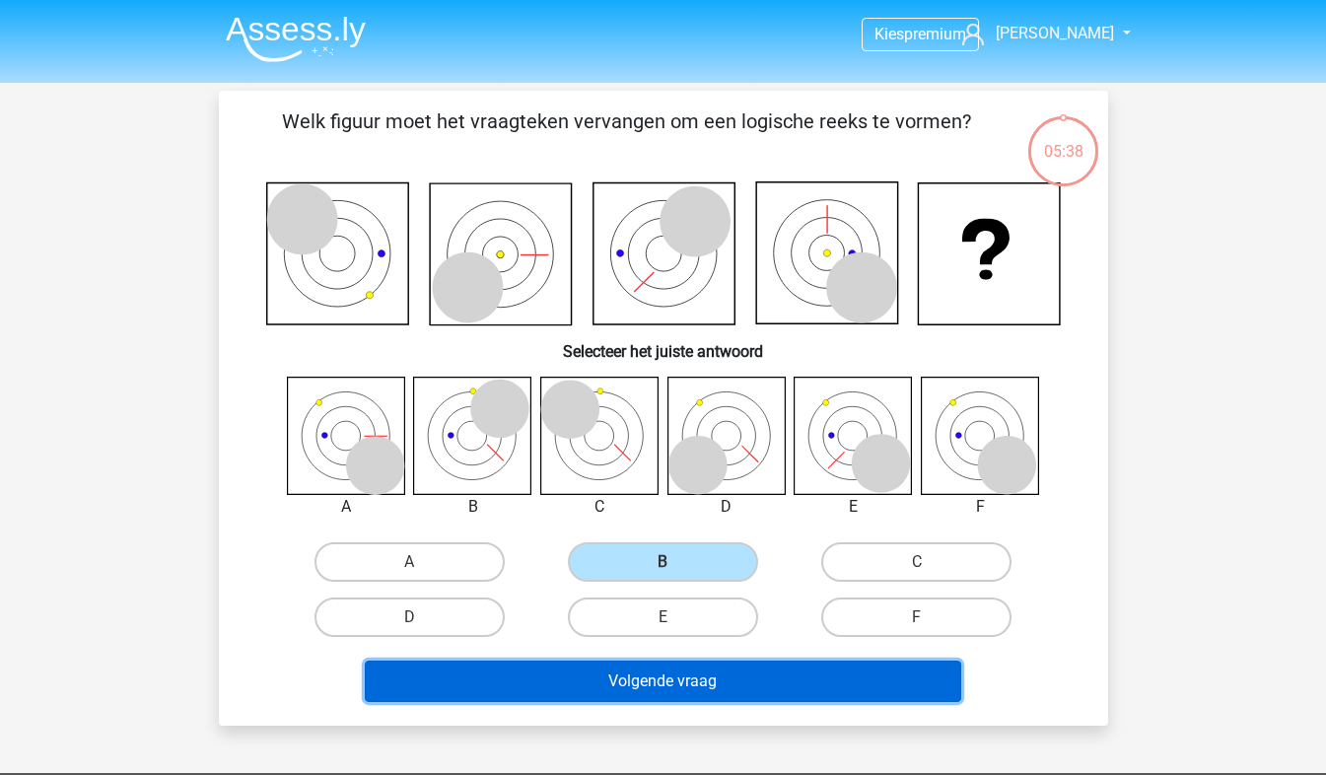
click at [672, 682] on button "Volgende vraag" at bounding box center [663, 681] width 597 height 41
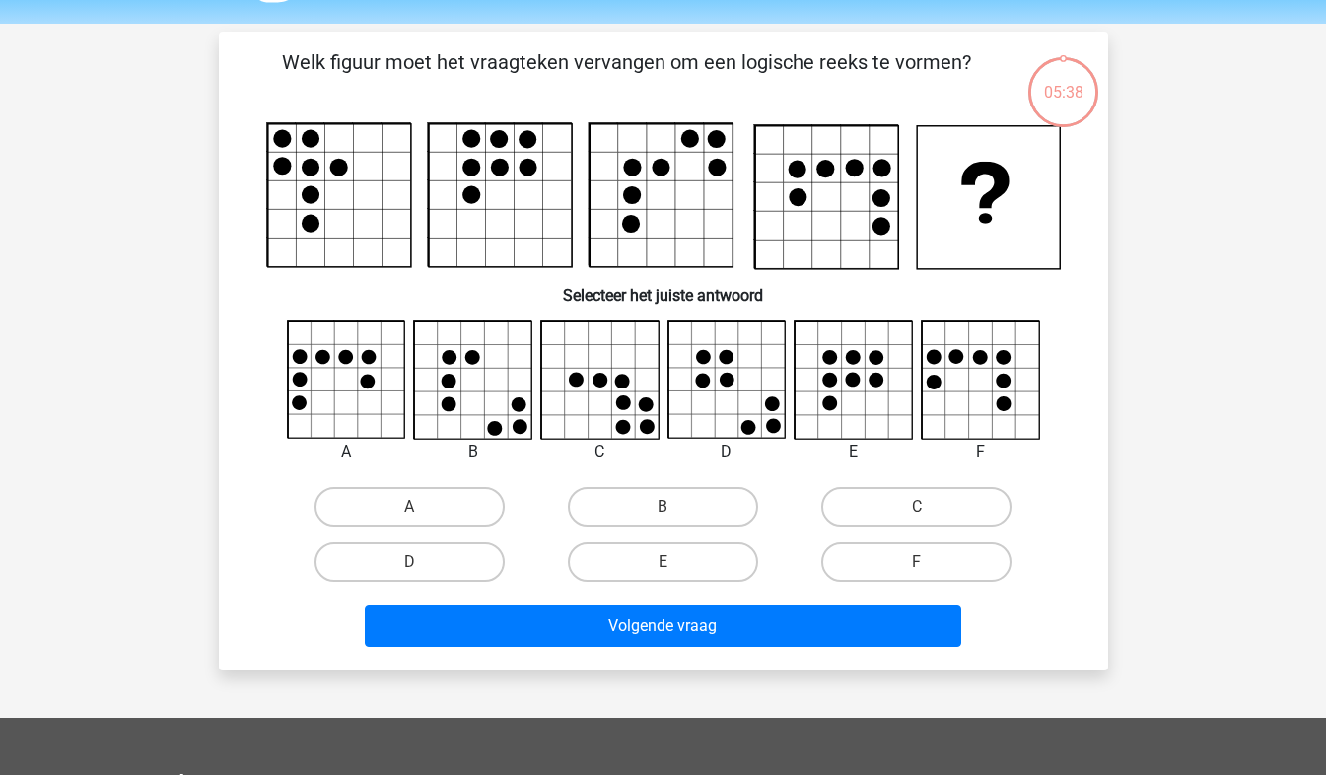
scroll to position [91, 0]
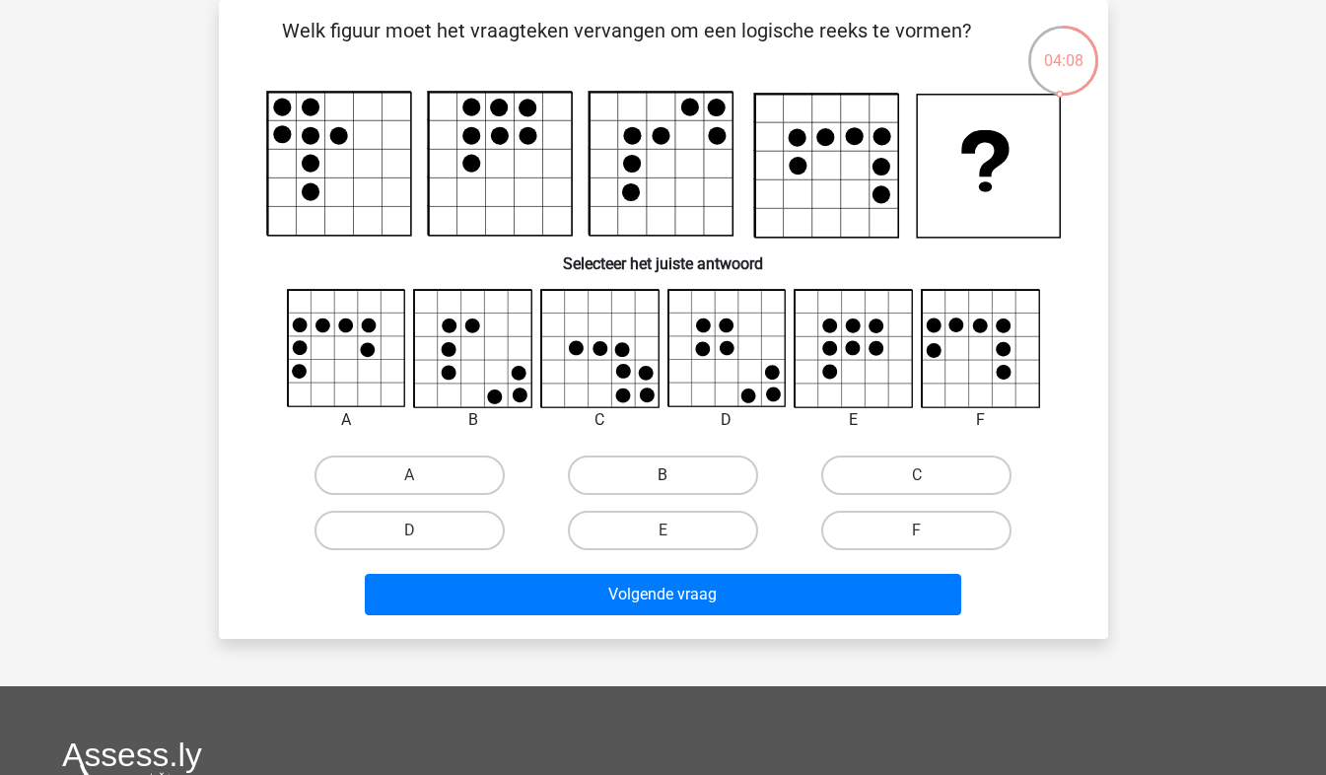
click at [668, 469] on label "B" at bounding box center [663, 475] width 190 height 39
click at [668, 475] on input "B" at bounding box center [669, 481] width 13 height 13
radio input "true"
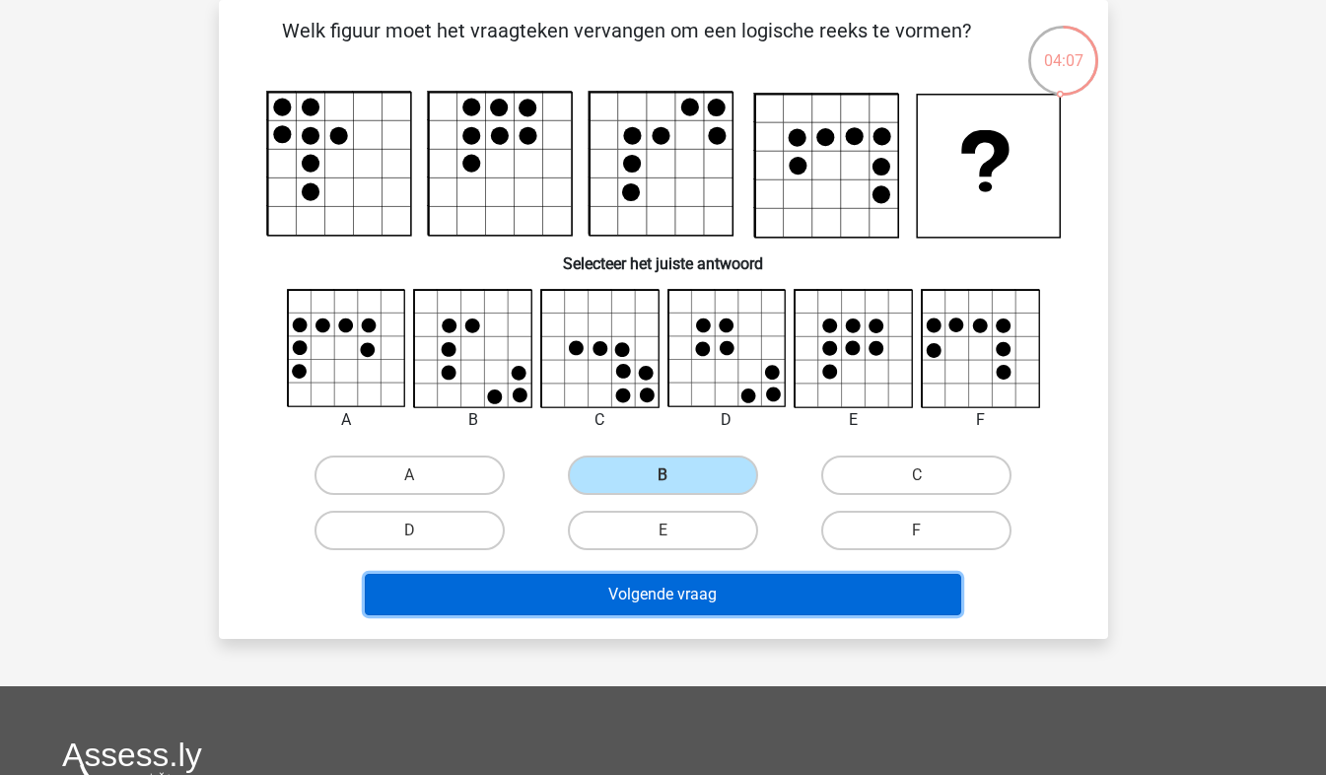
click at [680, 595] on button "Volgende vraag" at bounding box center [663, 594] width 597 height 41
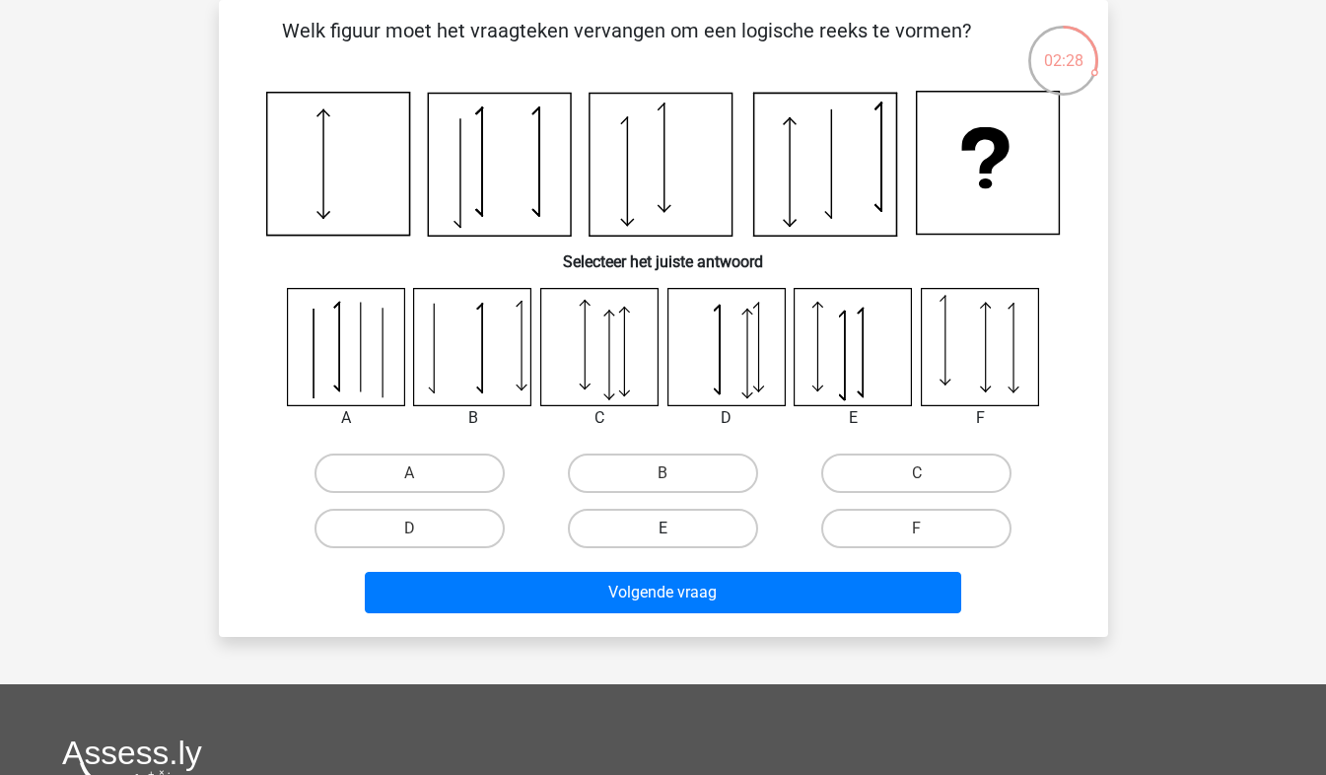
click at [695, 523] on label "E" at bounding box center [663, 528] width 190 height 39
click at [676, 529] on input "E" at bounding box center [669, 535] width 13 height 13
radio input "true"
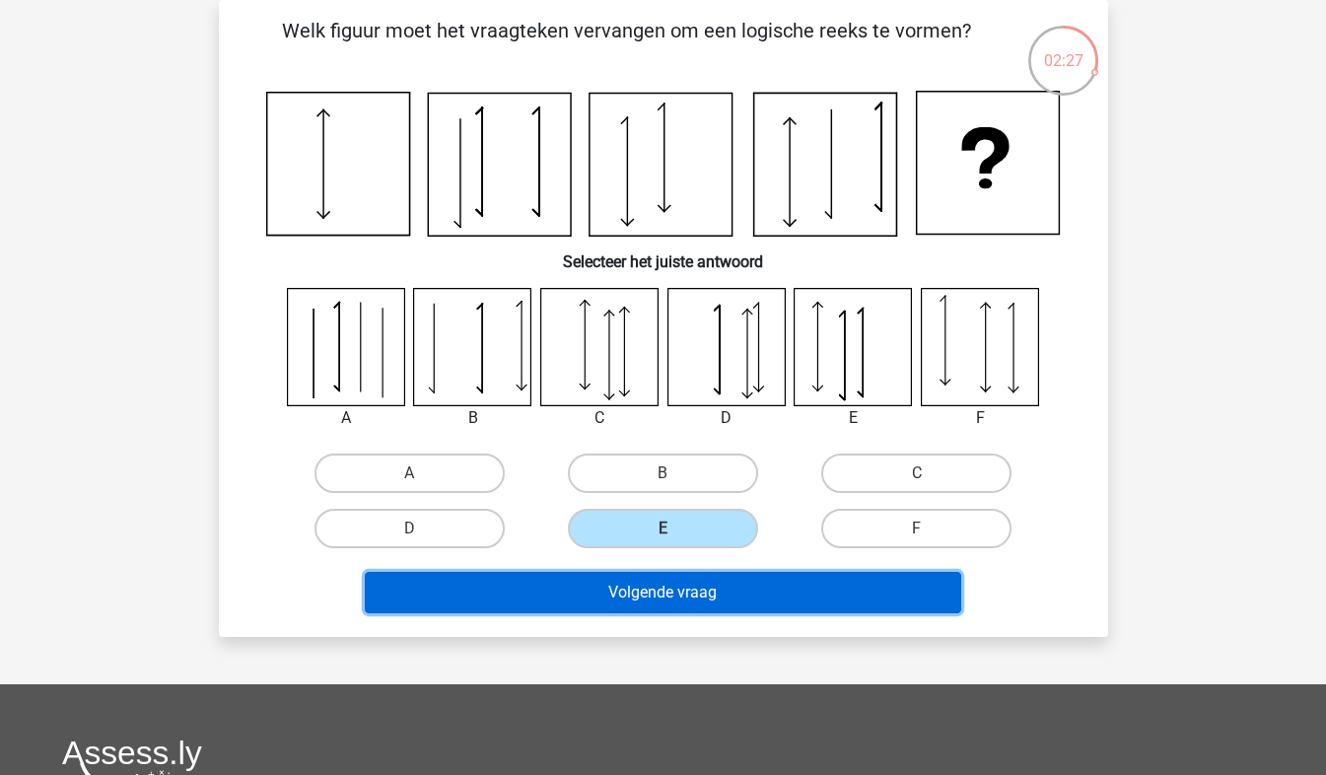
click at [684, 582] on button "Volgende vraag" at bounding box center [663, 592] width 597 height 41
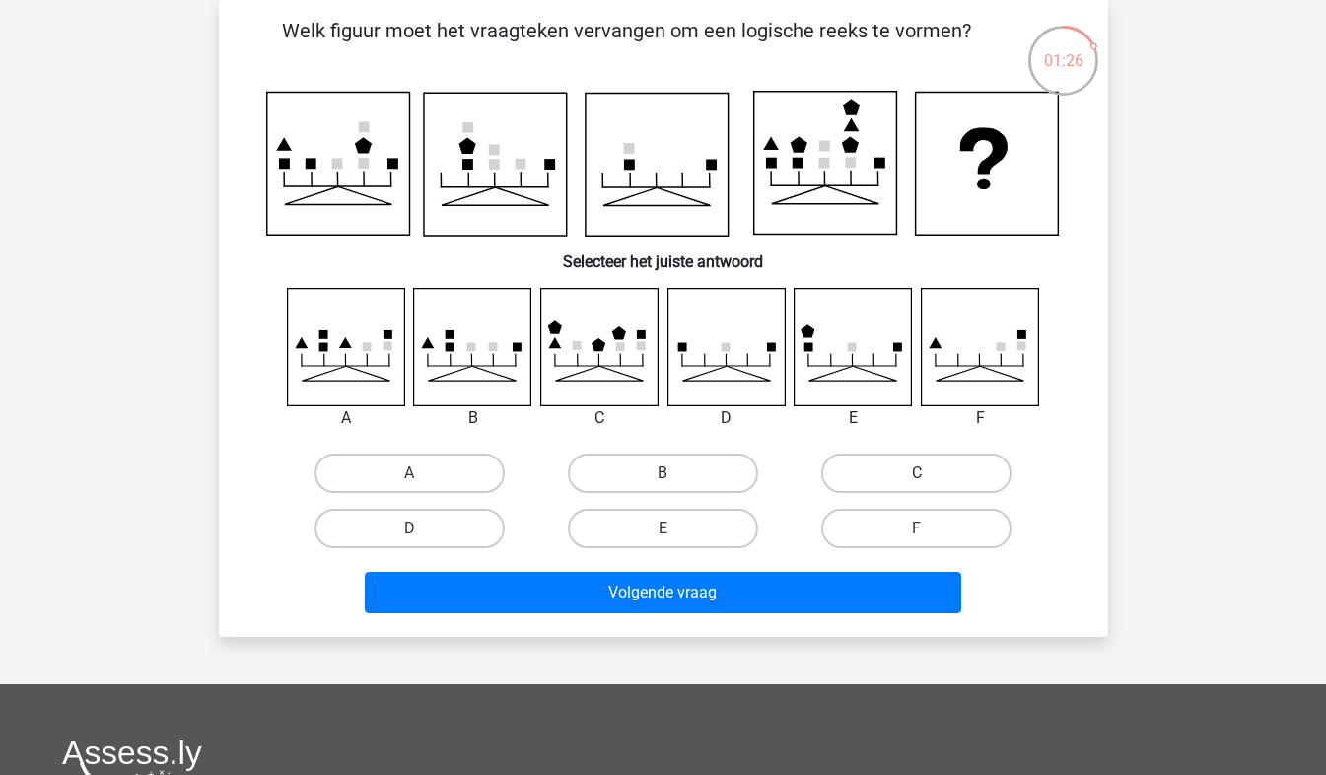
click at [859, 468] on label "C" at bounding box center [916, 473] width 190 height 39
click at [917, 473] on input "C" at bounding box center [923, 479] width 13 height 13
radio input "true"
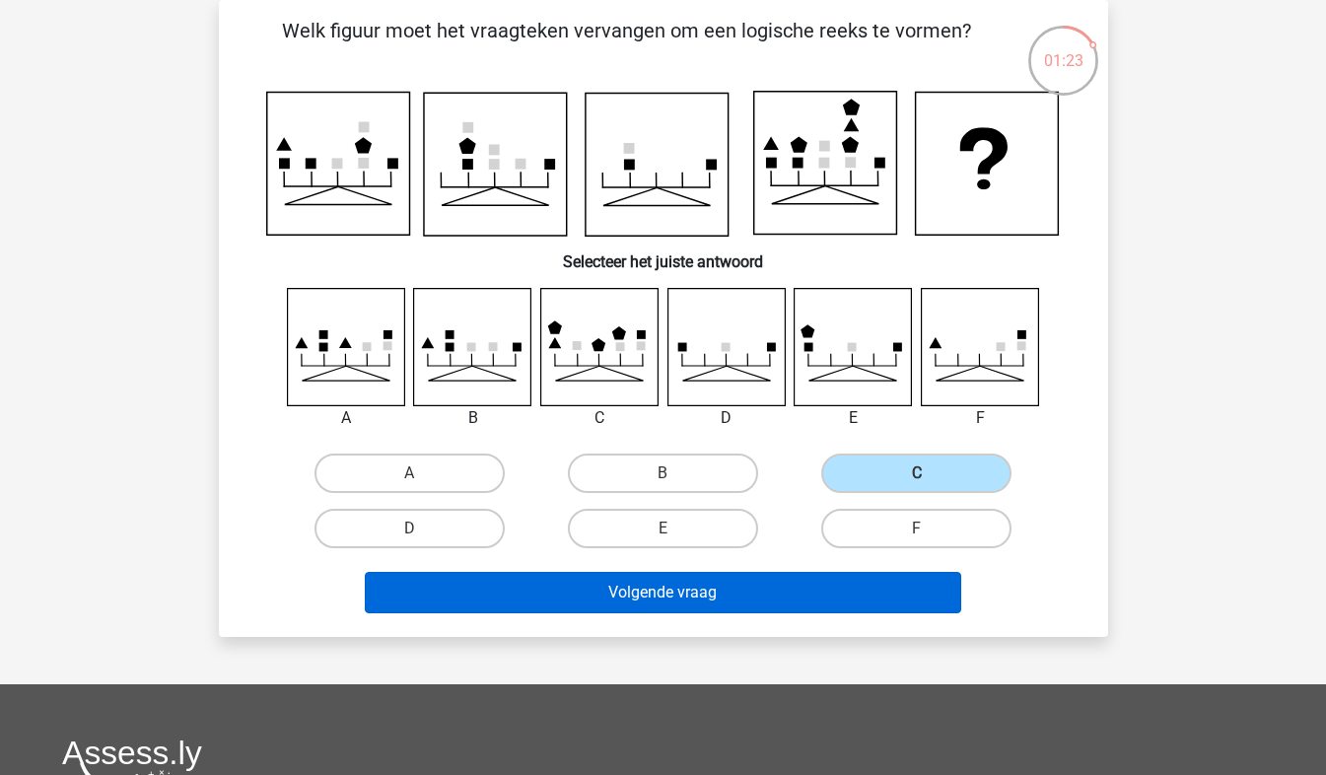
drag, startPoint x: 859, startPoint y: 468, endPoint x: 672, endPoint y: 590, distance: 223.2
click at [672, 590] on div "Welk figuur moet het vraagteken vervangen om een logische reeks te vormen? Sele…" at bounding box center [664, 319] width 874 height 606
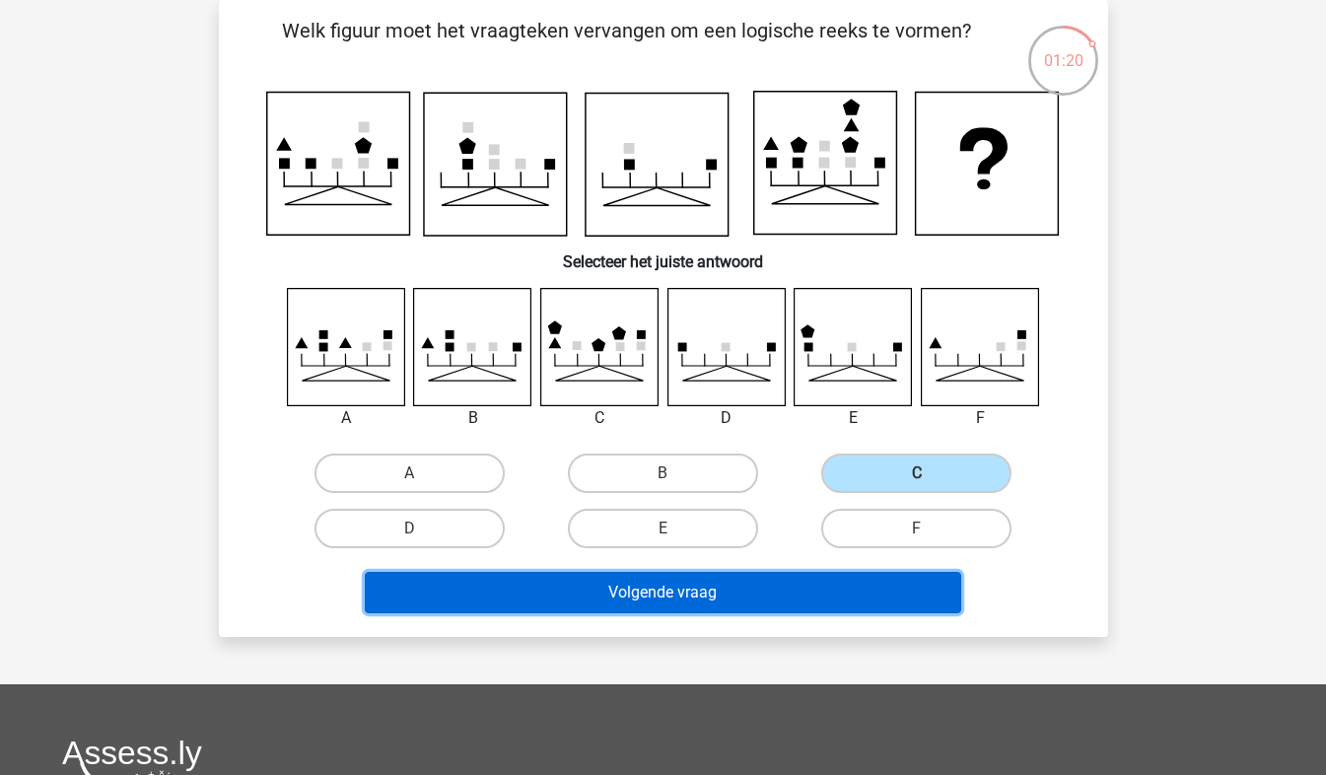
click at [671, 595] on button "Volgende vraag" at bounding box center [663, 592] width 597 height 41
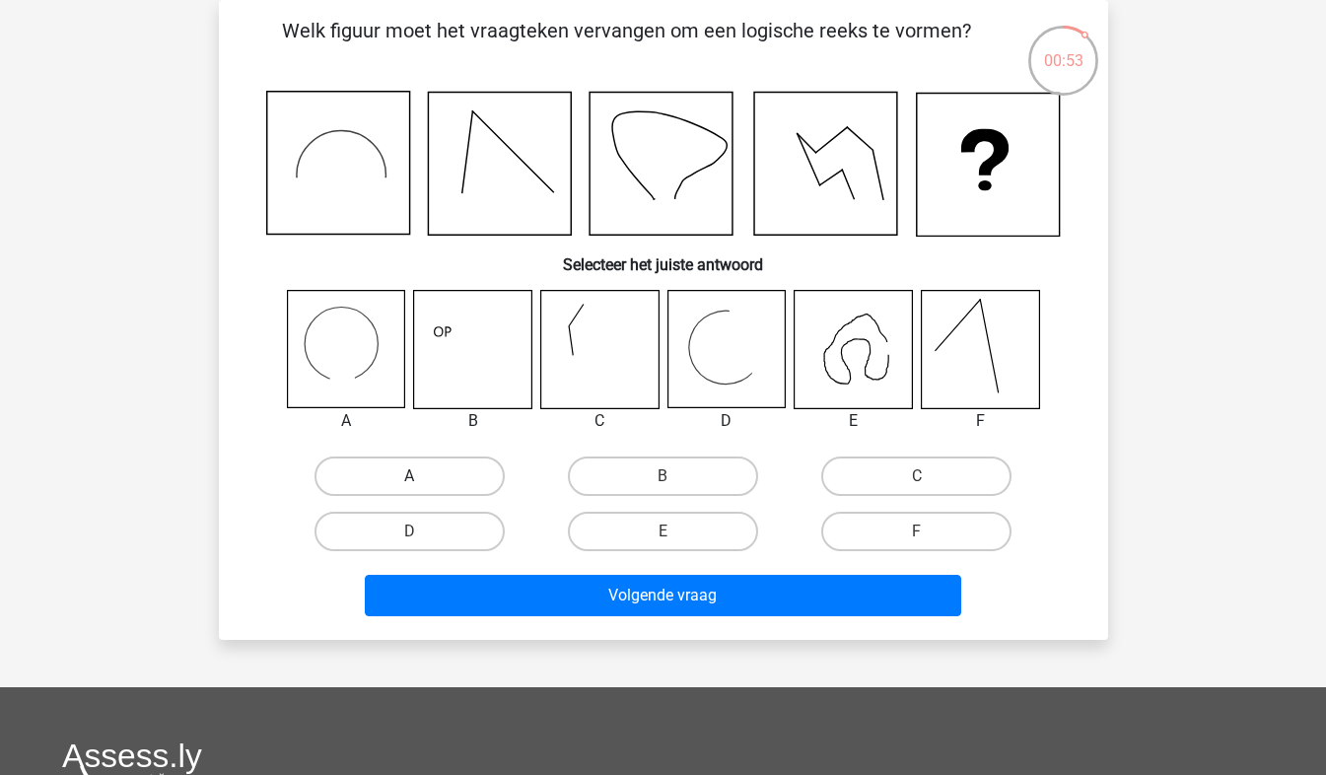
click at [399, 468] on label "A" at bounding box center [410, 476] width 190 height 39
click at [409, 476] on input "A" at bounding box center [415, 482] width 13 height 13
radio input "true"
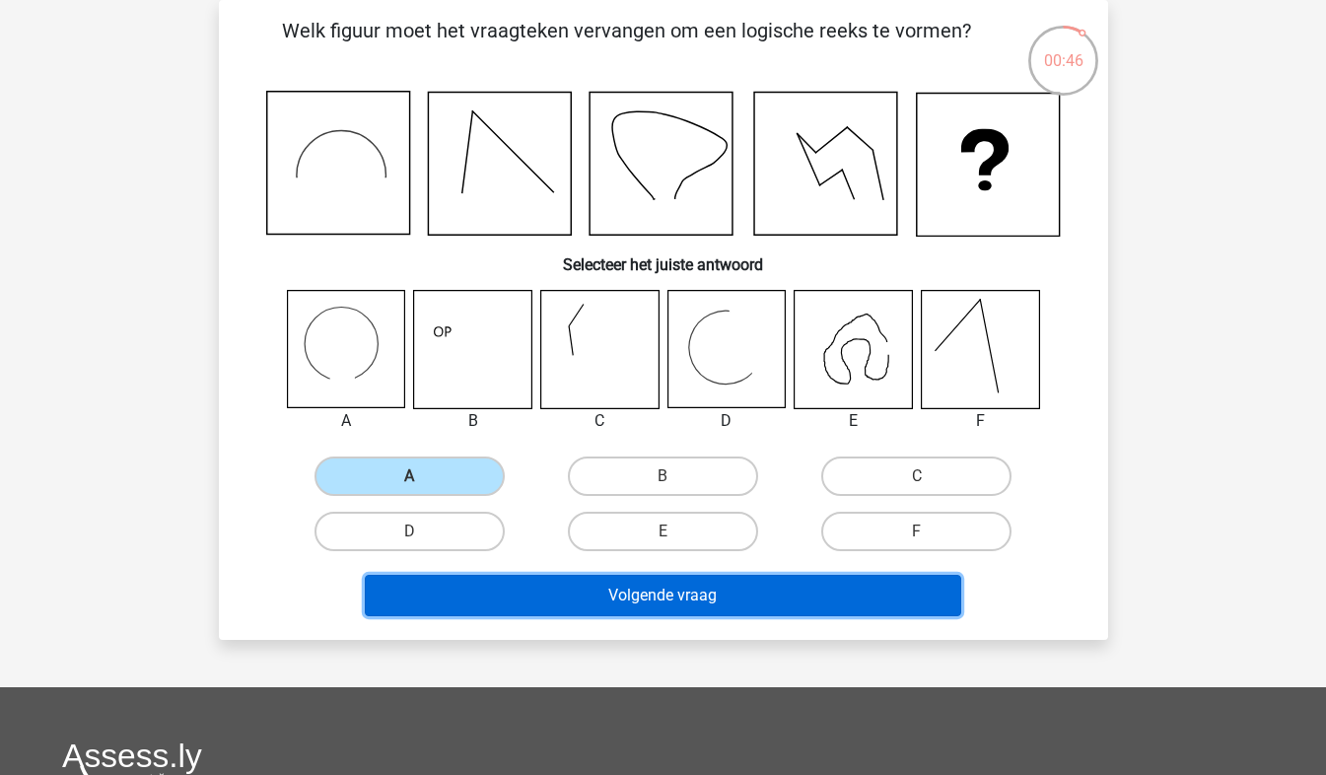
click at [677, 597] on button "Volgende vraag" at bounding box center [663, 595] width 597 height 41
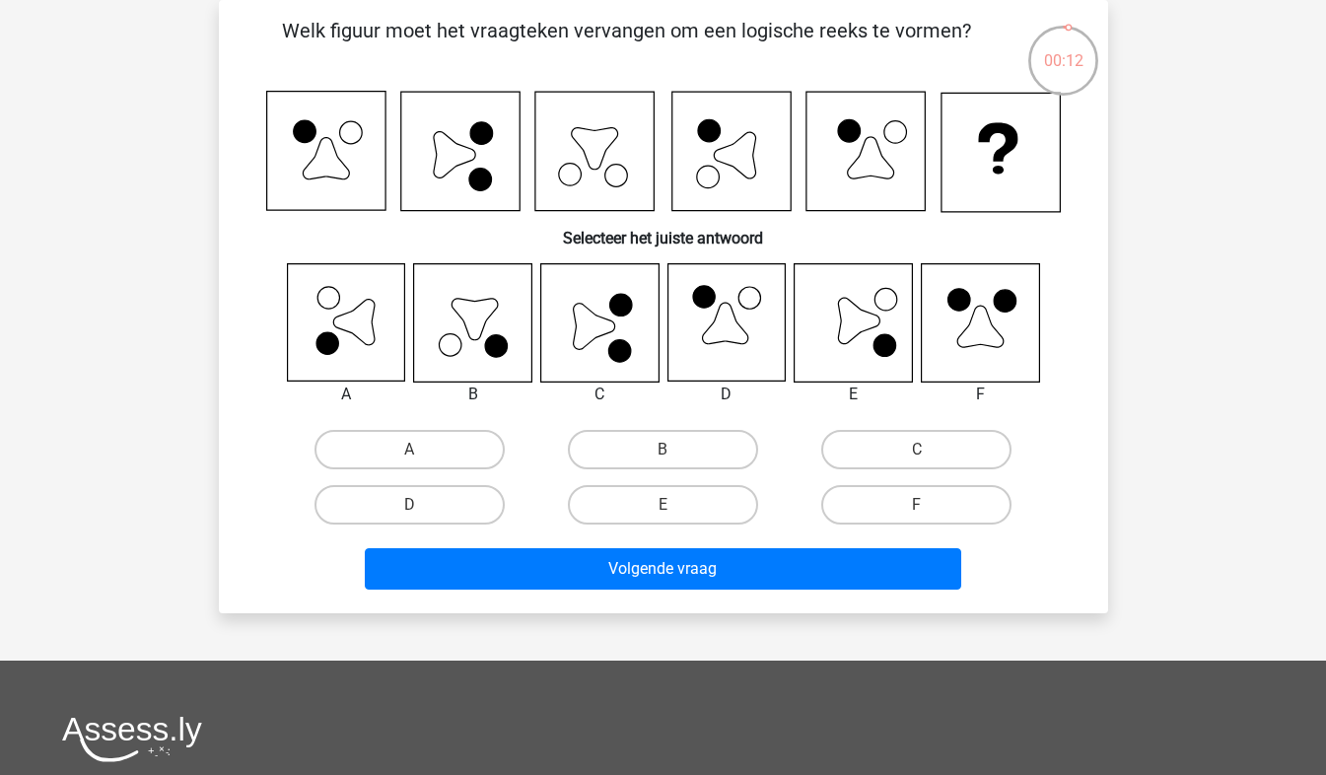
click at [920, 450] on input "C" at bounding box center [923, 456] width 13 height 13
radio input "true"
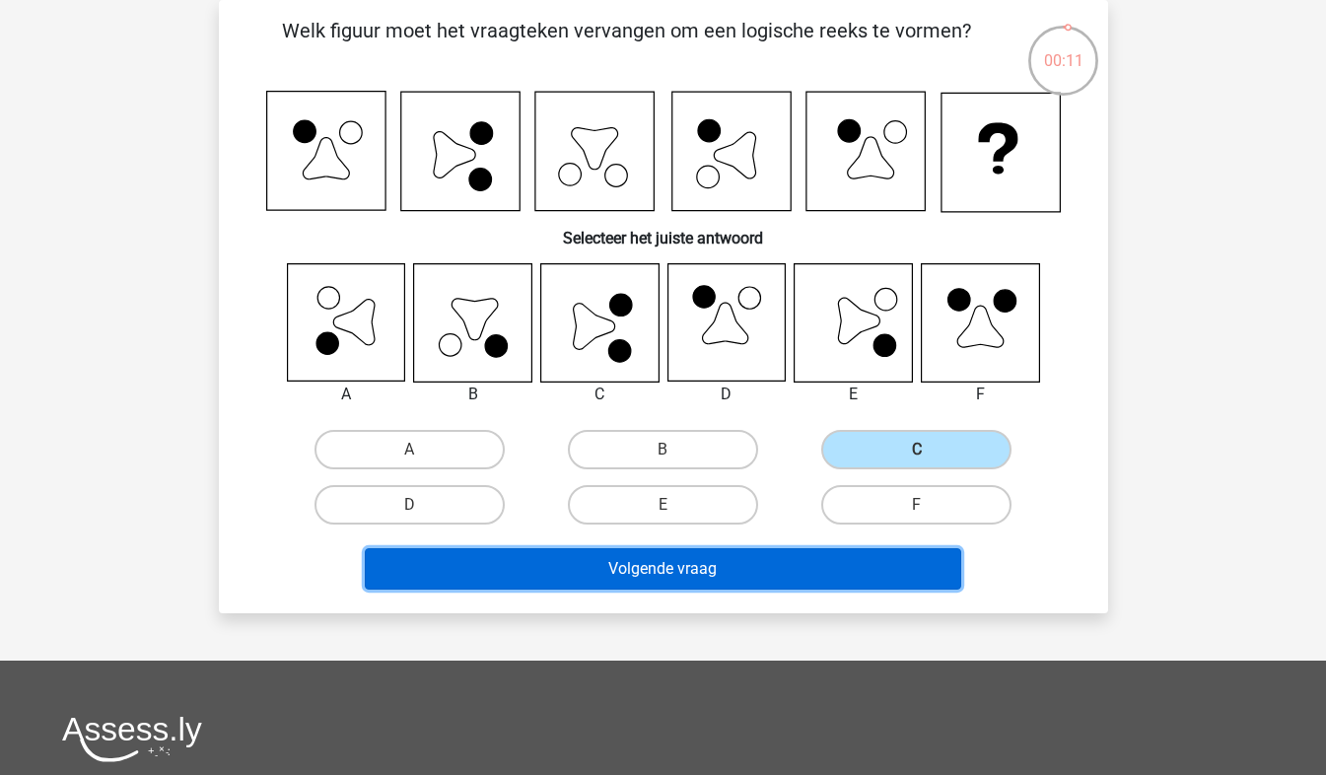
click at [703, 568] on button "Volgende vraag" at bounding box center [663, 568] width 597 height 41
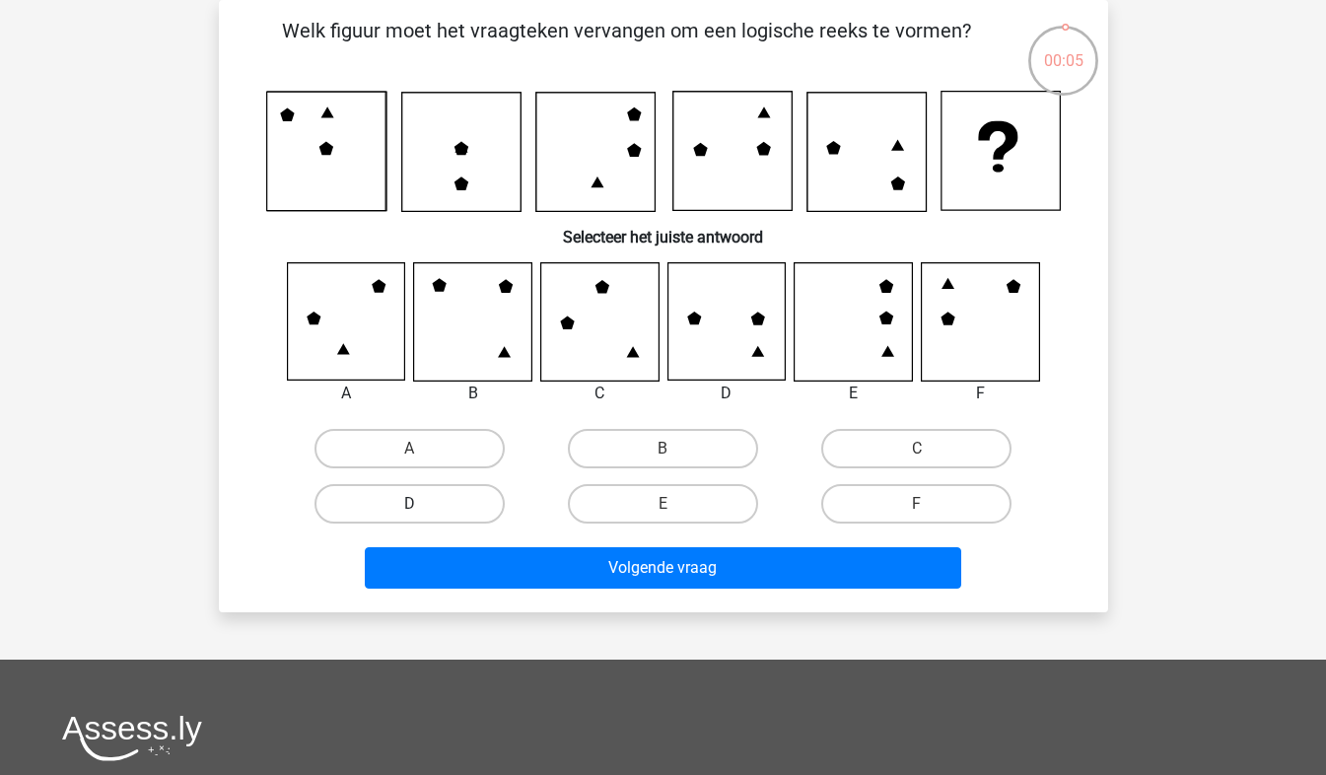
click at [405, 503] on label "D" at bounding box center [410, 503] width 190 height 39
click at [409, 504] on input "D" at bounding box center [415, 510] width 13 height 13
radio input "true"
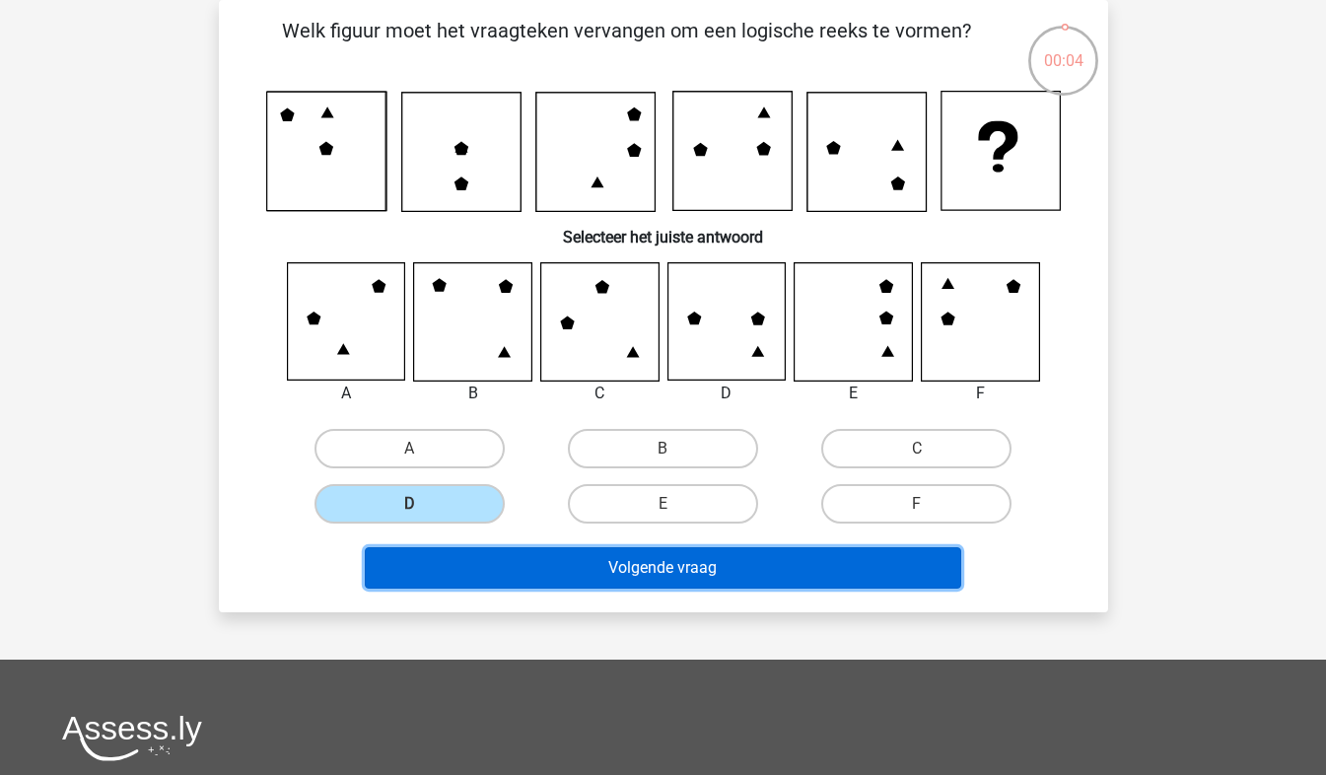
click at [636, 563] on button "Volgende vraag" at bounding box center [663, 567] width 597 height 41
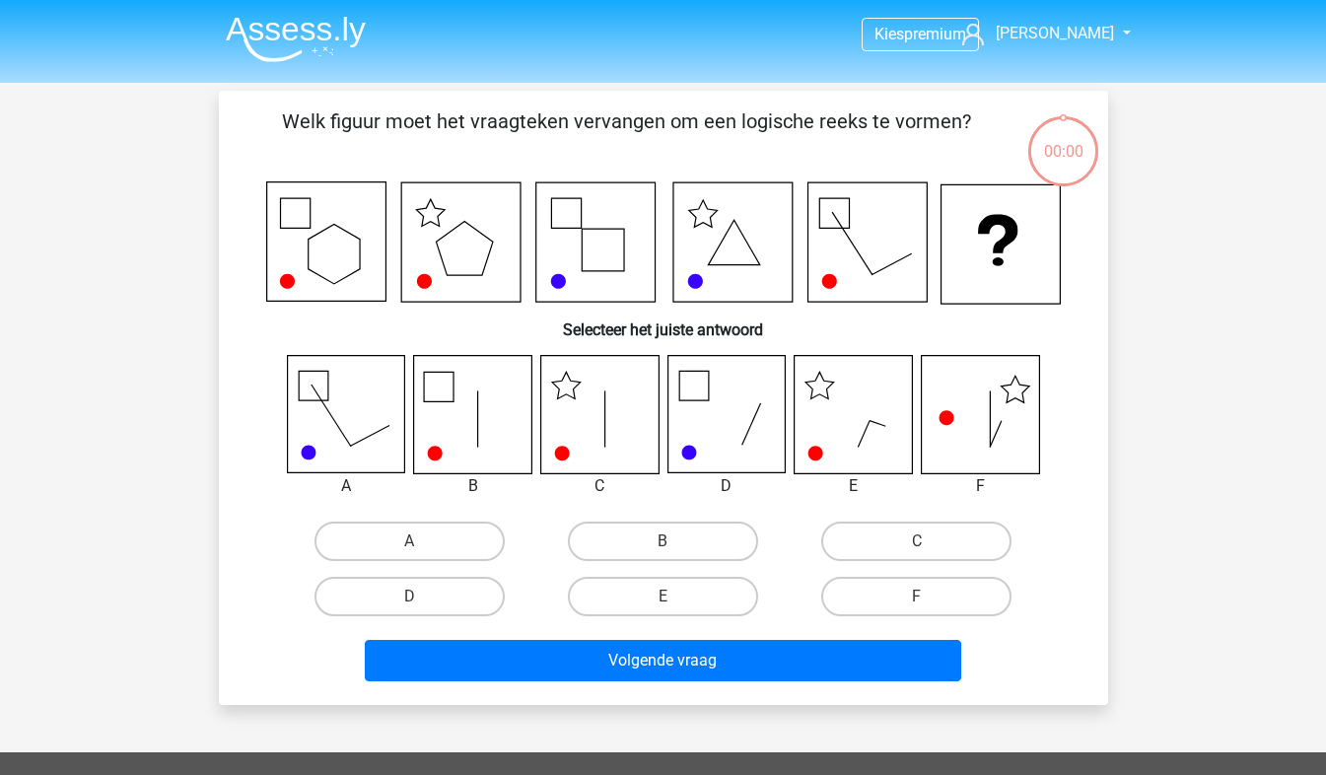
scroll to position [91, 0]
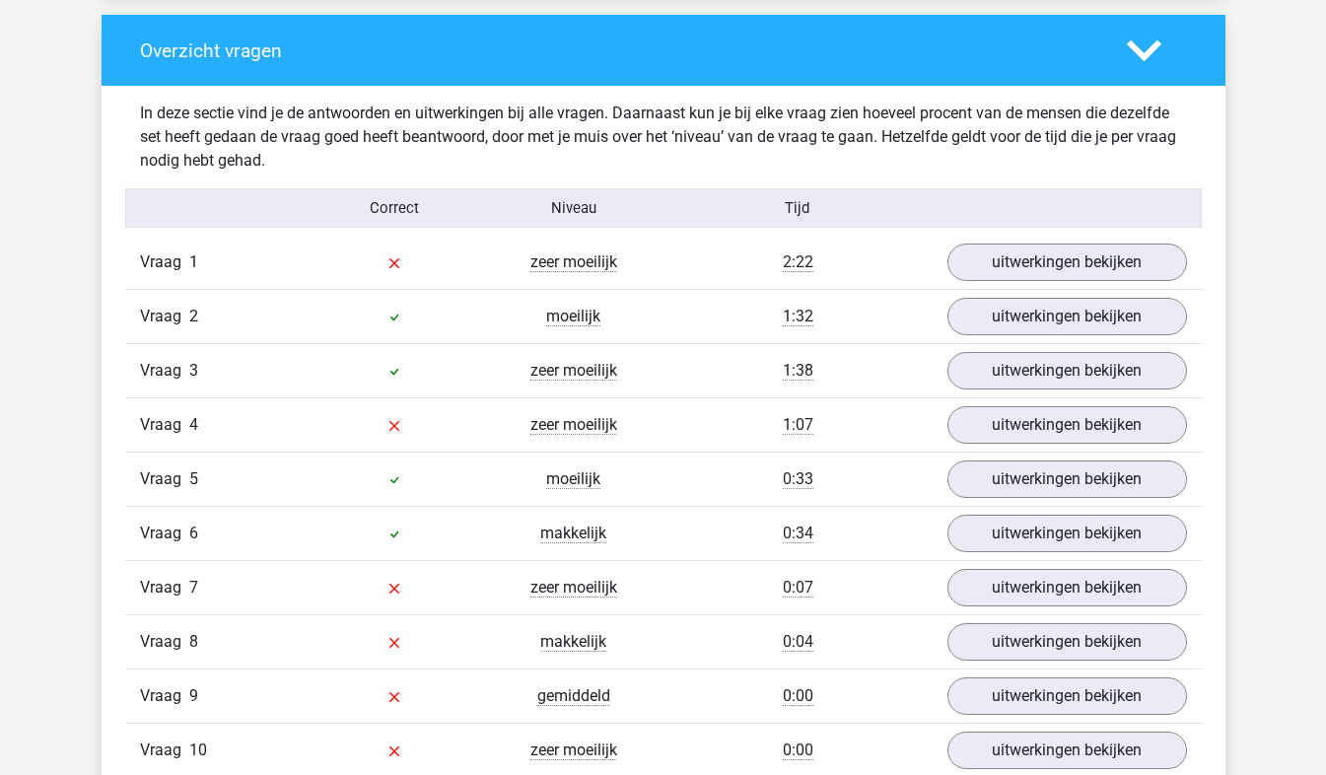
scroll to position [1605, 0]
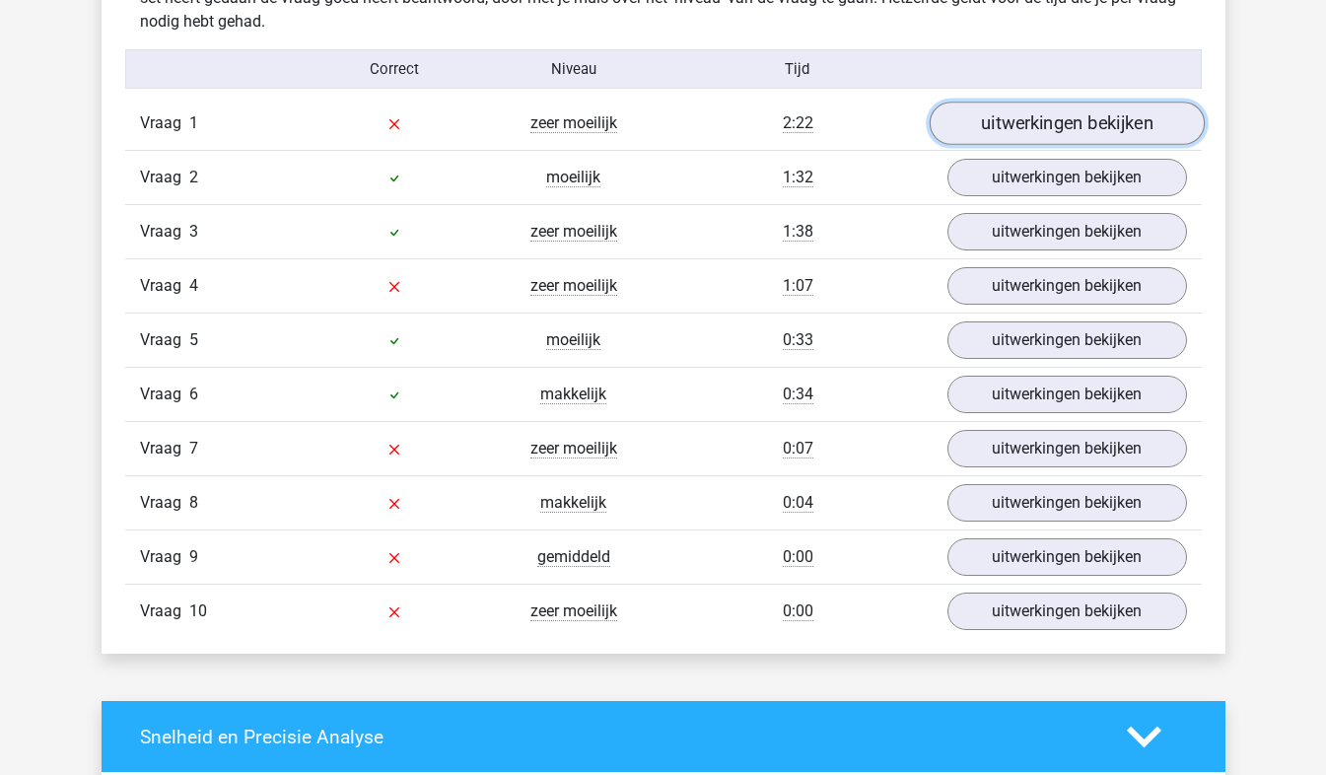
click at [1041, 132] on link "uitwerkingen bekijken" at bounding box center [1066, 124] width 275 height 43
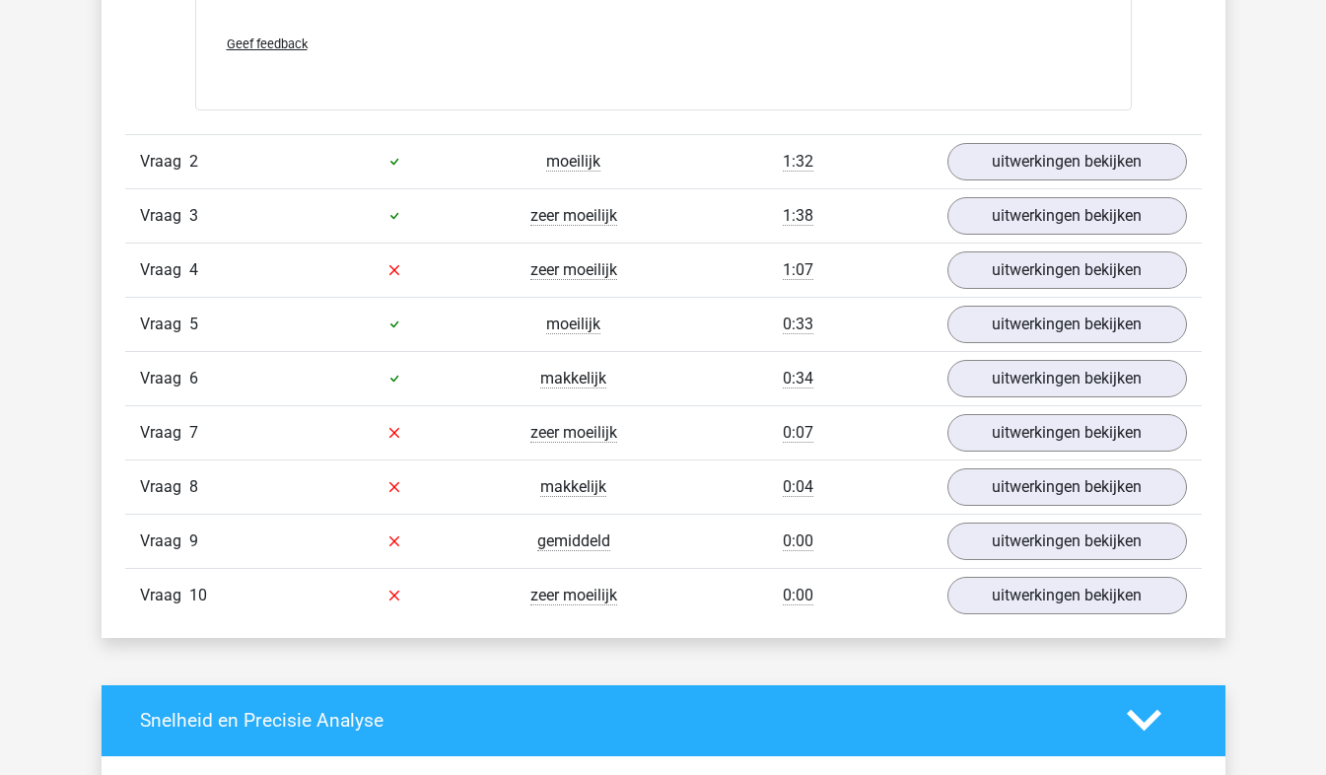
scroll to position [3244, 0]
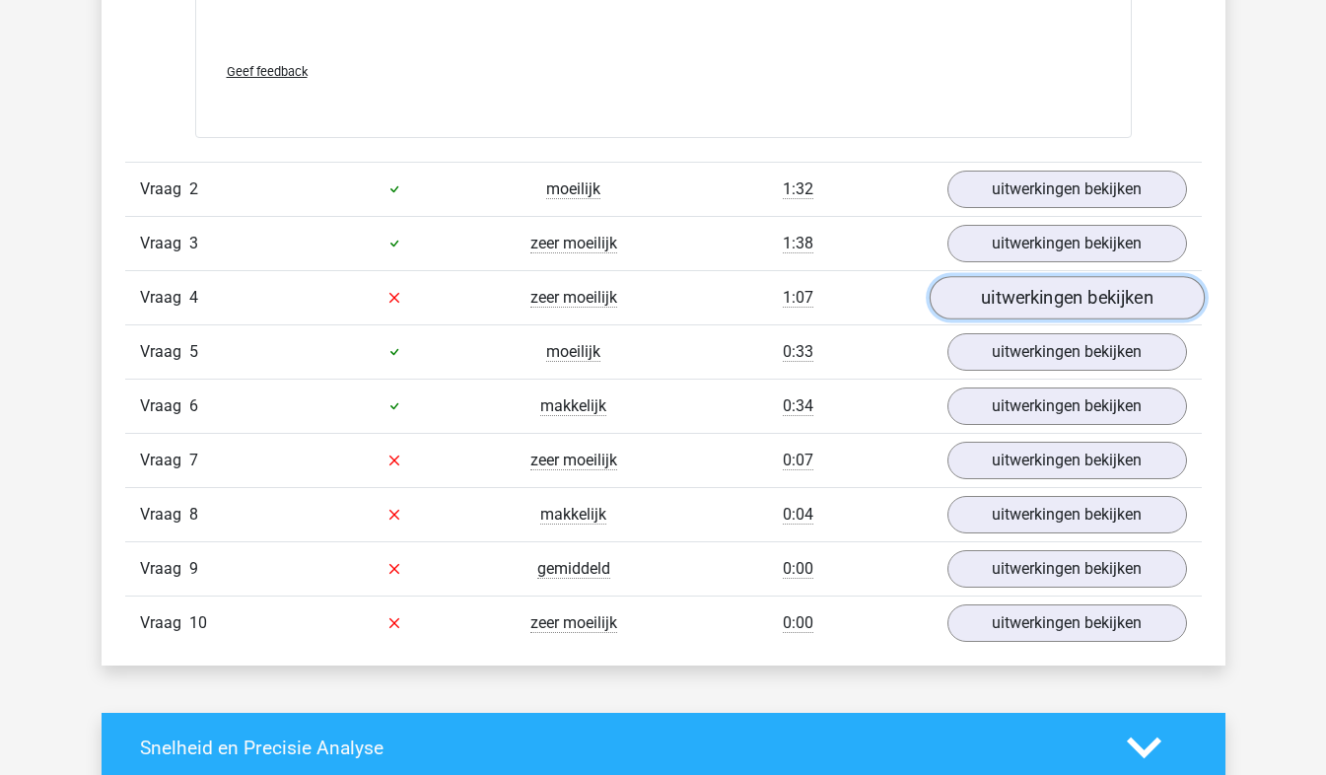
click at [1057, 306] on link "uitwerkingen bekijken" at bounding box center [1066, 297] width 275 height 43
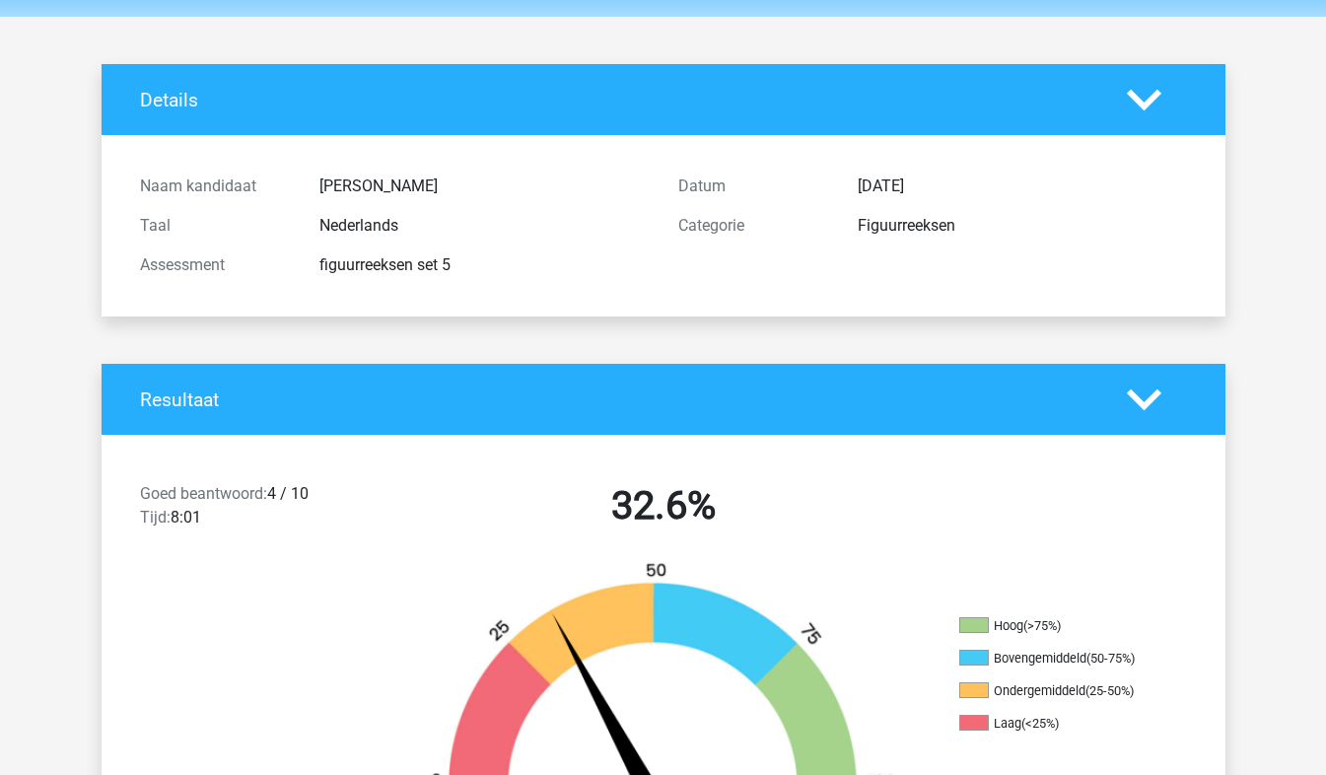
scroll to position [0, 0]
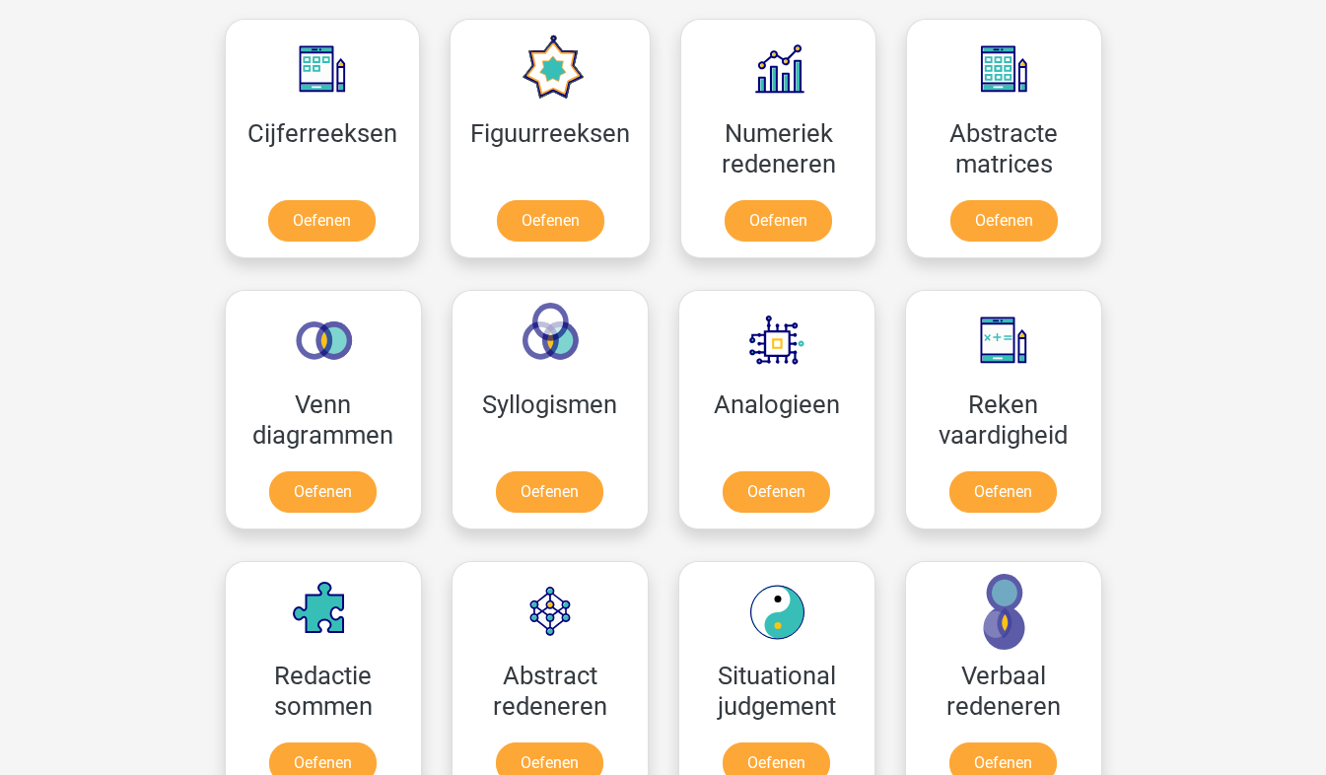
scroll to position [1041, 0]
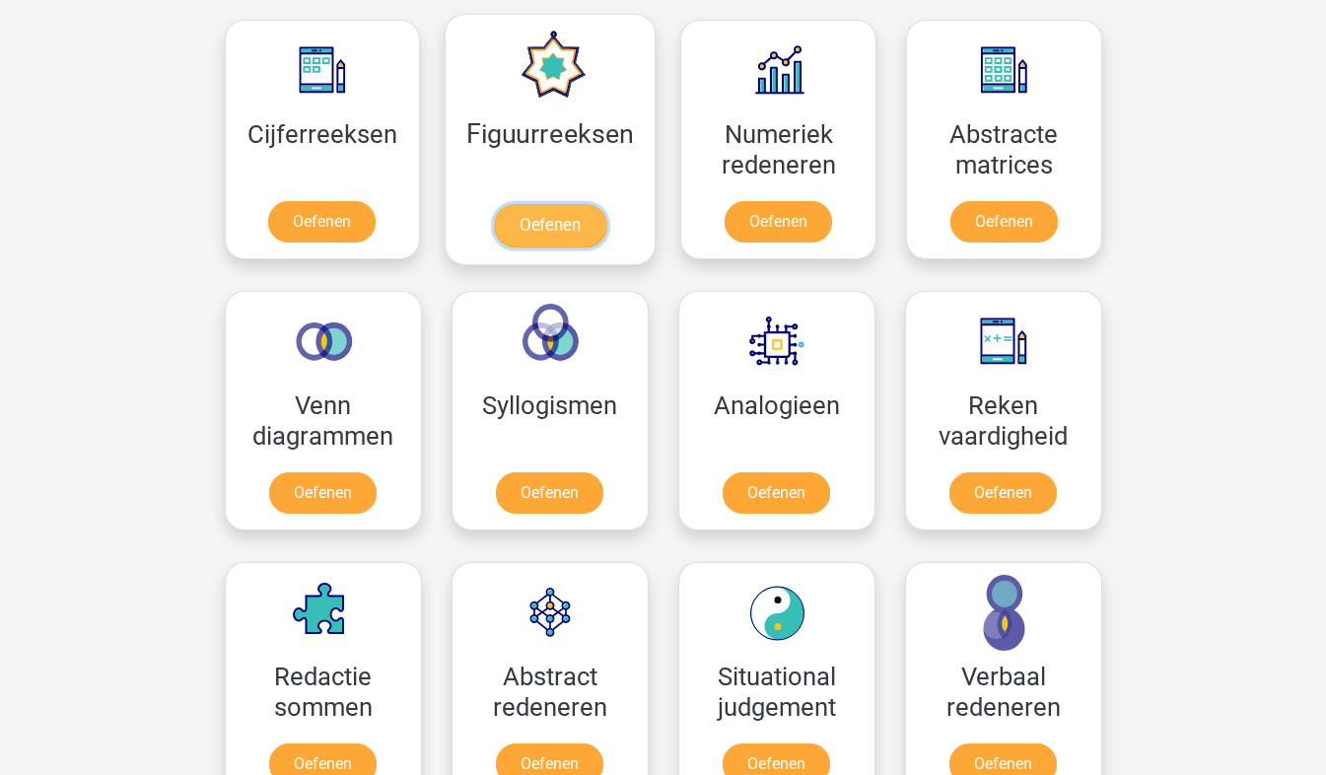
click at [577, 209] on link "Oefenen" at bounding box center [550, 225] width 112 height 43
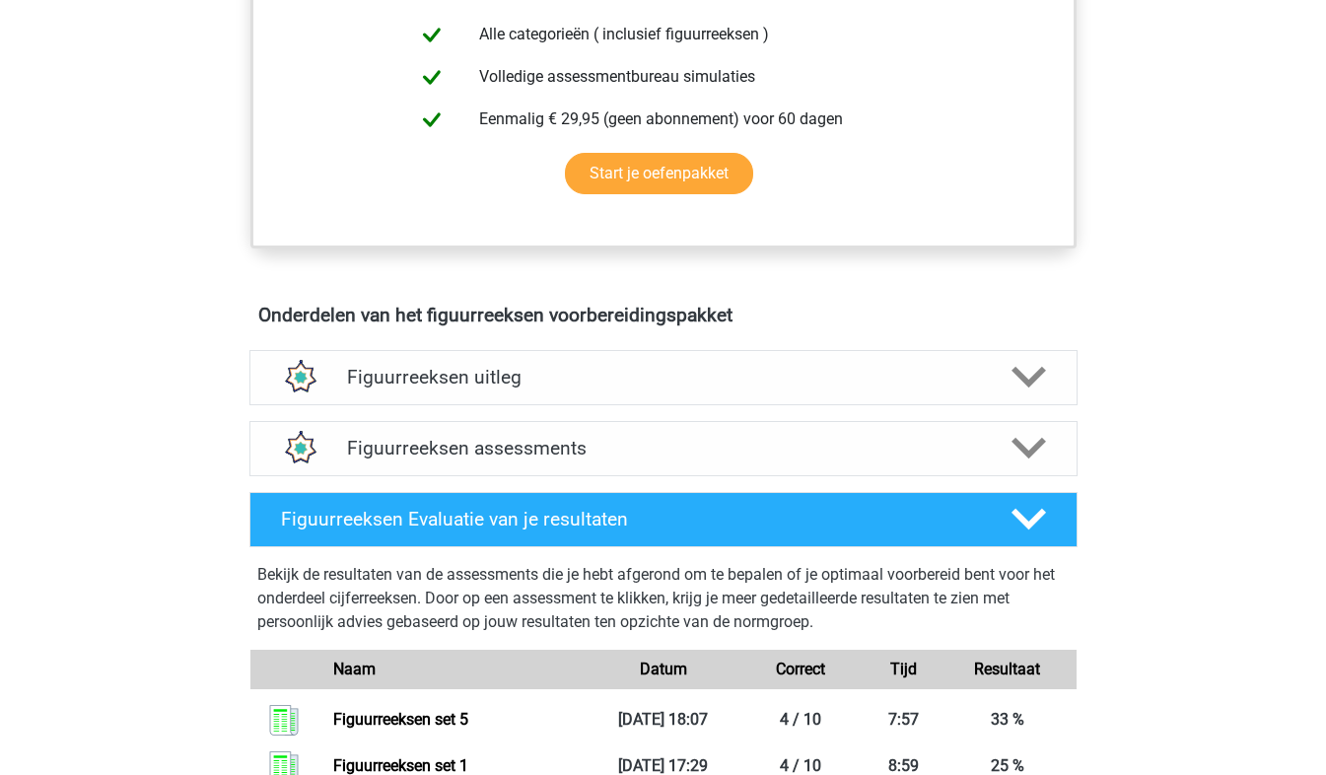
scroll to position [901, 0]
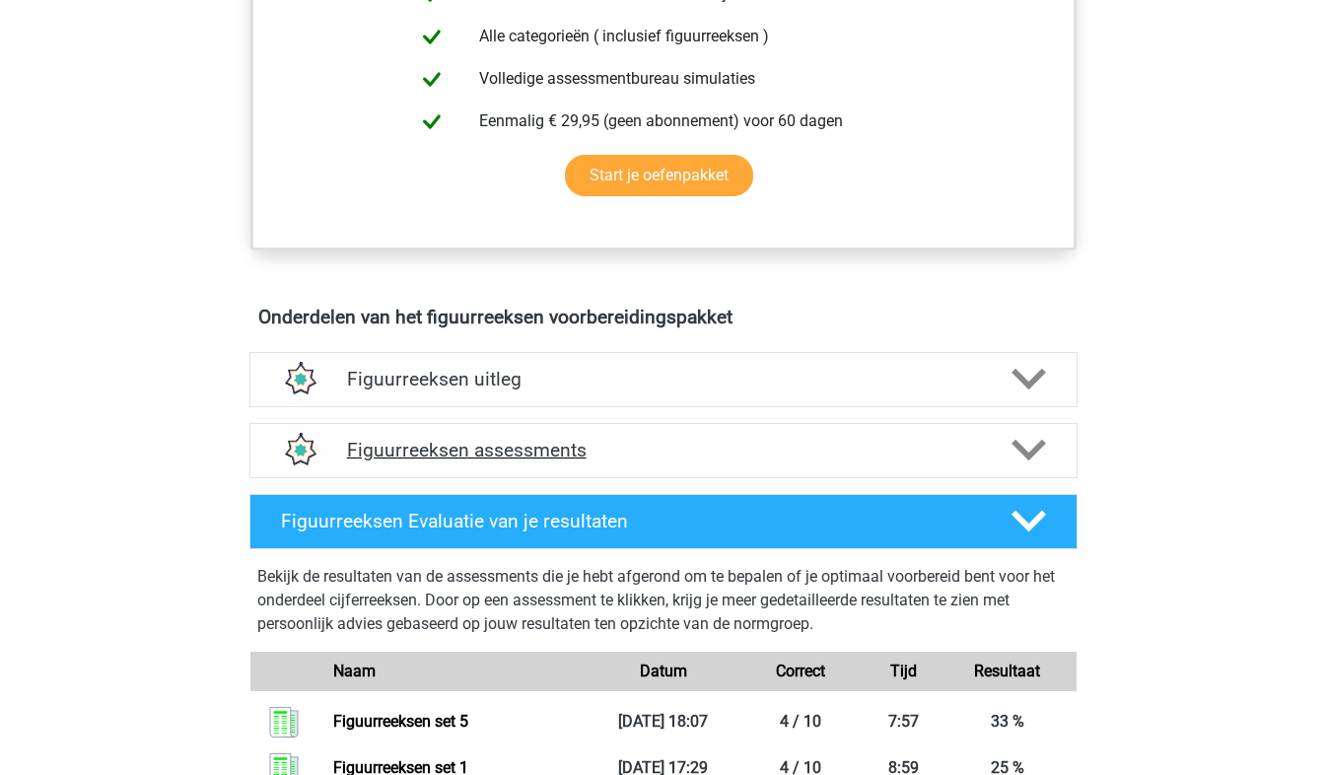
click at [1017, 465] on icon at bounding box center [1029, 450] width 35 height 35
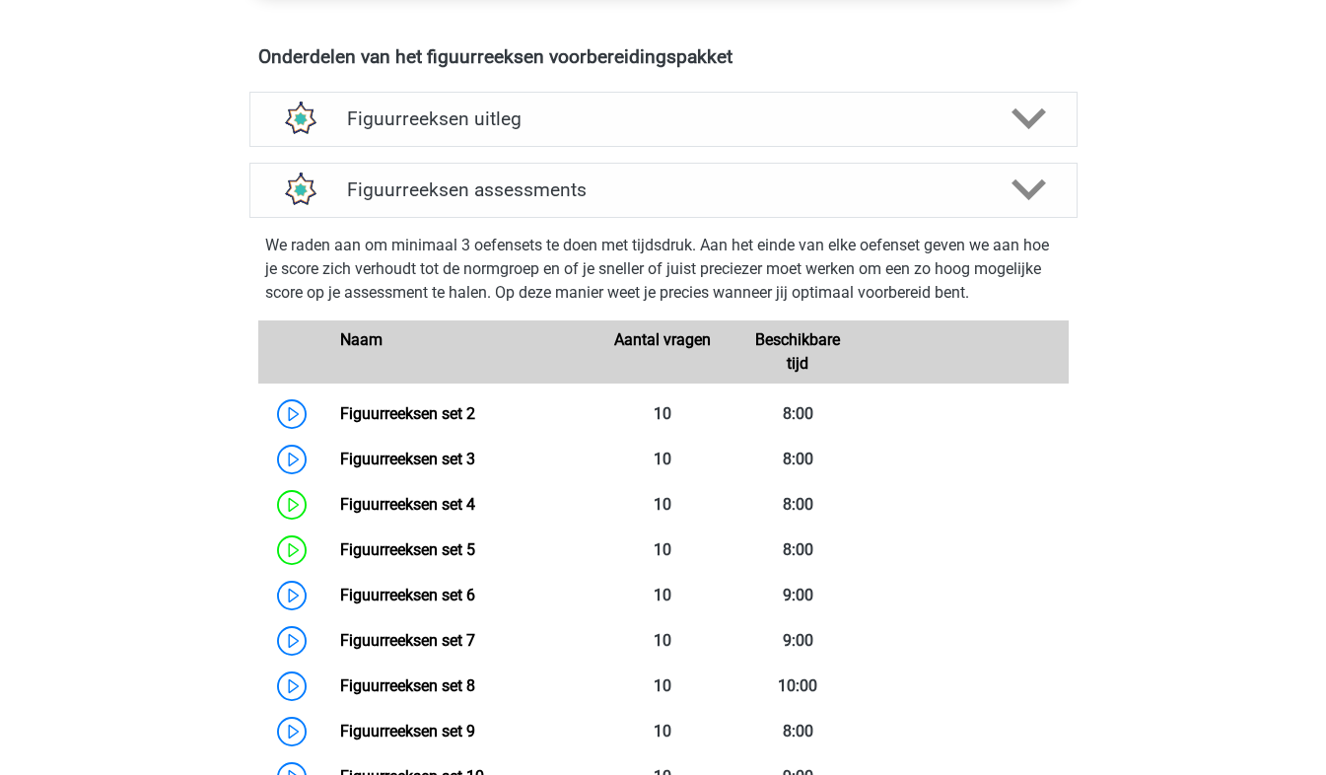
scroll to position [1330, 0]
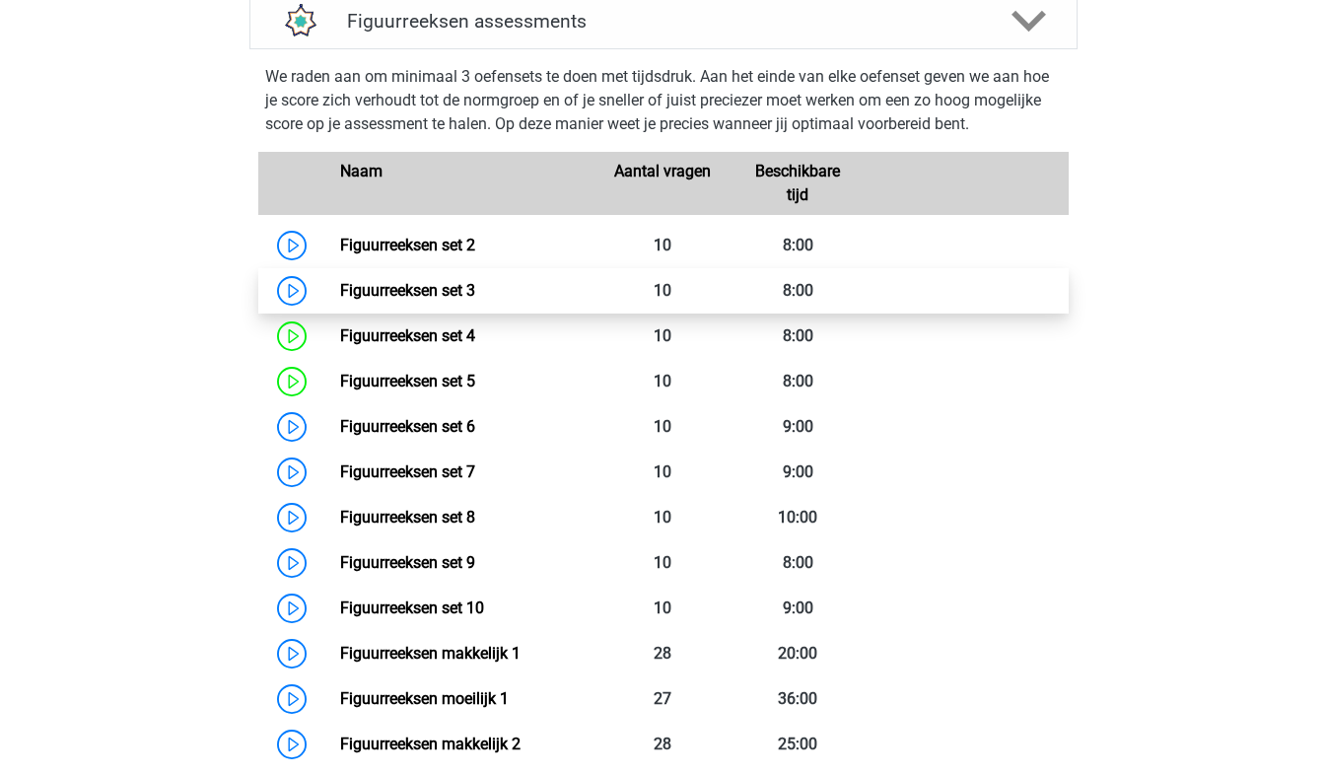
click at [454, 287] on link "Figuurreeksen set 3" at bounding box center [407, 290] width 135 height 19
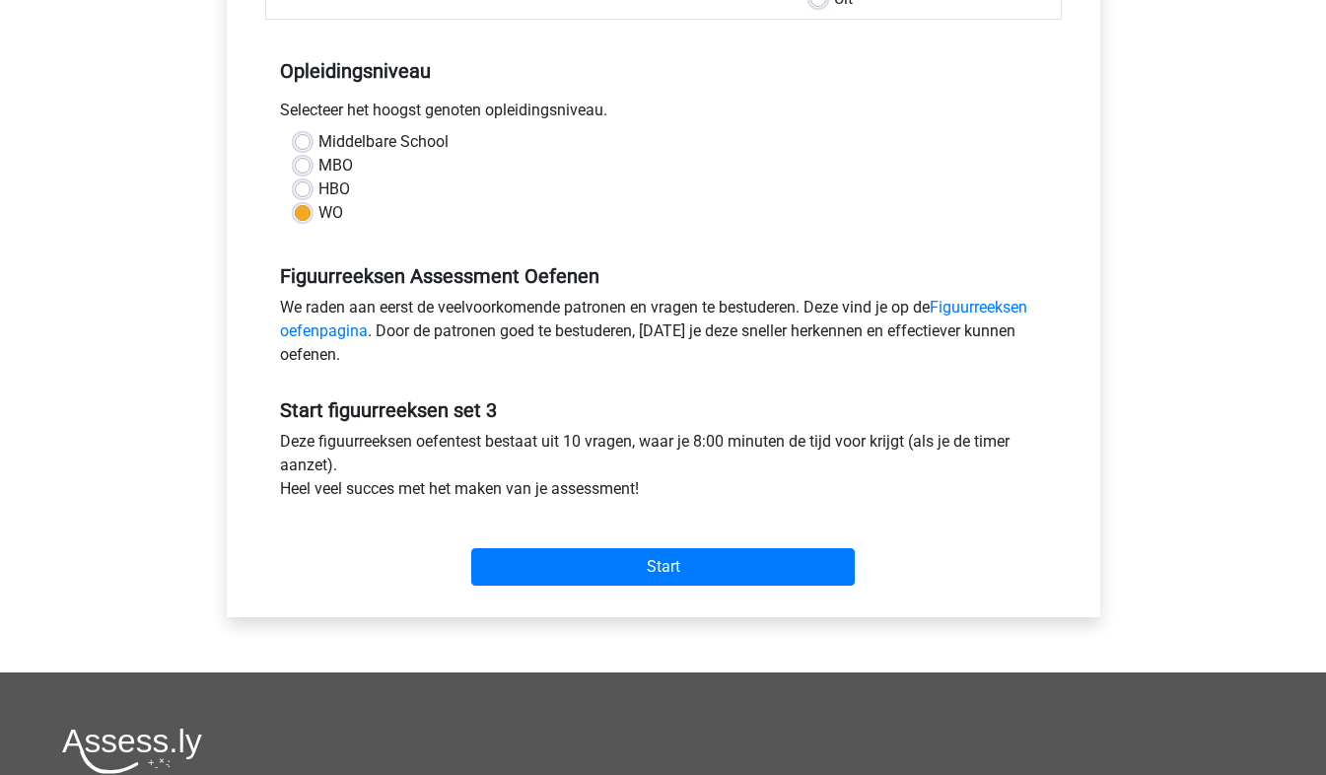
scroll to position [569, 0]
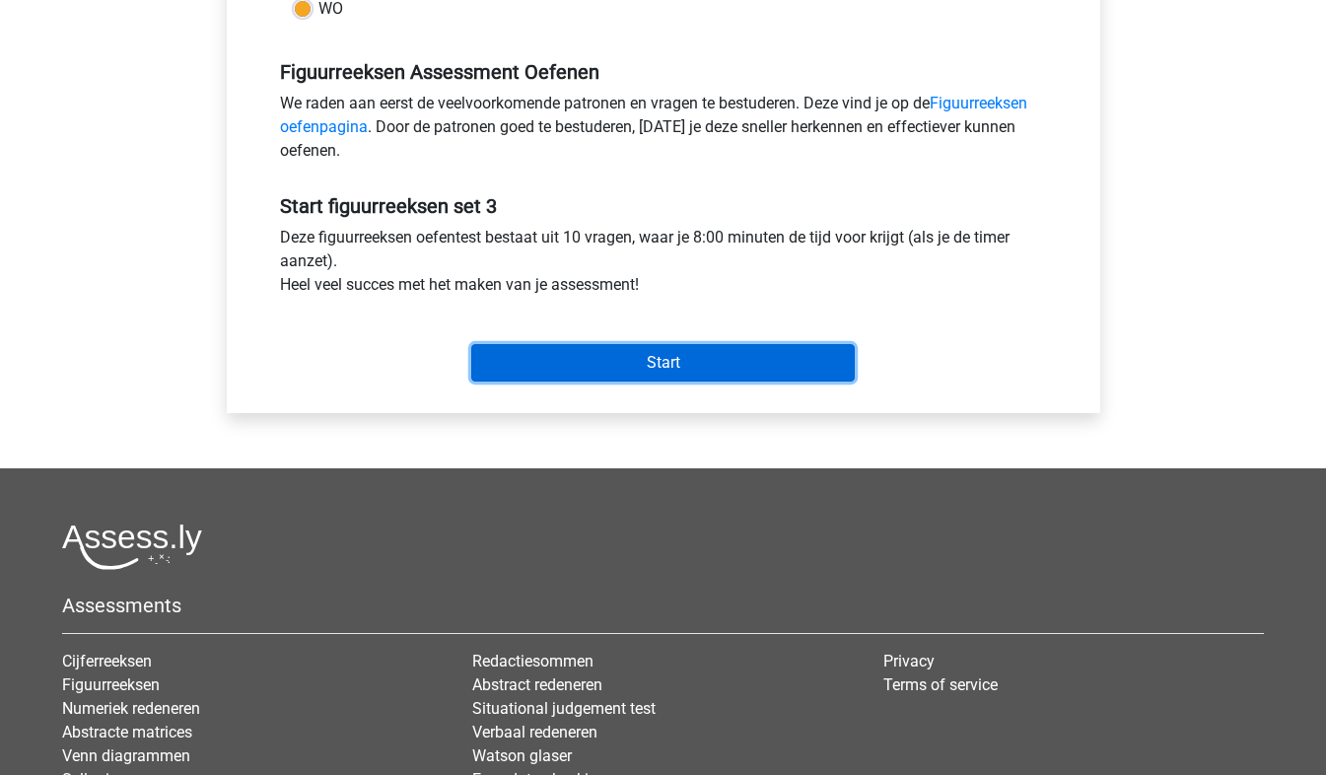
click at [683, 354] on input "Start" at bounding box center [663, 362] width 384 height 37
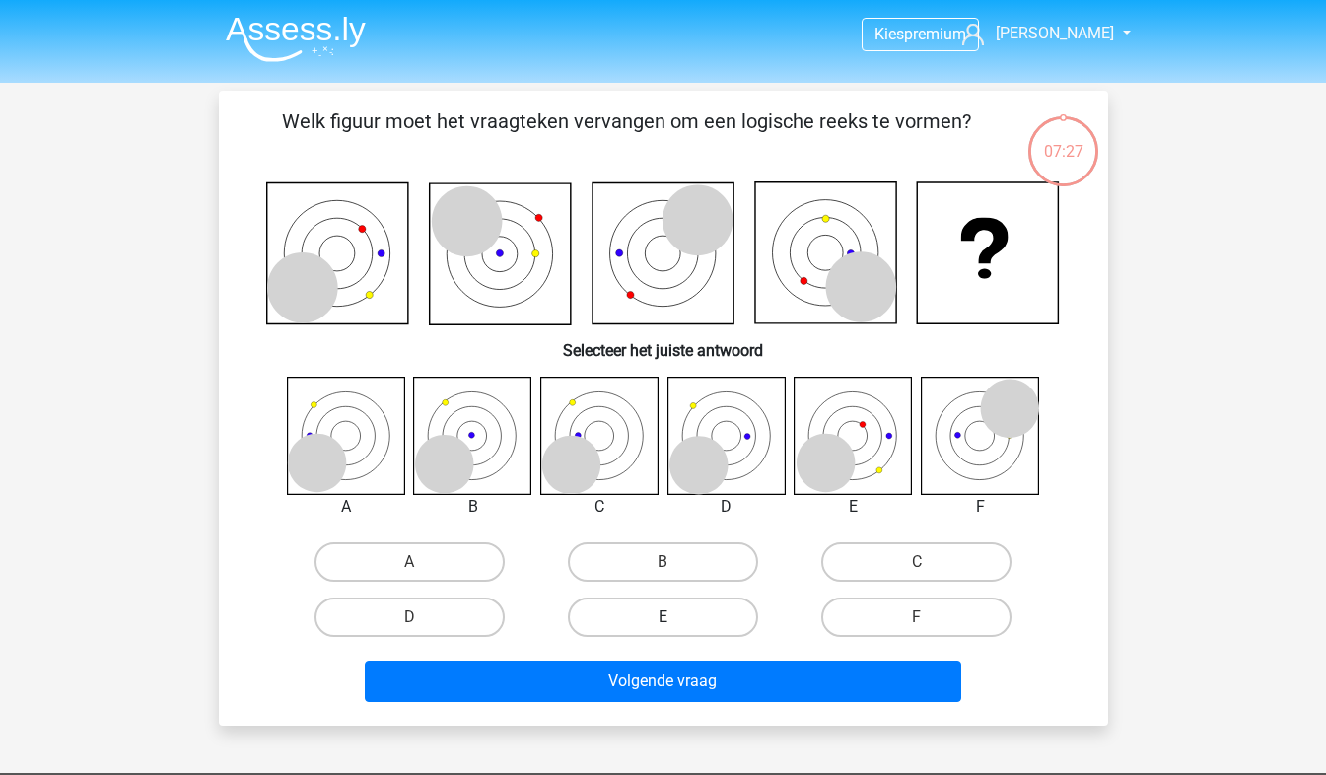
click at [677, 628] on label "E" at bounding box center [663, 617] width 190 height 39
click at [676, 628] on input "E" at bounding box center [669, 623] width 13 height 13
radio input "true"
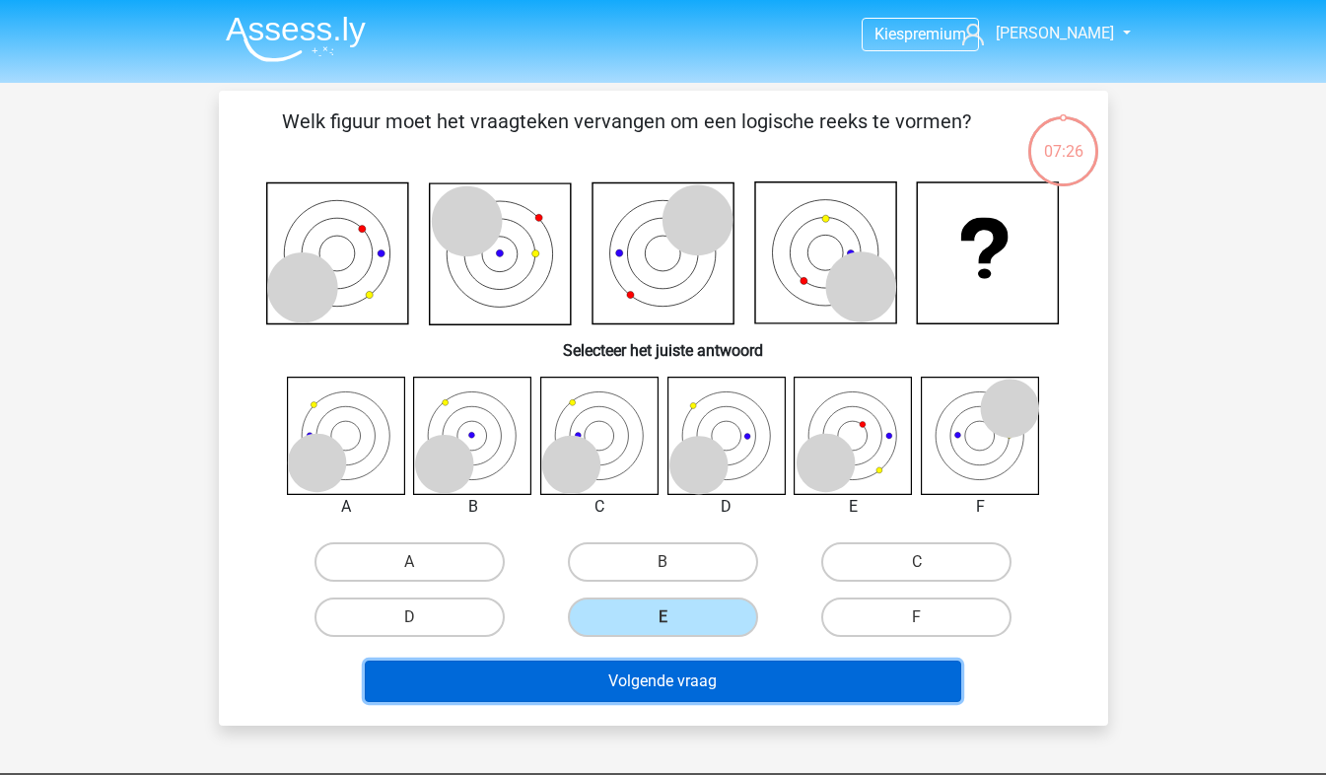
click at [678, 689] on button "Volgende vraag" at bounding box center [663, 681] width 597 height 41
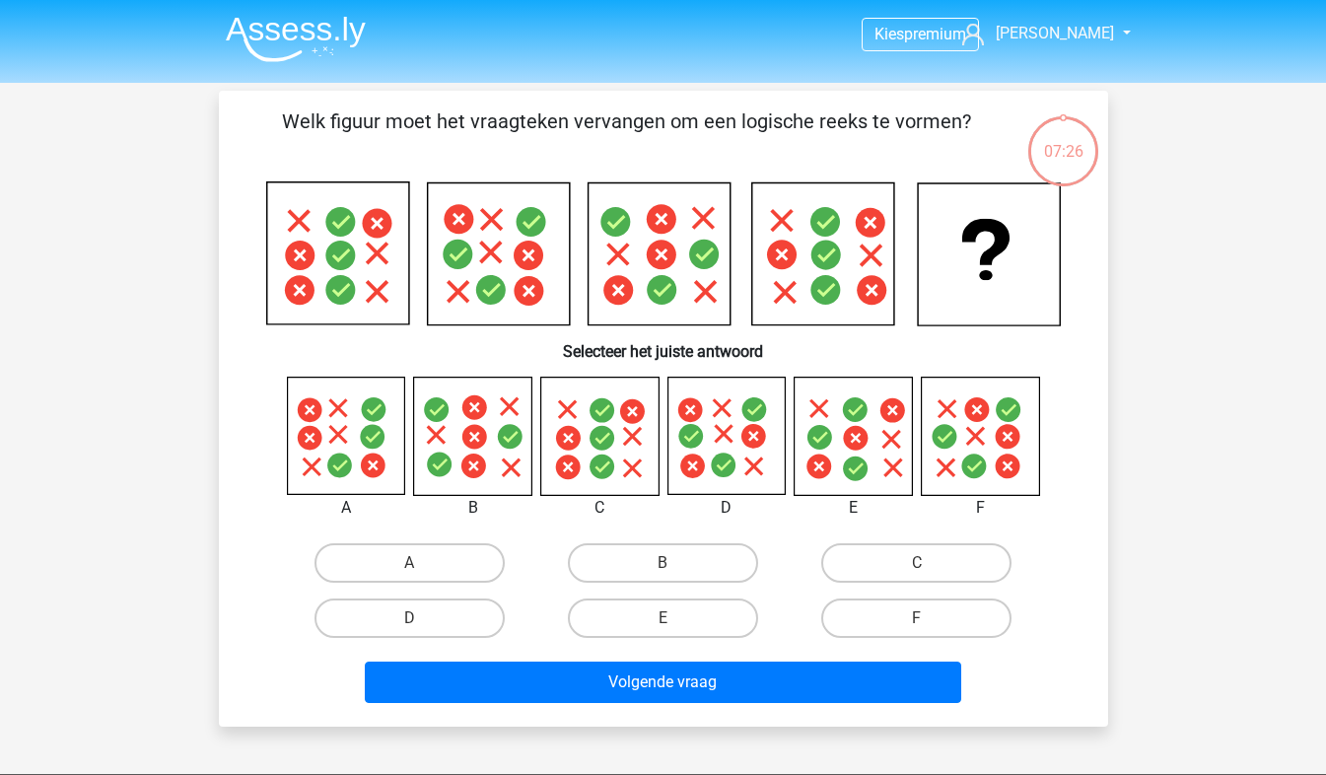
scroll to position [91, 0]
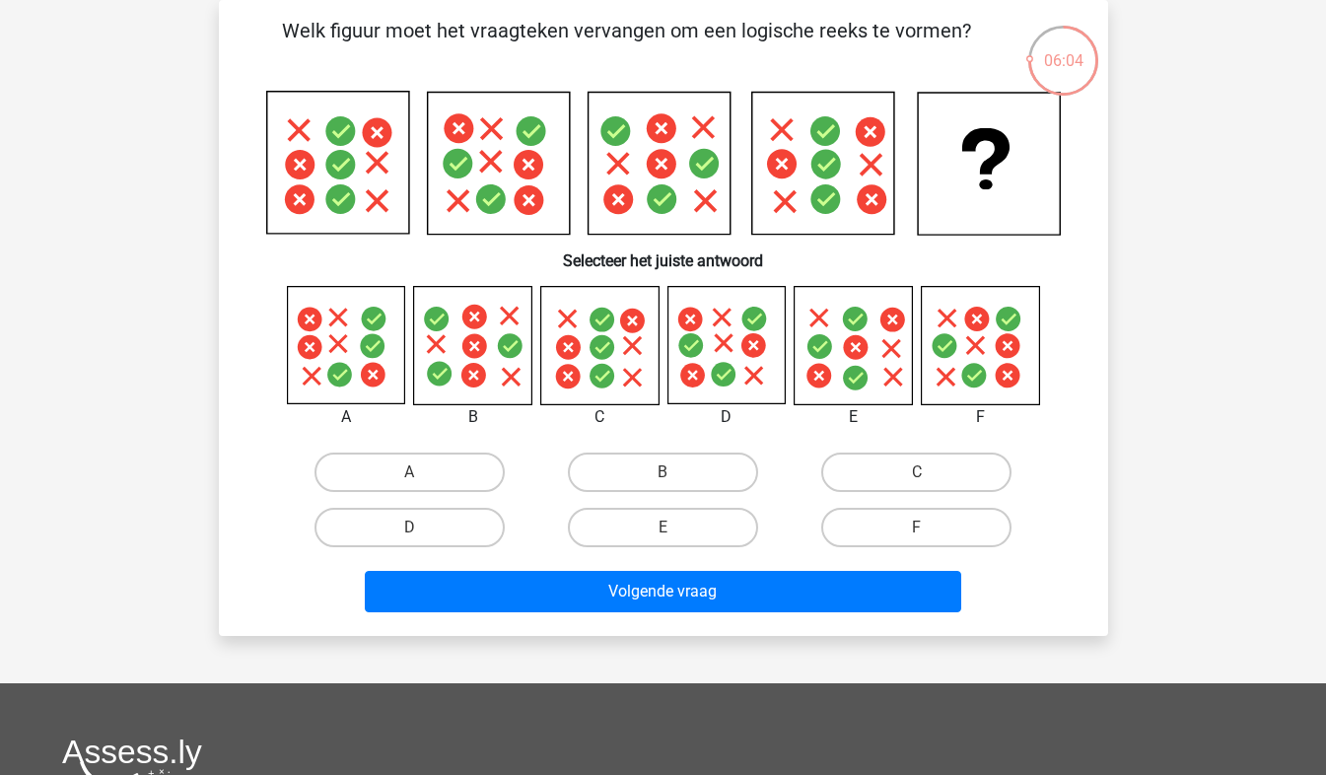
drag, startPoint x: 667, startPoint y: 133, endPoint x: 848, endPoint y: 122, distance: 181.8
click at [848, 122] on g at bounding box center [663, 163] width 794 height 143
click at [421, 534] on input "D" at bounding box center [415, 534] width 13 height 13
radio input "true"
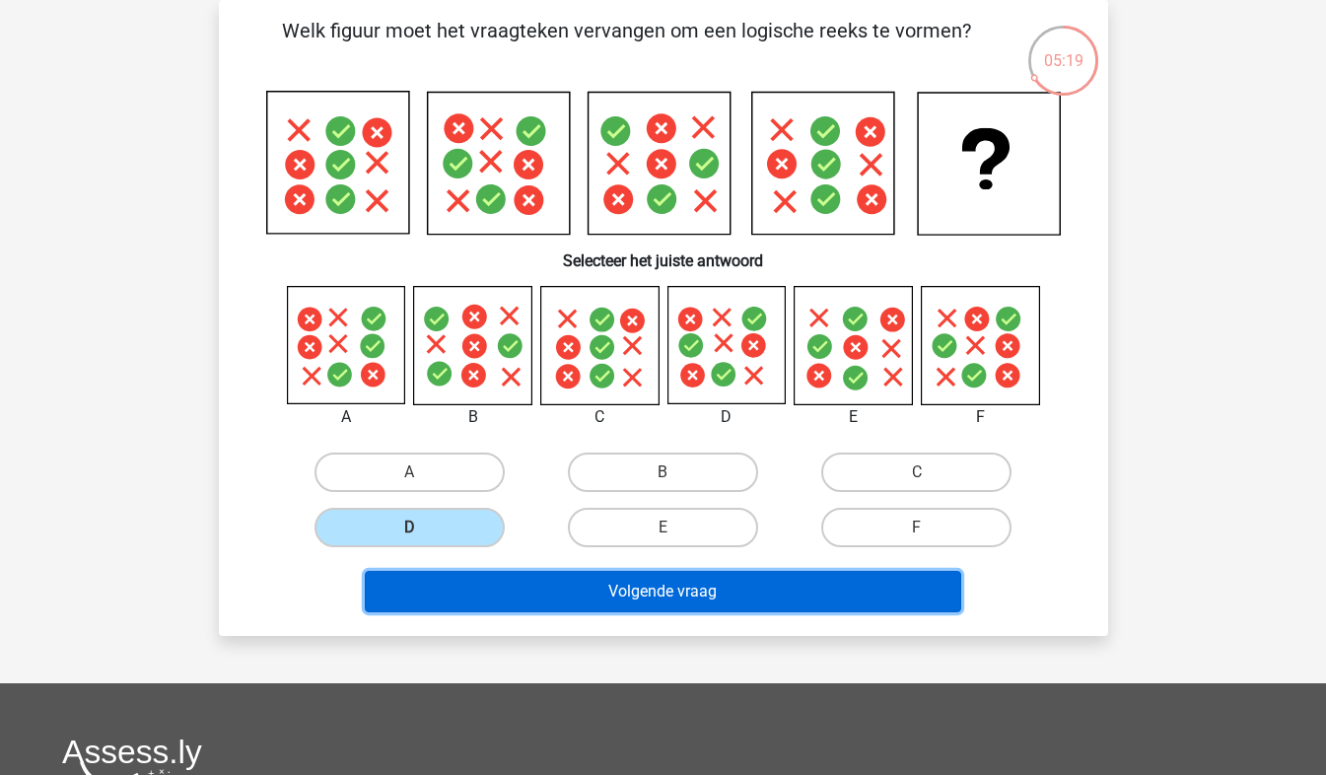
click at [627, 581] on button "Volgende vraag" at bounding box center [663, 591] width 597 height 41
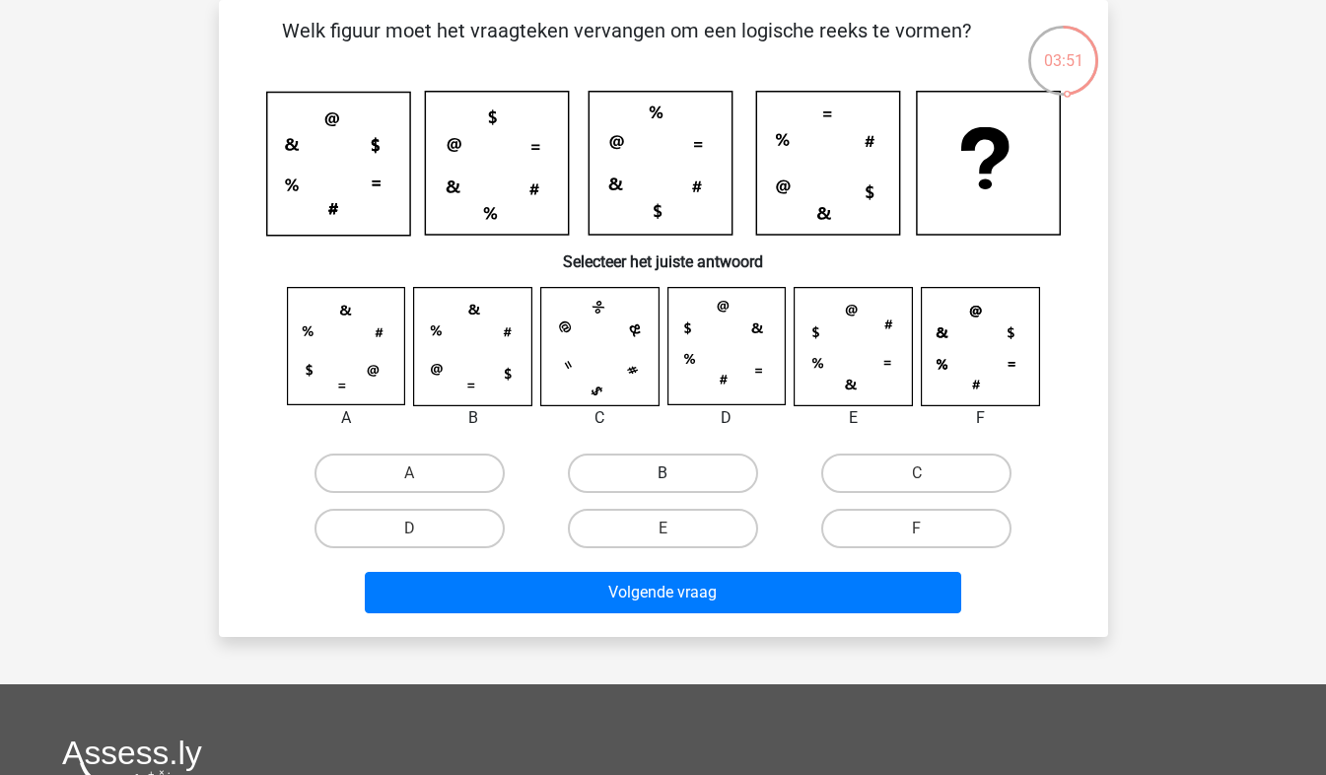
click at [621, 463] on label "B" at bounding box center [663, 473] width 190 height 39
click at [663, 473] on input "B" at bounding box center [669, 479] width 13 height 13
radio input "true"
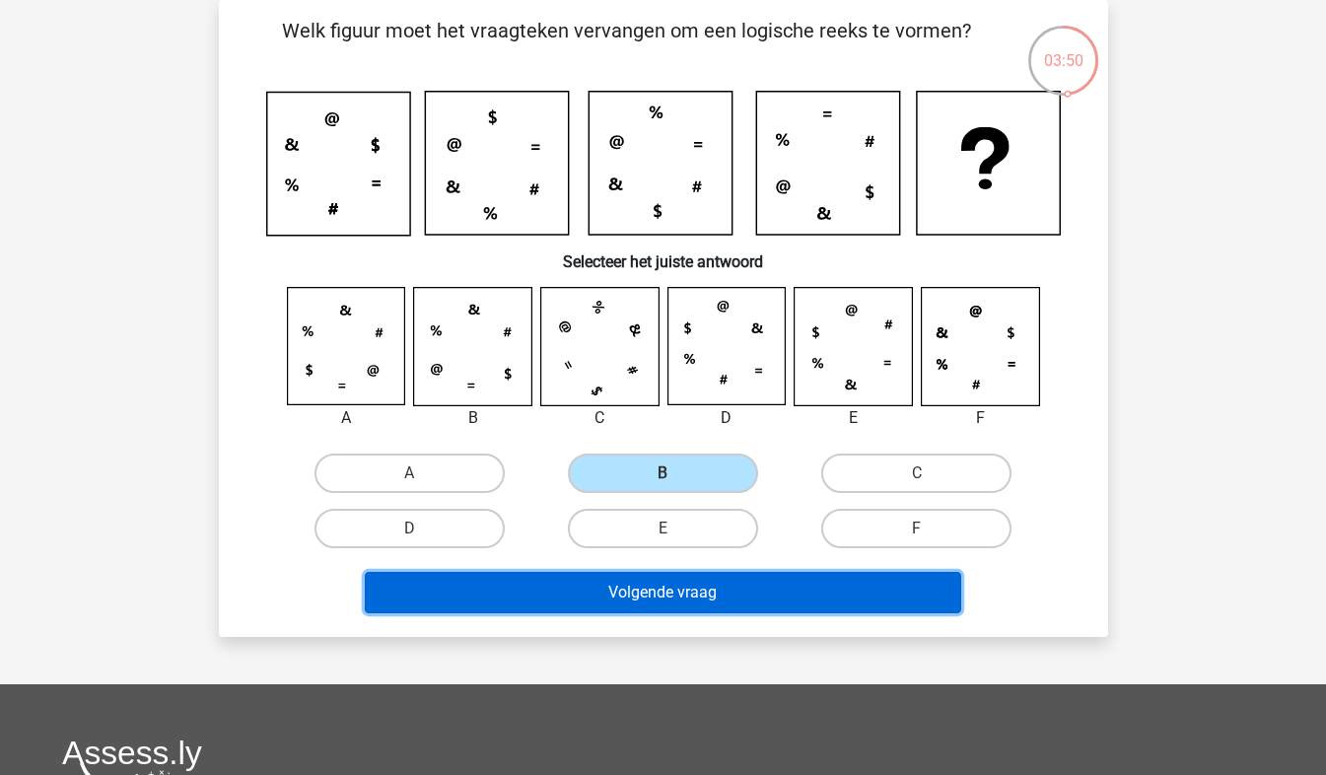
click at [730, 587] on button "Volgende vraag" at bounding box center [663, 592] width 597 height 41
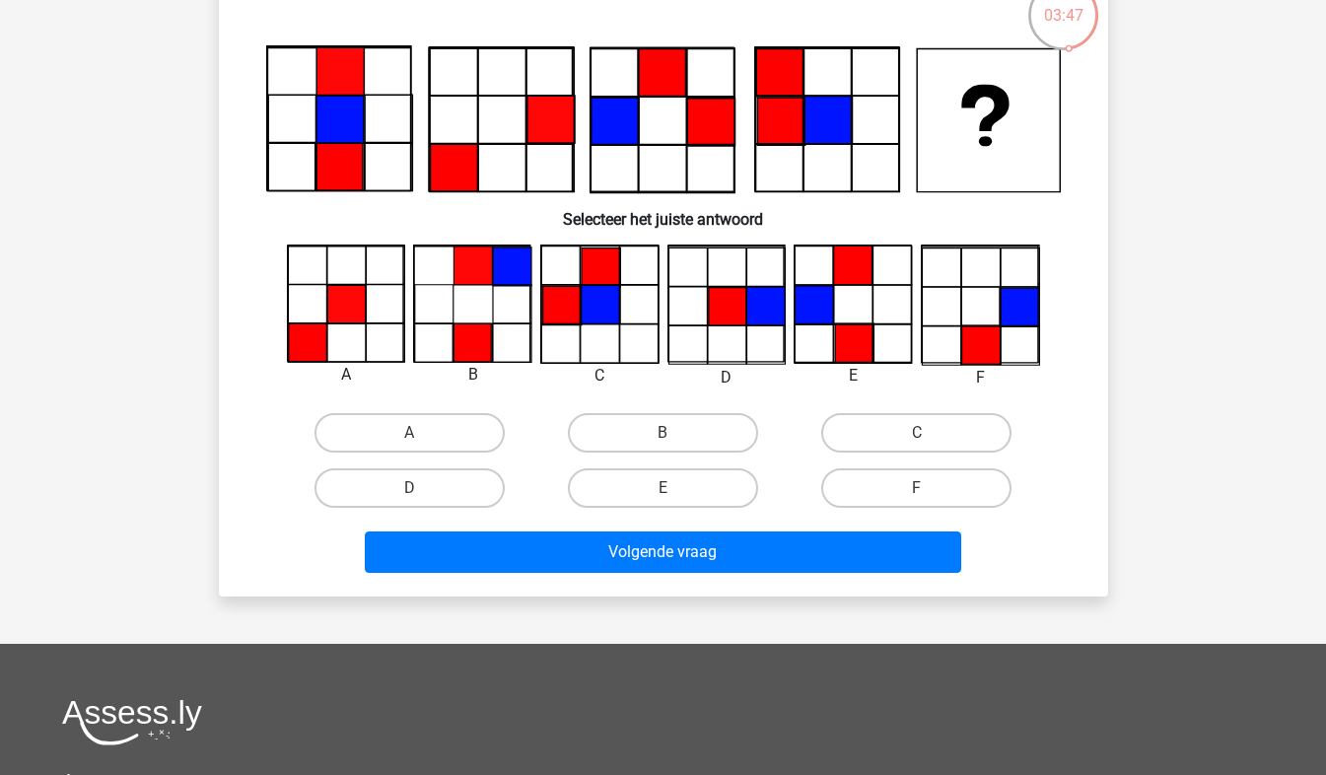
scroll to position [135, 0]
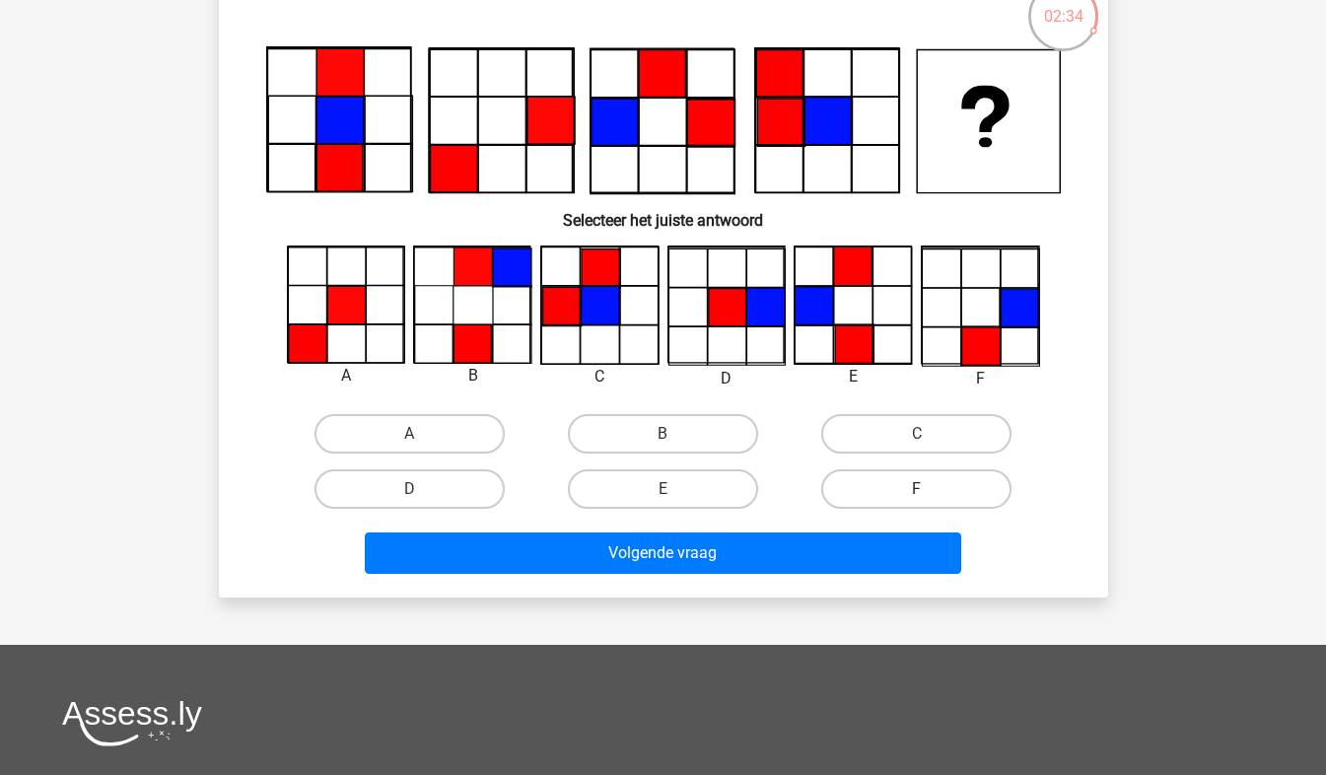
click at [865, 484] on label "F" at bounding box center [916, 488] width 190 height 39
click at [917, 489] on input "F" at bounding box center [923, 495] width 13 height 13
radio input "true"
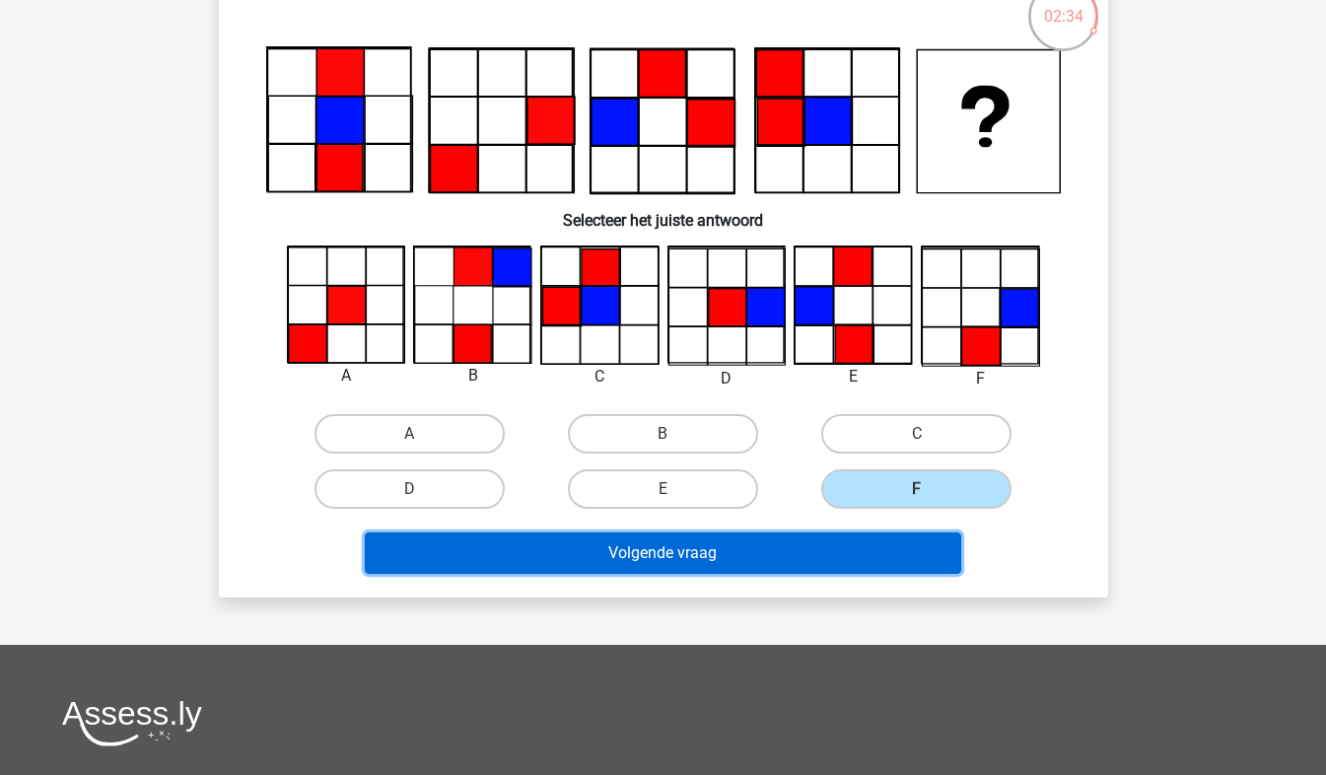
click at [731, 533] on button "Volgende vraag" at bounding box center [663, 553] width 597 height 41
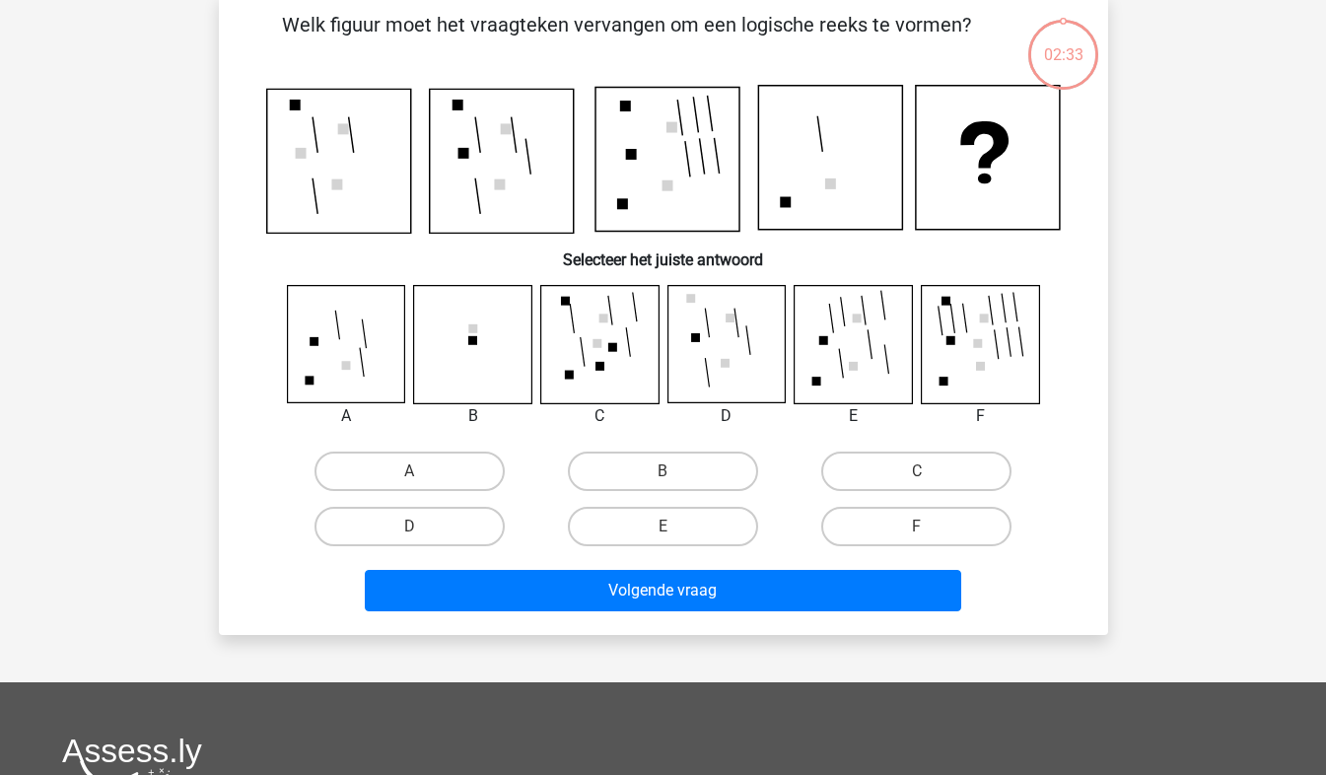
scroll to position [91, 0]
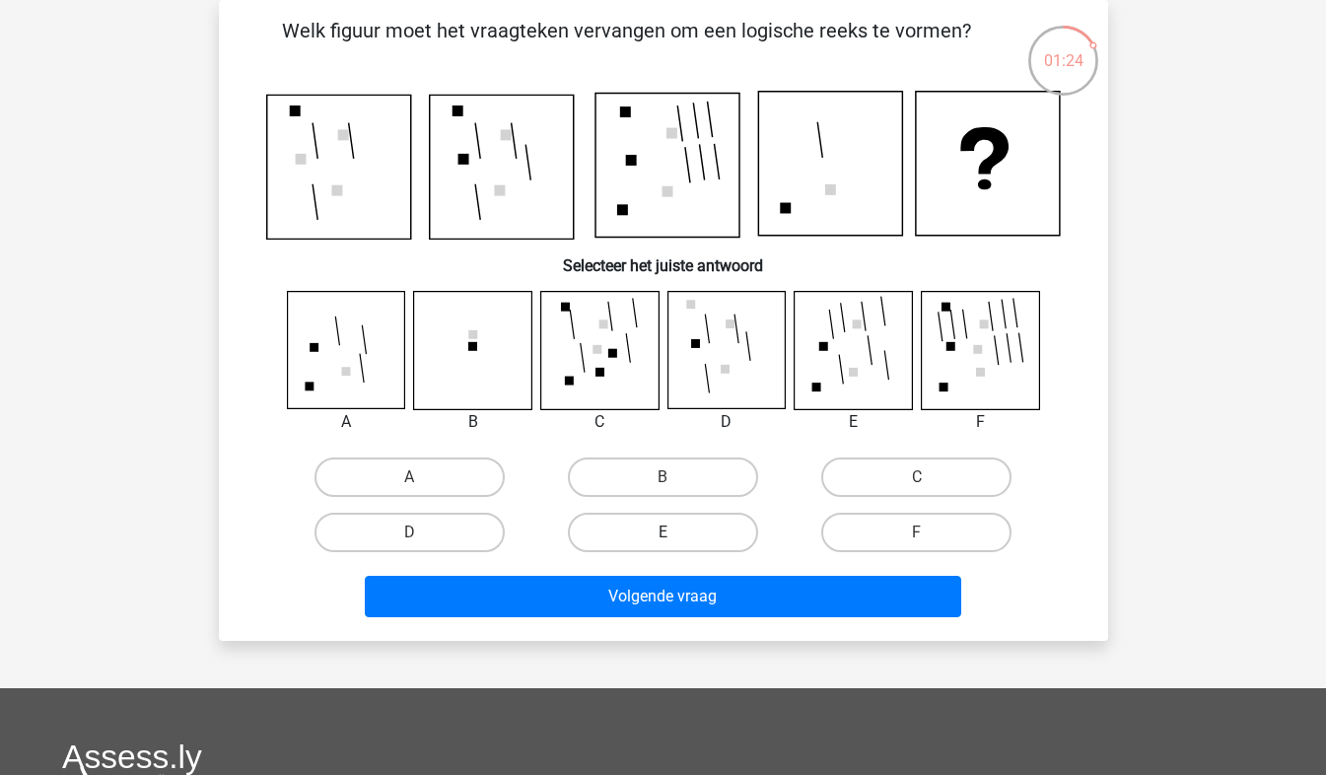
click at [654, 543] on label "E" at bounding box center [663, 532] width 190 height 39
click at [663, 543] on input "E" at bounding box center [669, 539] width 13 height 13
radio input "true"
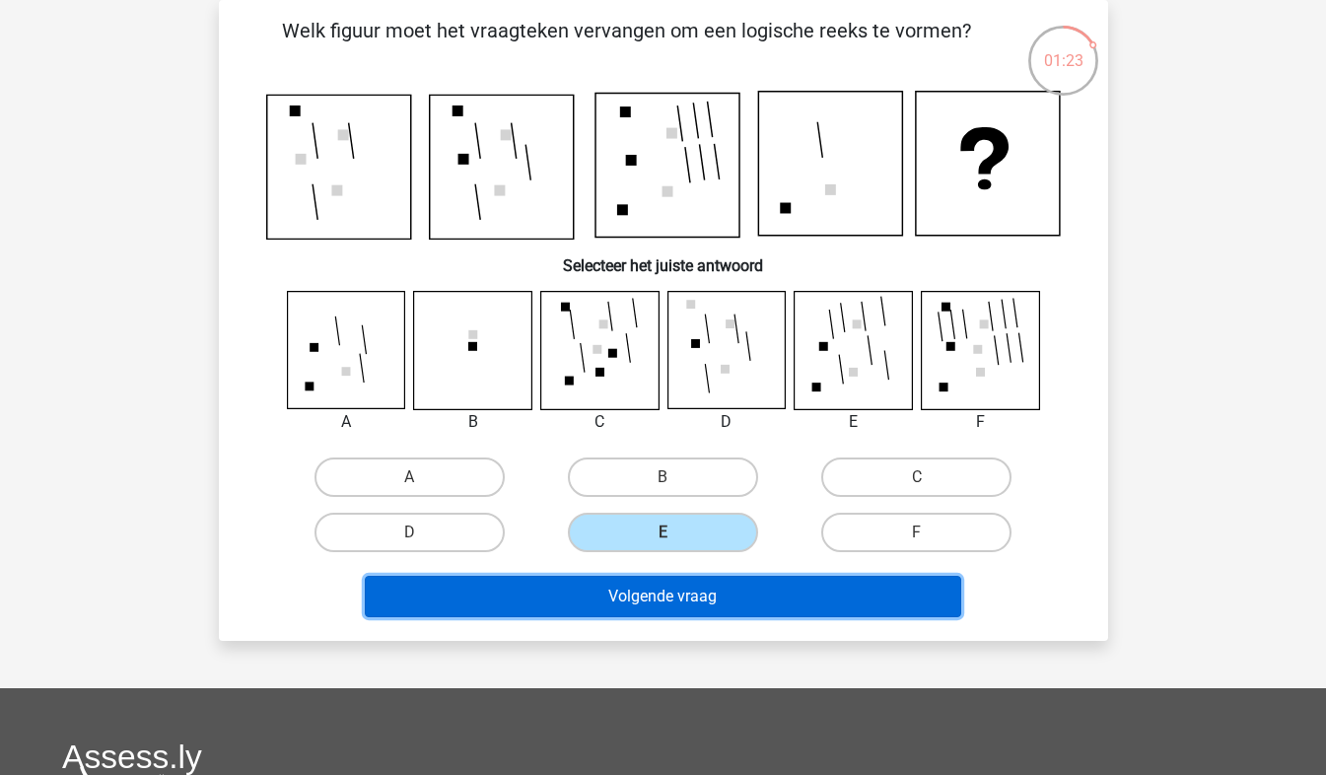
click at [660, 601] on button "Volgende vraag" at bounding box center [663, 596] width 597 height 41
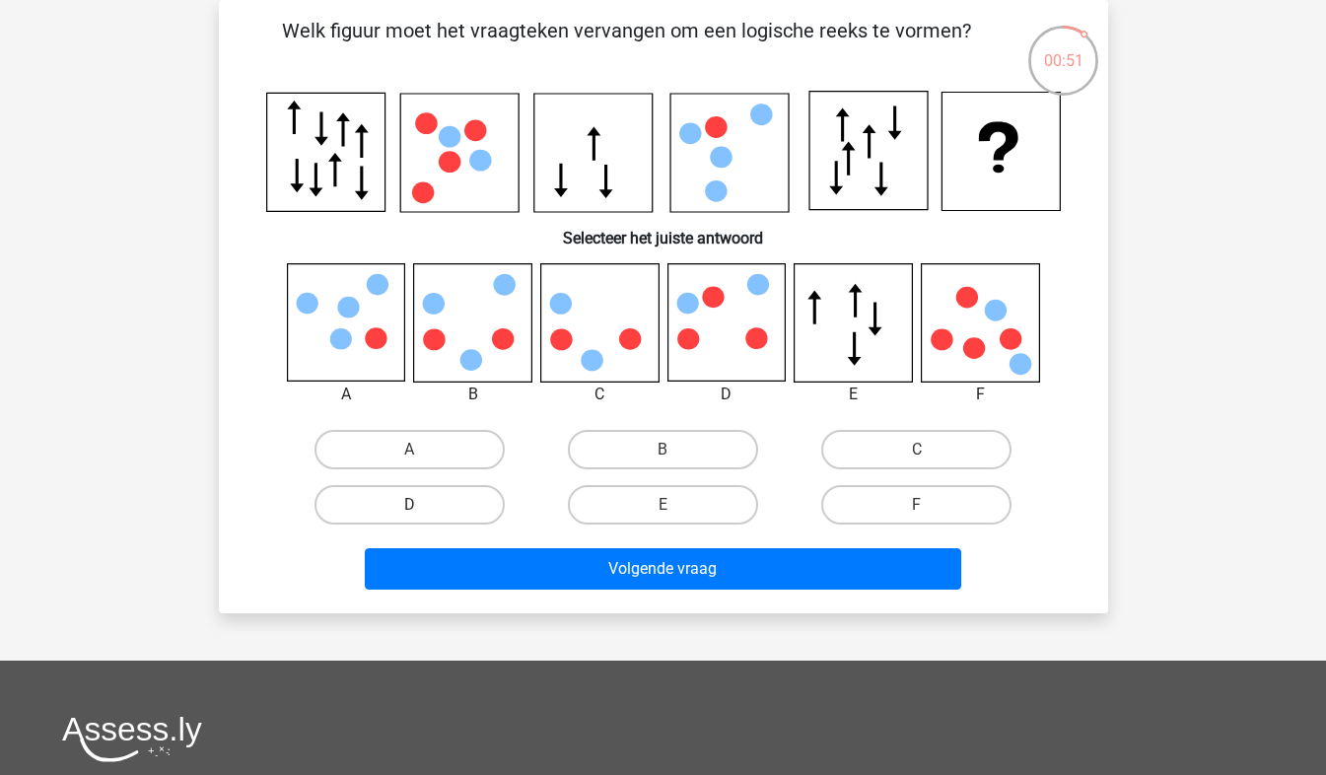
click at [442, 497] on label "D" at bounding box center [410, 504] width 190 height 39
click at [422, 505] on input "D" at bounding box center [415, 511] width 13 height 13
radio input "true"
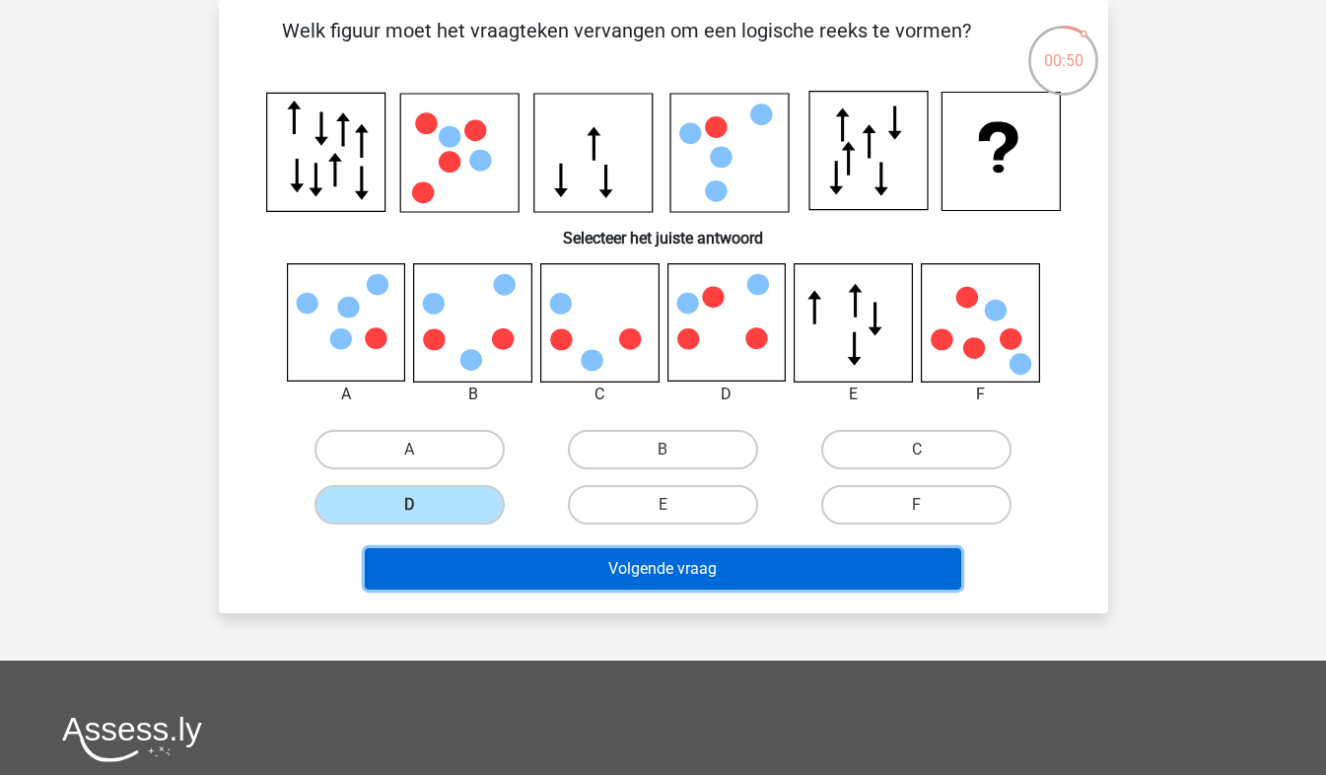
click at [657, 580] on button "Volgende vraag" at bounding box center [663, 568] width 597 height 41
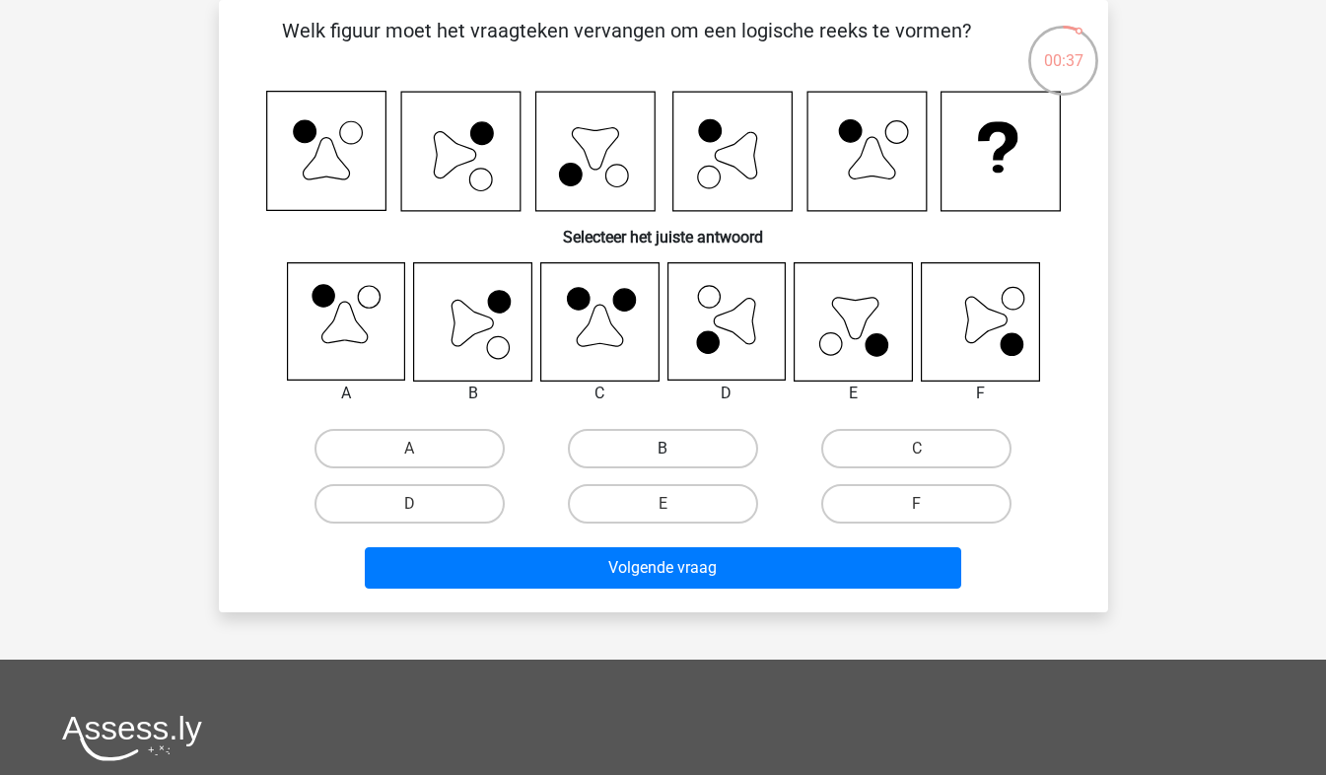
click at [642, 432] on label "B" at bounding box center [663, 448] width 190 height 39
click at [663, 449] on input "B" at bounding box center [669, 455] width 13 height 13
radio input "true"
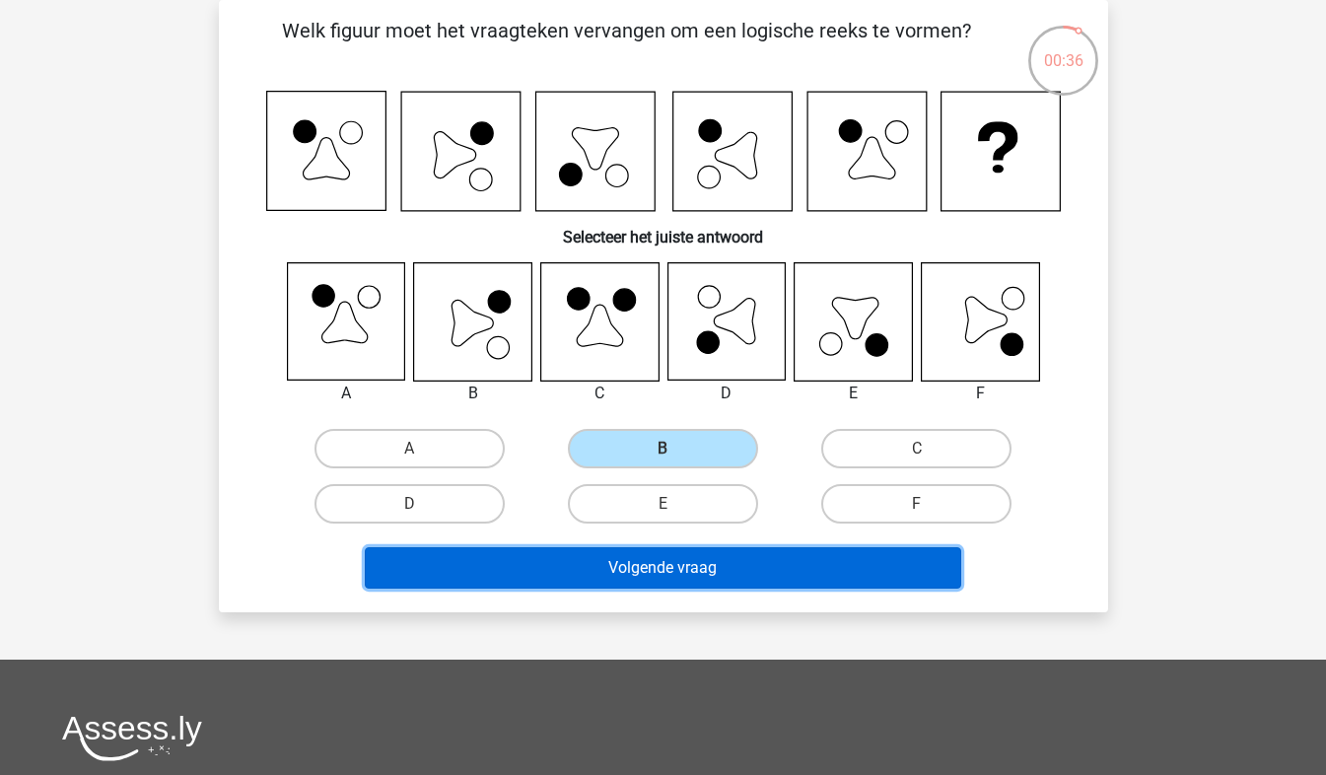
click at [673, 570] on button "Volgende vraag" at bounding box center [663, 567] width 597 height 41
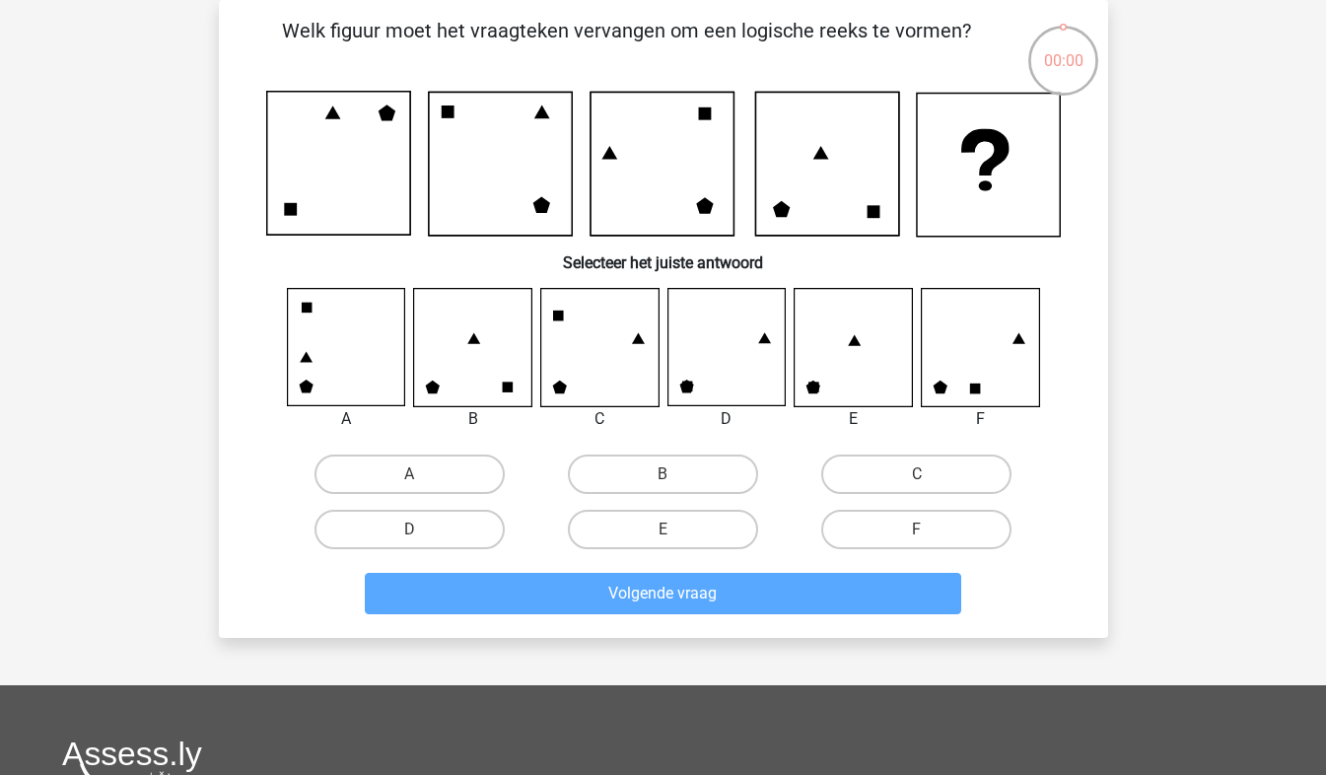
click at [688, 451] on div "B" at bounding box center [662, 474] width 253 height 55
click at [655, 465] on label "B" at bounding box center [663, 474] width 190 height 39
click at [663, 474] on input "B" at bounding box center [669, 480] width 13 height 13
radio input "true"
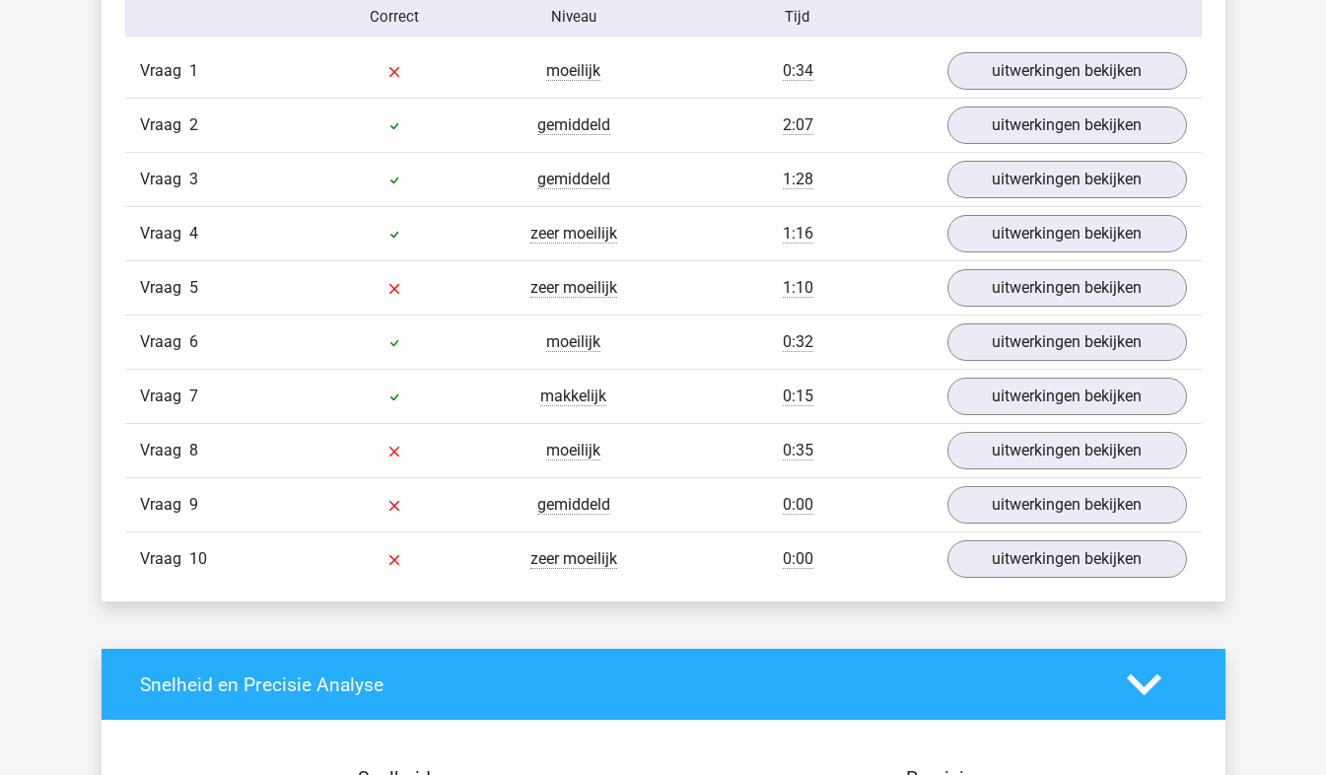
scroll to position [1659, 0]
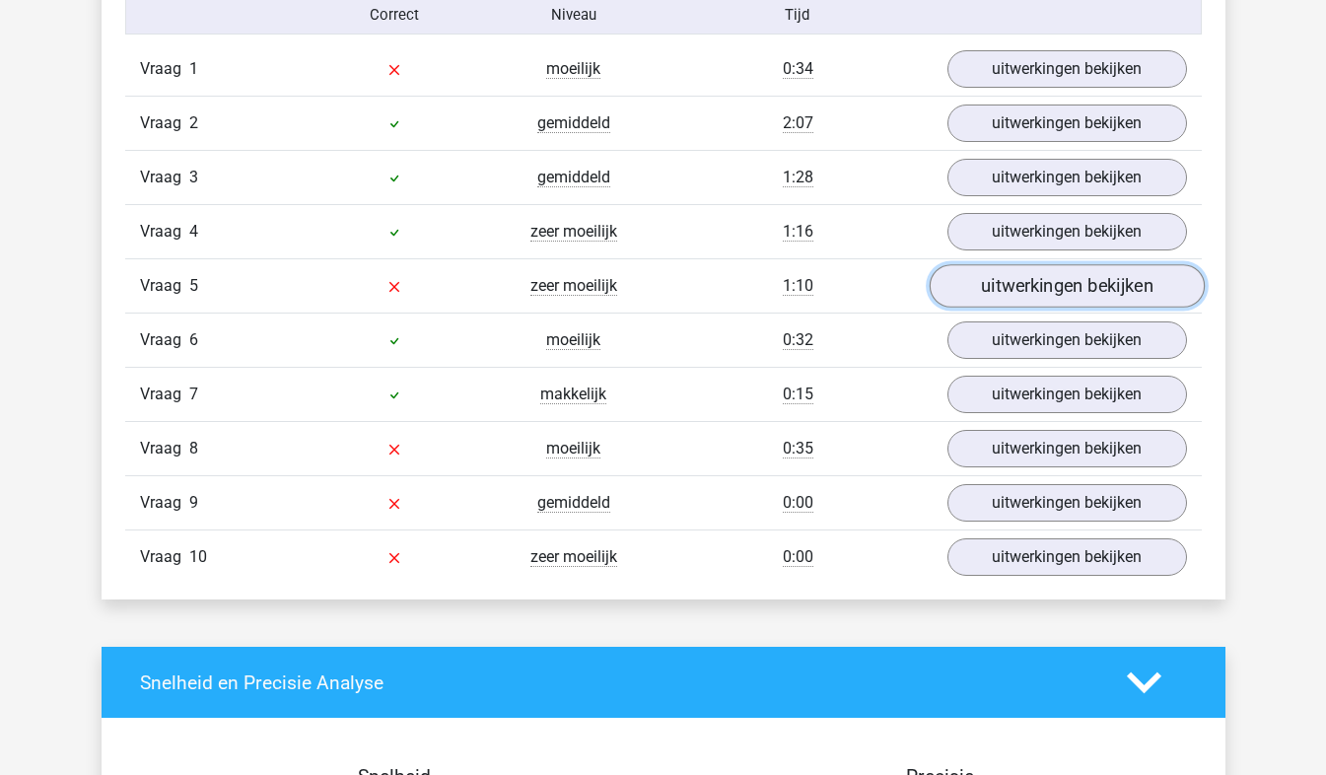
click at [966, 279] on link "uitwerkingen bekijken" at bounding box center [1066, 286] width 275 height 43
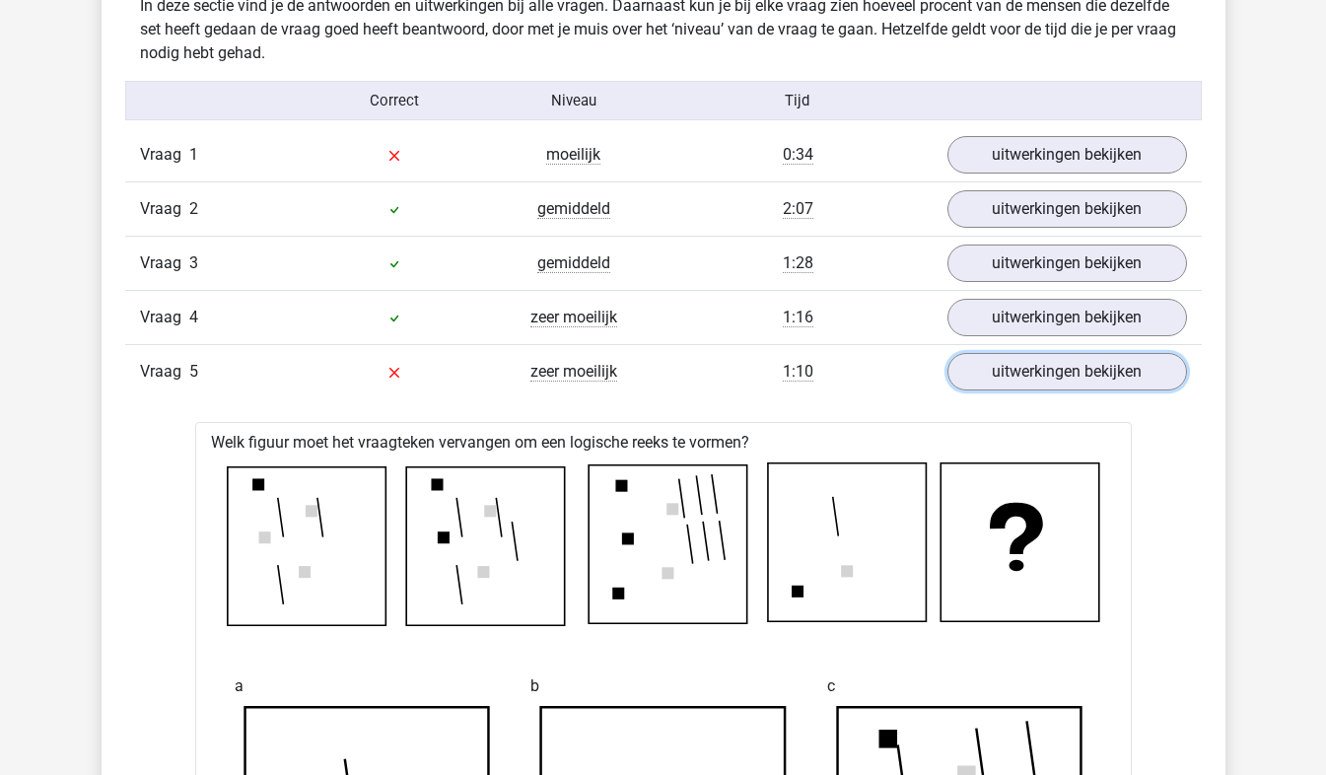
scroll to position [1574, 0]
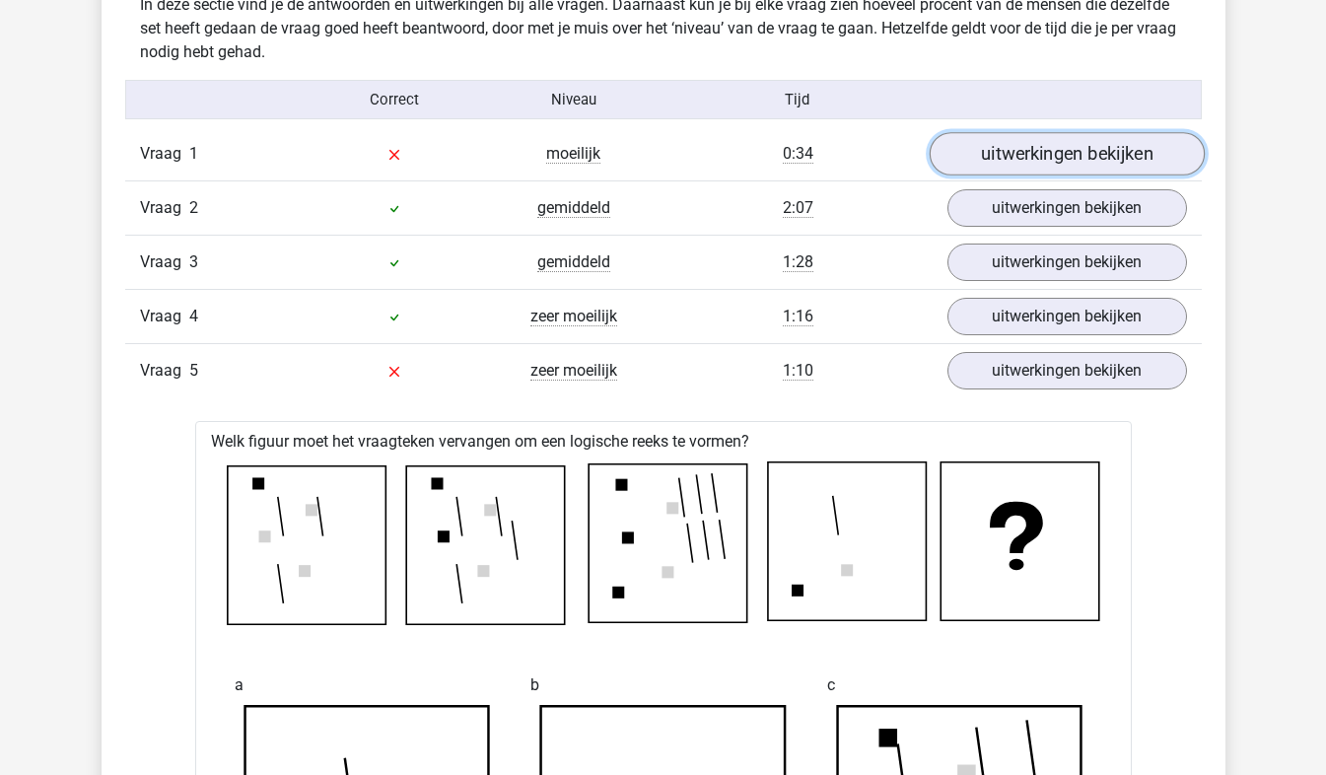
click at [1059, 146] on link "uitwerkingen bekijken" at bounding box center [1066, 154] width 275 height 43
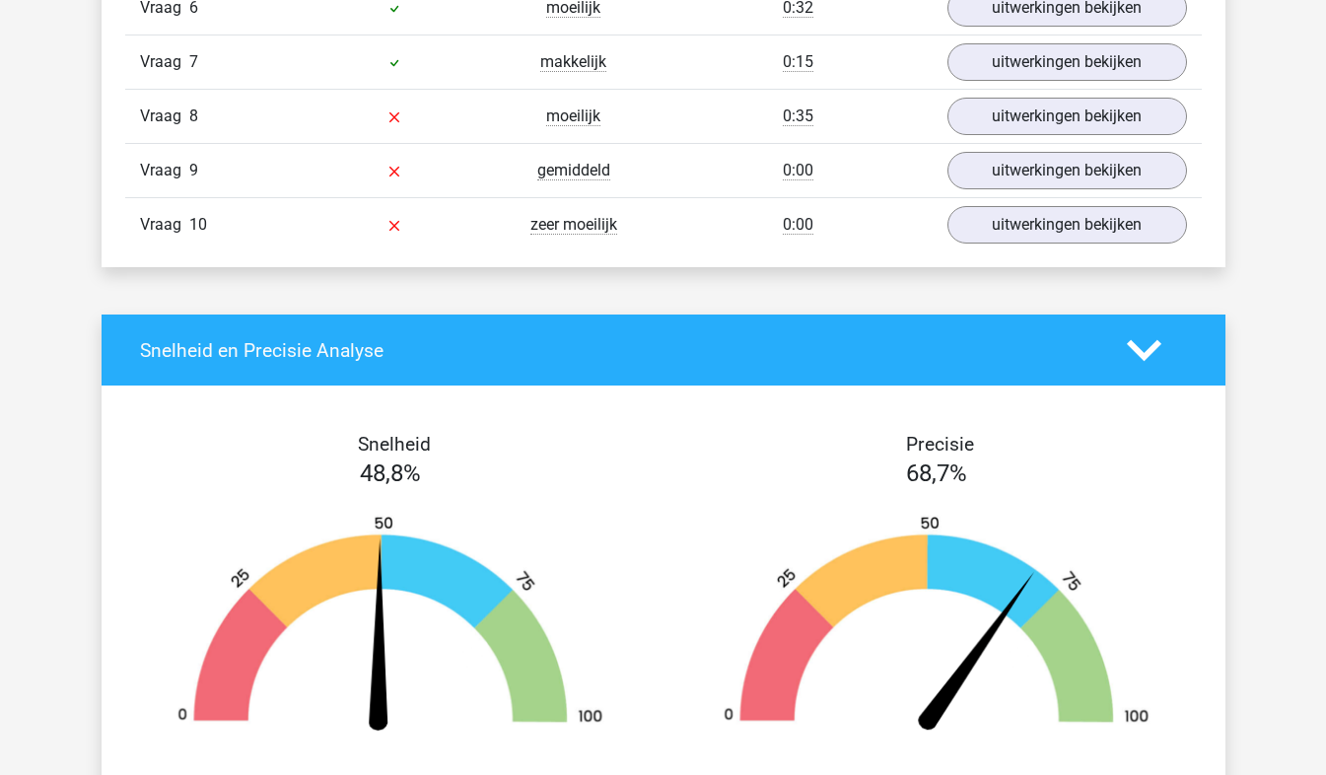
scroll to position [5390, 0]
